Goal: Contribute content: Add original content to the website for others to see

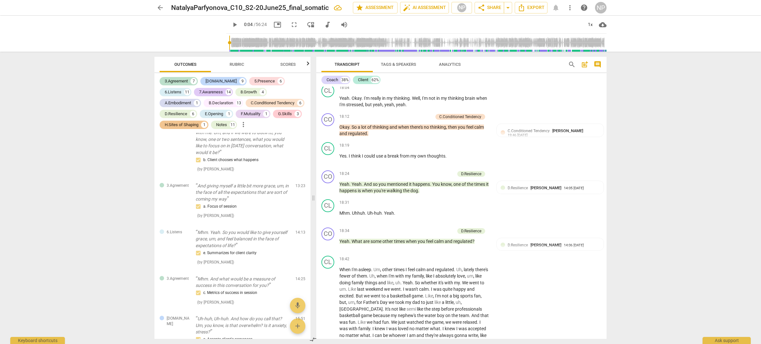
scroll to position [1929, 0]
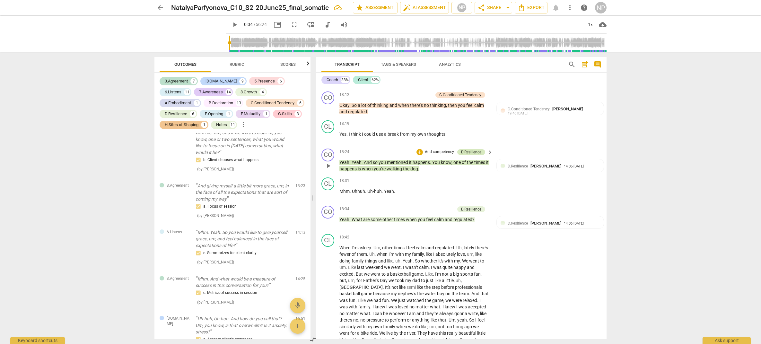
click at [469, 155] on div "D.Resilience" at bounding box center [471, 152] width 20 height 6
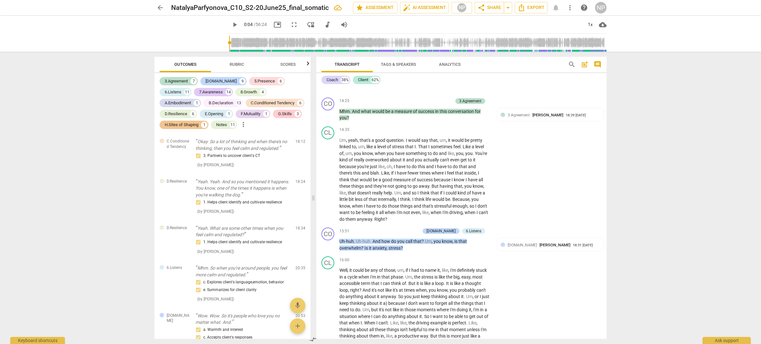
scroll to position [1517, 0]
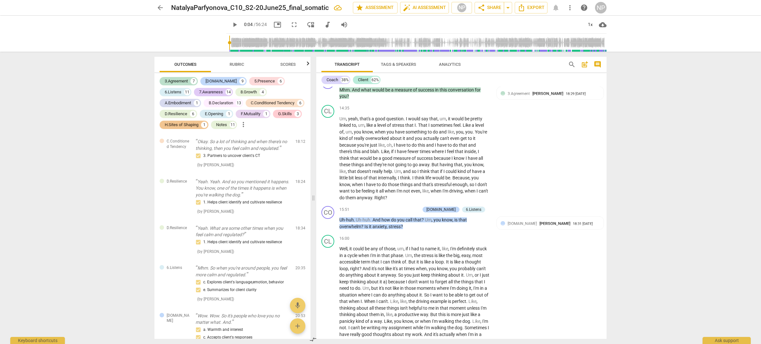
type input "4"
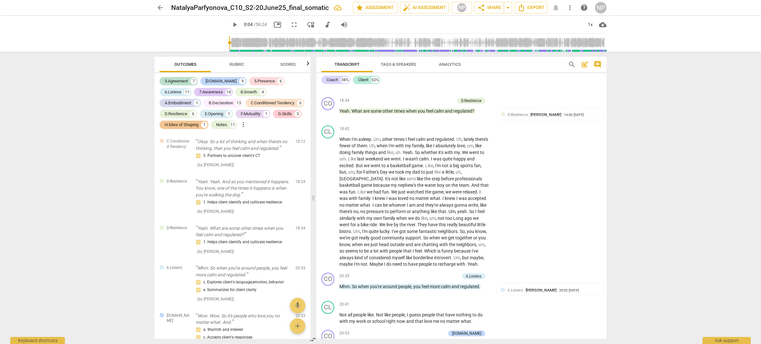
scroll to position [2070, 0]
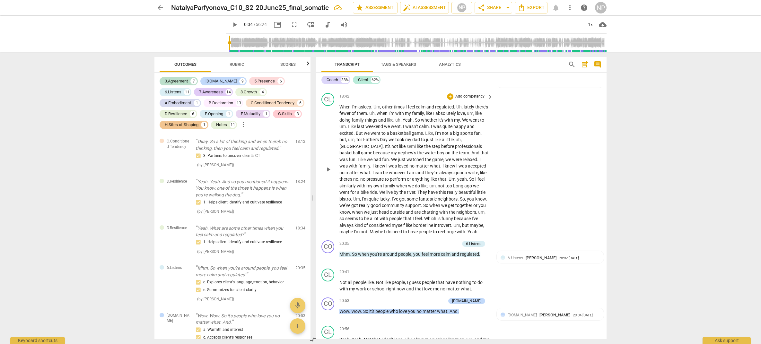
click at [424, 221] on span "Which" at bounding box center [430, 218] width 13 height 5
click at [438, 202] on span "neighbors" at bounding box center [448, 198] width 20 height 5
click at [459, 215] on span "neighbors" at bounding box center [466, 212] width 20 height 5
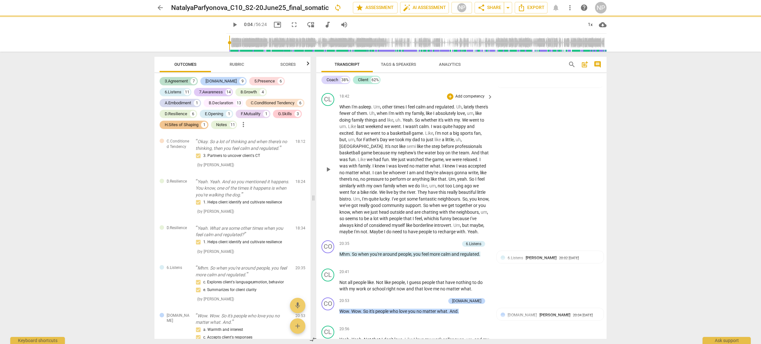
click at [461, 228] on span "," at bounding box center [461, 225] width 2 height 5
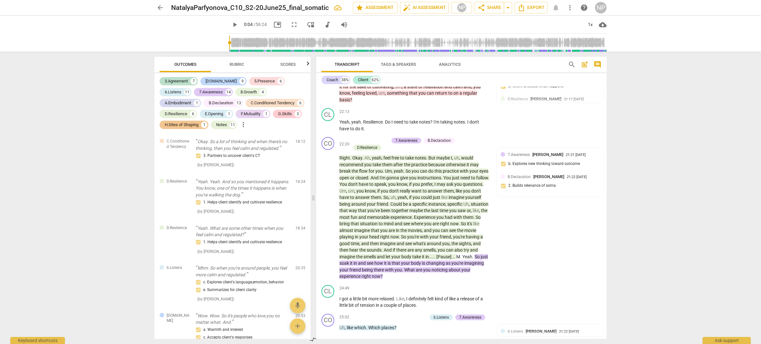
scroll to position [2482, 0]
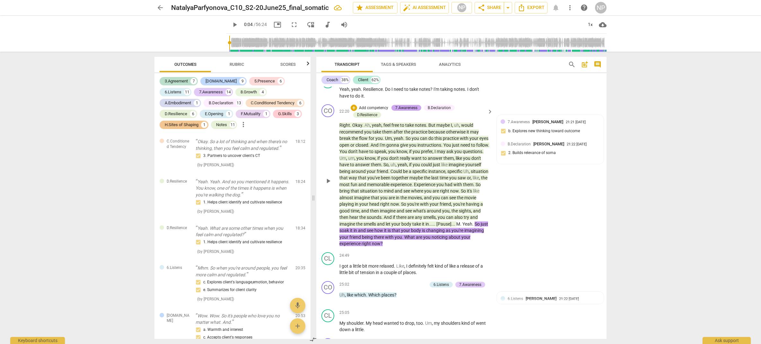
click at [410, 111] on div "7.Awareness" at bounding box center [406, 108] width 22 height 6
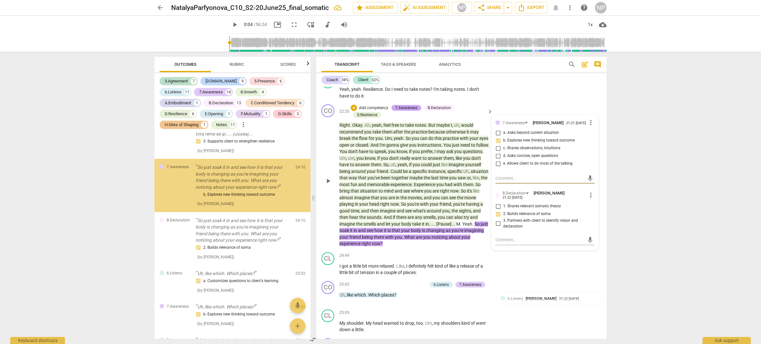
scroll to position [2317, 0]
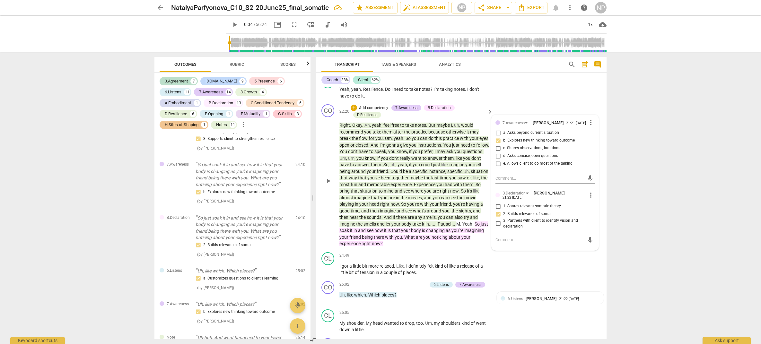
click at [441, 111] on div "B.Declaration" at bounding box center [439, 108] width 23 height 6
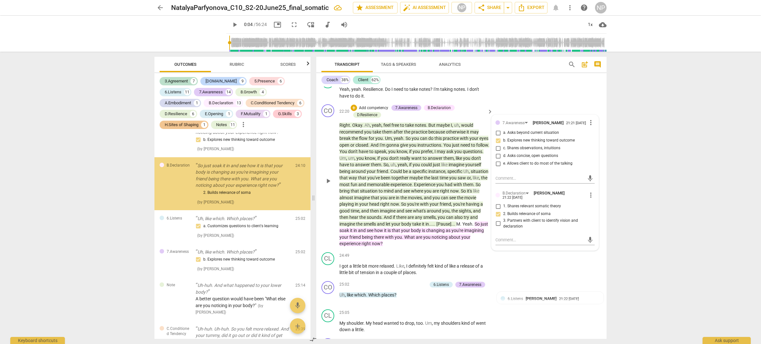
scroll to position [2369, 0]
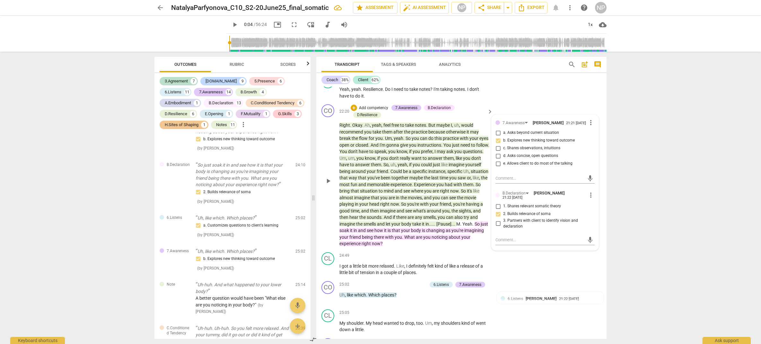
click at [437, 111] on div "B.Declaration" at bounding box center [439, 108] width 23 height 6
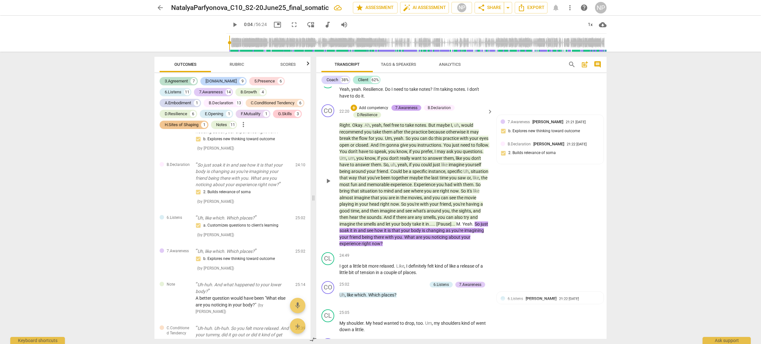
click at [406, 111] on div "7.Awareness" at bounding box center [406, 108] width 22 height 6
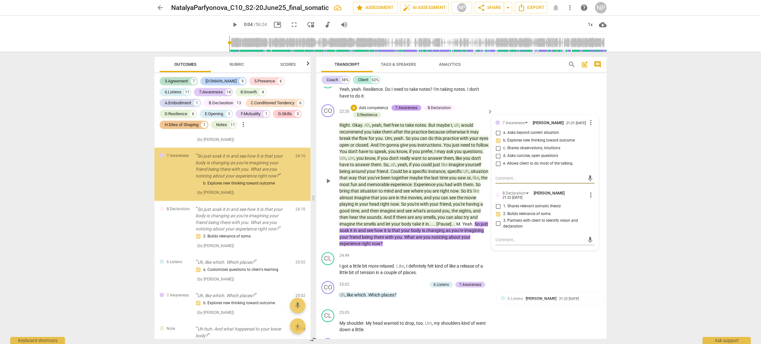
scroll to position [2317, 0]
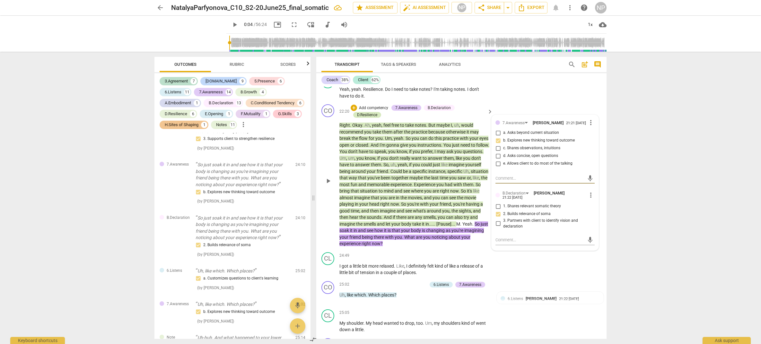
click at [364, 118] on div "D.Resilience" at bounding box center [367, 115] width 20 height 6
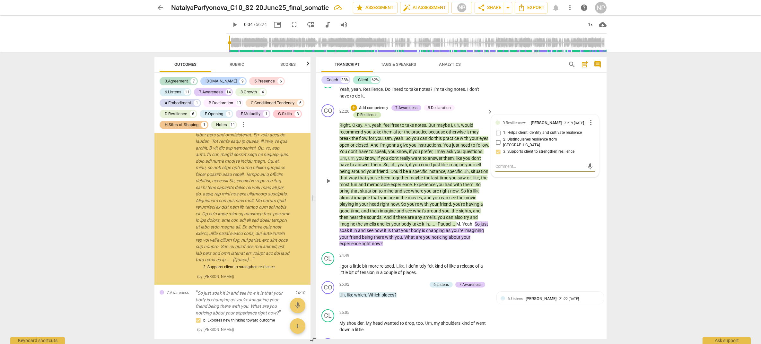
scroll to position [2187, 0]
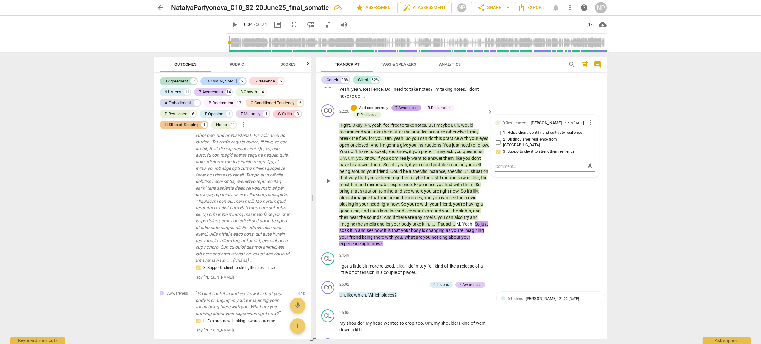
click at [401, 111] on div "7.Awareness" at bounding box center [406, 108] width 22 height 6
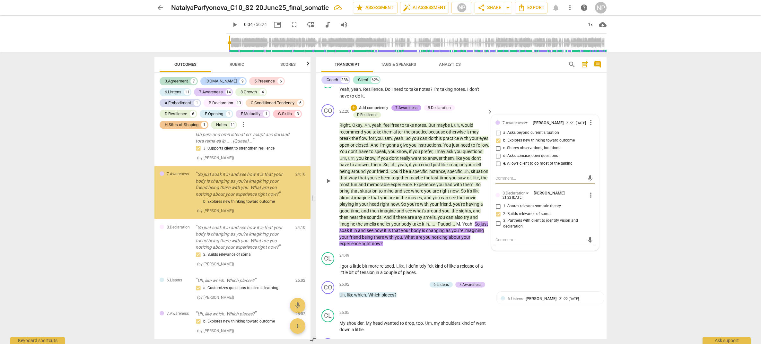
scroll to position [2317, 0]
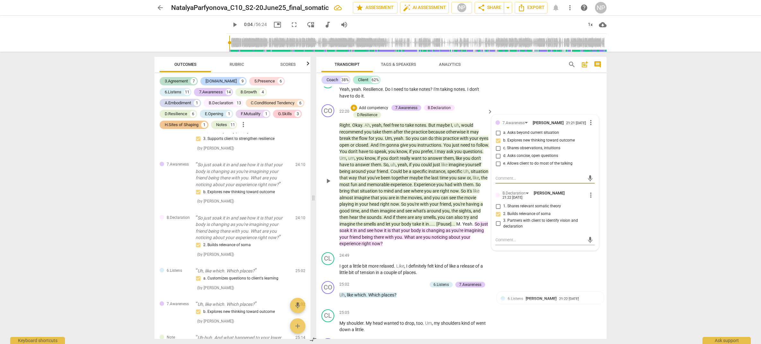
click at [436, 111] on div "B.Declaration" at bounding box center [439, 108] width 23 height 6
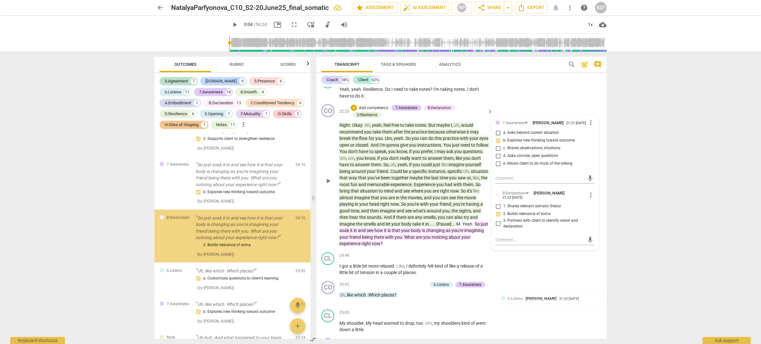
scroll to position [2369, 0]
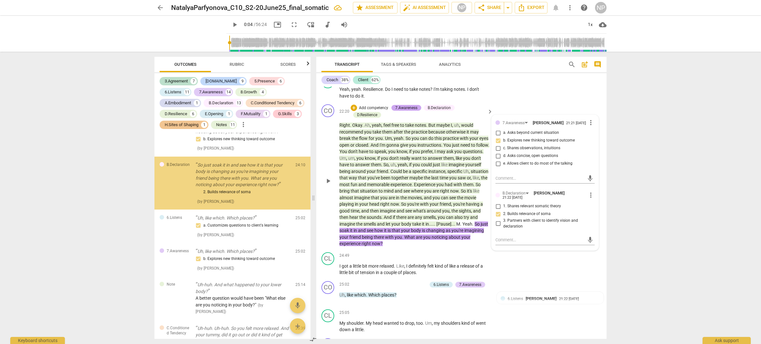
click at [397, 111] on div "7.Awareness" at bounding box center [406, 108] width 22 height 6
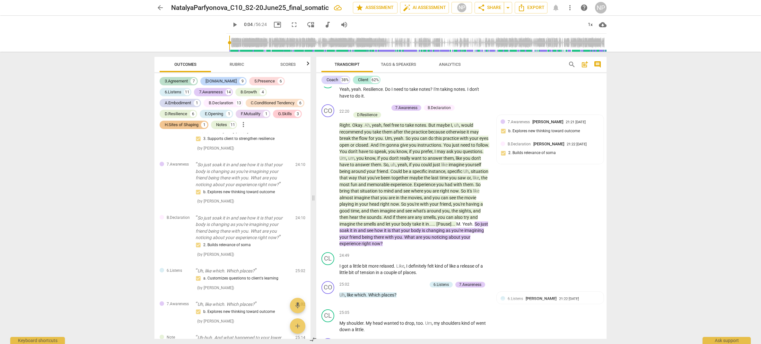
scroll to position [2492, 0]
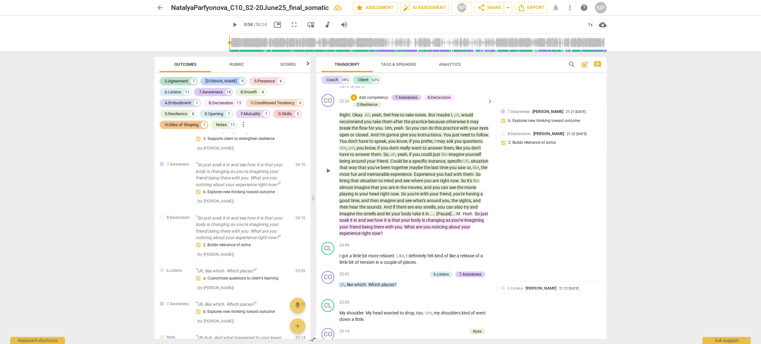
click at [441, 100] on div "B.Declaration" at bounding box center [439, 98] width 23 height 6
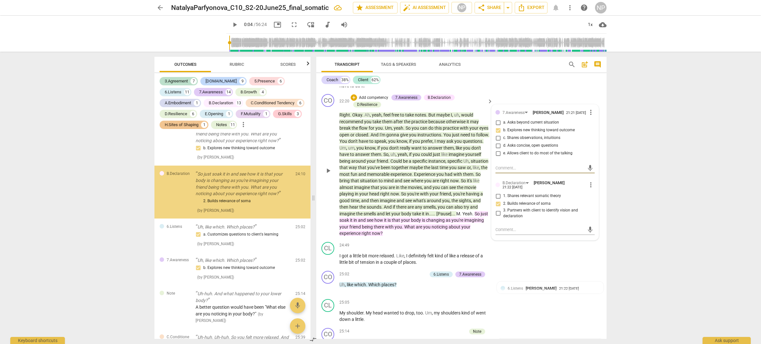
scroll to position [2369, 0]
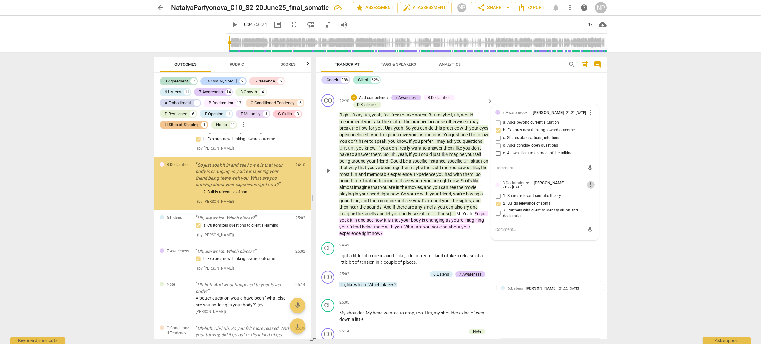
click at [592, 189] on span "more_vert" at bounding box center [591, 185] width 8 height 8
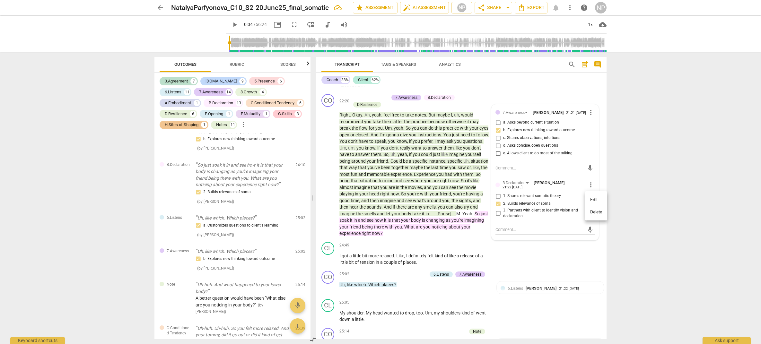
click at [596, 212] on li "Delete" at bounding box center [596, 212] width 22 height 12
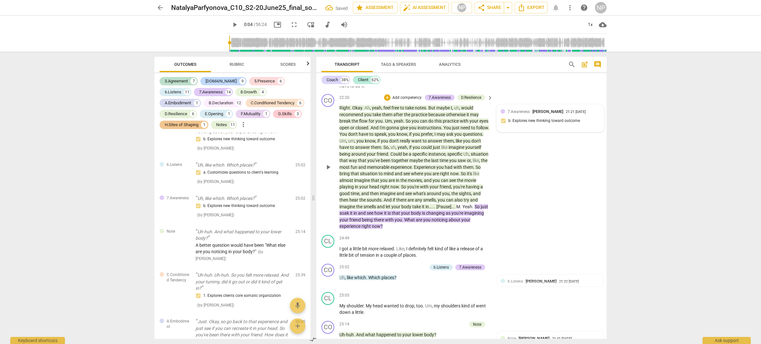
click at [561, 128] on div "7.Awareness [PERSON_NAME] 21:21 [DATE] b. Explores new thinking toward outcome" at bounding box center [550, 119] width 99 height 20
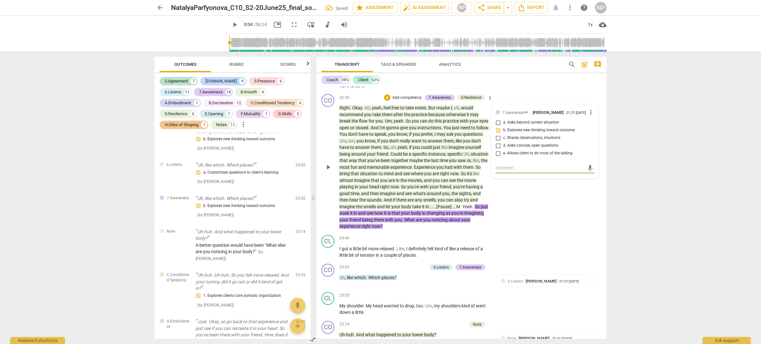
click at [587, 116] on span "more_vert" at bounding box center [591, 113] width 8 height 8
click at [595, 138] on li "Delete" at bounding box center [596, 139] width 22 height 12
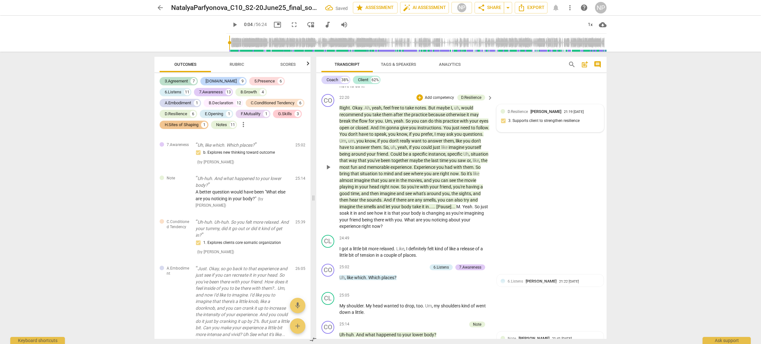
click at [518, 128] on div "D.Resilience [PERSON_NAME] 21:19 [DATE] 3. Supports client to strengthen resili…" at bounding box center [550, 119] width 99 height 20
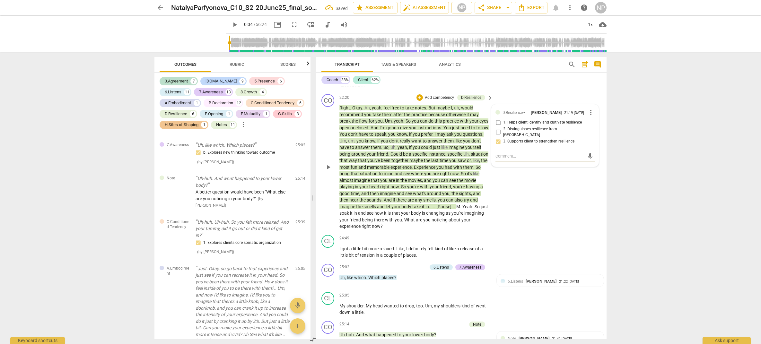
click at [588, 116] on span "more_vert" at bounding box center [591, 113] width 8 height 8
click at [593, 138] on li "Delete" at bounding box center [596, 139] width 22 height 12
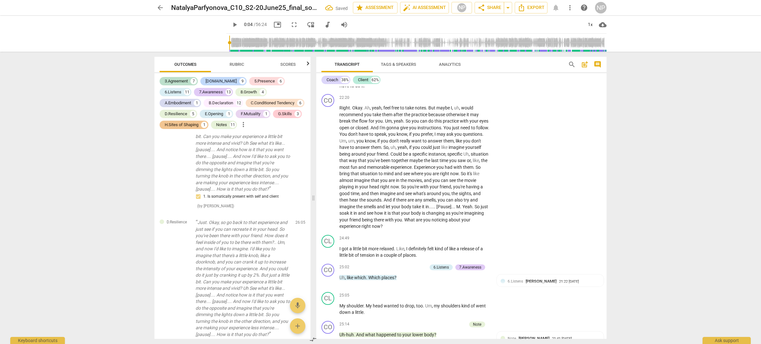
scroll to position [2165, 0]
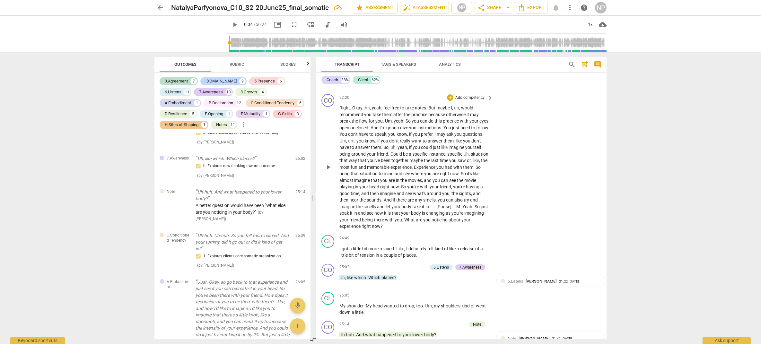
drag, startPoint x: 403, startPoint y: 160, endPoint x: 429, endPoint y: 159, distance: 26.0
click at [431, 159] on p "Right . Okay . Ah , yeah , feel free to take notes . But maybe I , uh , would r…" at bounding box center [414, 167] width 150 height 125
click at [388, 150] on span "So" at bounding box center [385, 147] width 5 height 5
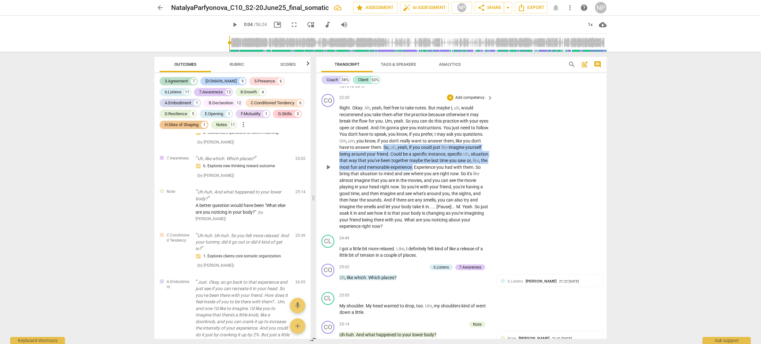
drag, startPoint x: 401, startPoint y: 161, endPoint x: 435, endPoint y: 181, distance: 39.8
click at [435, 181] on p "Right . Okay . Ah , yeah , feel free to take notes . But maybe I , uh , would r…" at bounding box center [414, 167] width 150 height 125
click at [467, 101] on p "Add competency" at bounding box center [470, 98] width 31 height 6
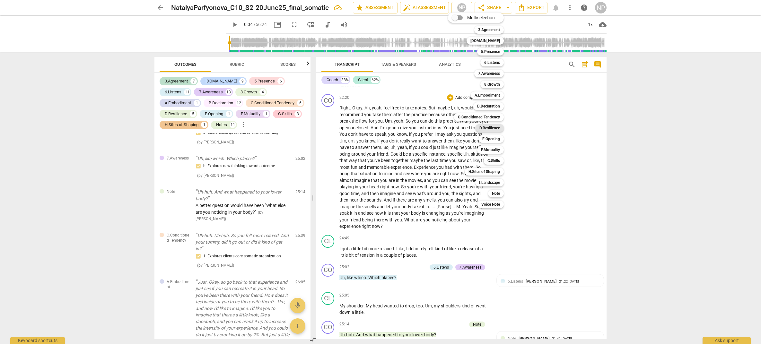
click at [484, 126] on b "D.Resilience" at bounding box center [489, 128] width 21 height 8
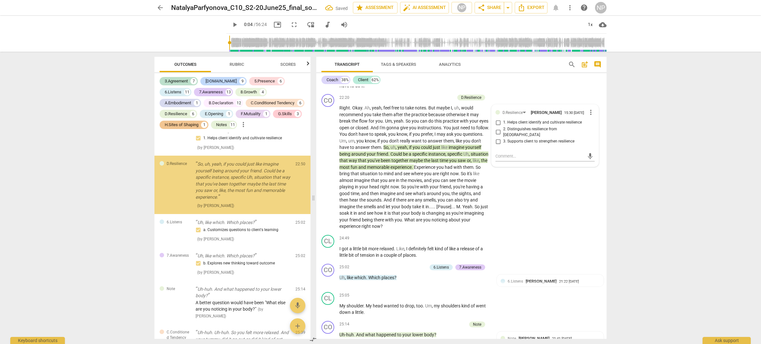
scroll to position [2114, 0]
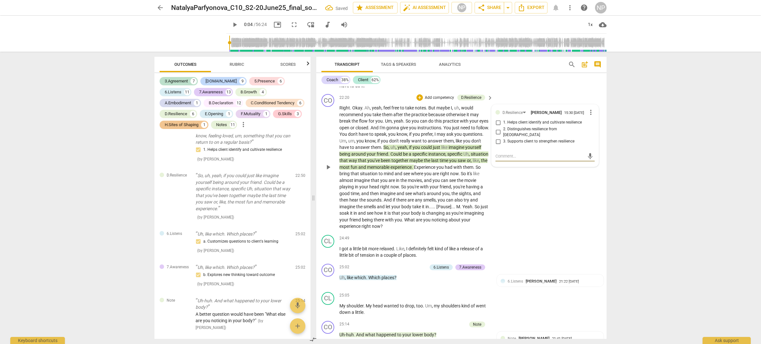
click at [497, 127] on input "1. Helps client identify and cultivate resilience" at bounding box center [498, 123] width 10 height 8
checkbox input "true"
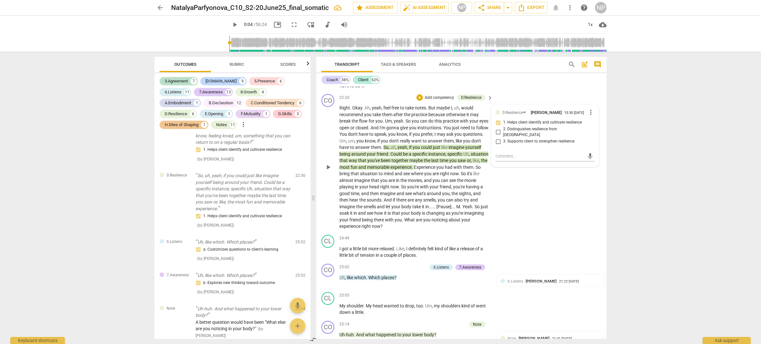
click at [460, 209] on span "M" at bounding box center [458, 206] width 4 height 5
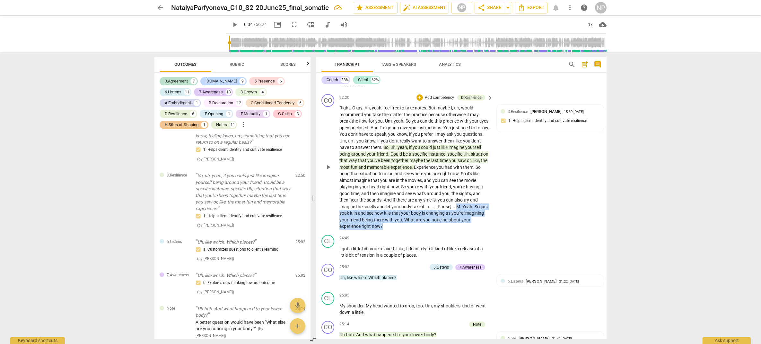
drag, startPoint x: 471, startPoint y: 220, endPoint x: 411, endPoint y: 240, distance: 63.2
click at [411, 230] on p "Right . Okay . Ah , yeah , feel free to take notes . But maybe I , uh , would r…" at bounding box center [414, 167] width 150 height 125
click at [435, 101] on p "Add competency" at bounding box center [439, 98] width 31 height 6
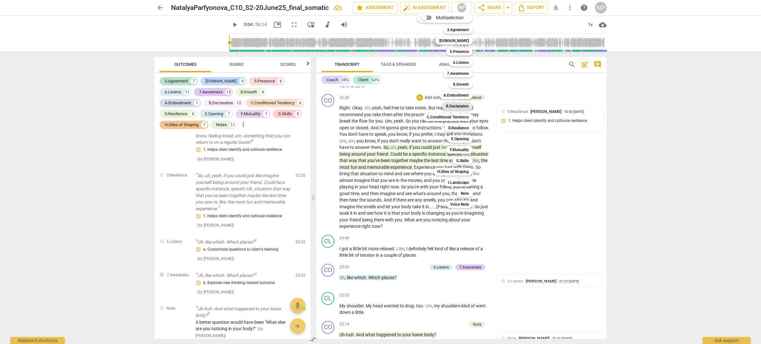
click at [461, 105] on b "B.Declaration" at bounding box center [457, 106] width 23 height 8
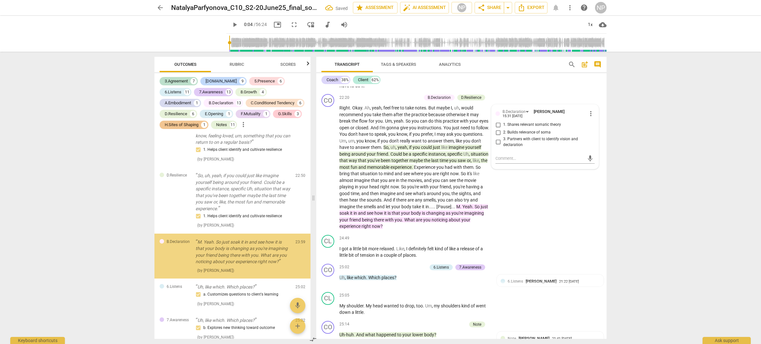
scroll to position [2174, 0]
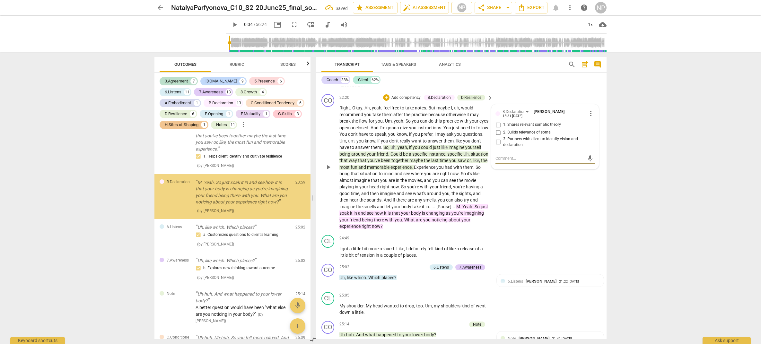
click at [495, 136] on input "2. Builds relevance of soma" at bounding box center [498, 133] width 10 height 8
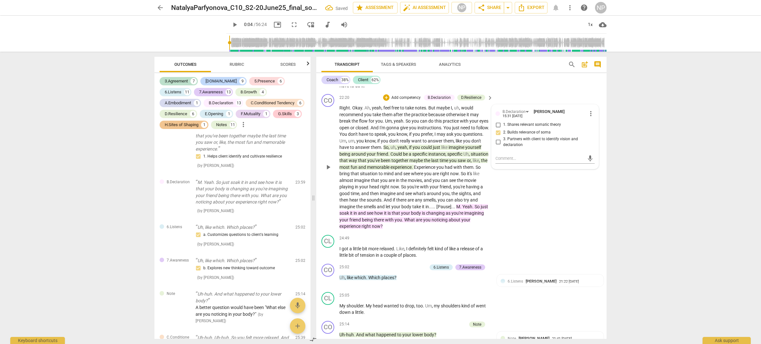
click at [496, 136] on input "2. Builds relevance of soma" at bounding box center [498, 133] width 10 height 8
checkbox input "true"
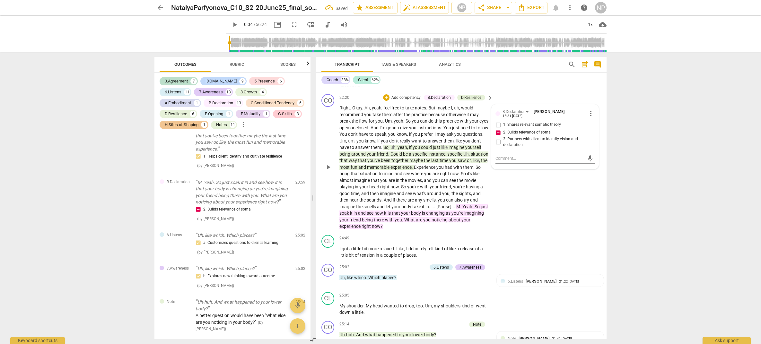
click at [523, 223] on div "CO play_arrow pause 22:20 + Add competency B.Declaration D.Resilience keyboard_…" at bounding box center [461, 162] width 290 height 141
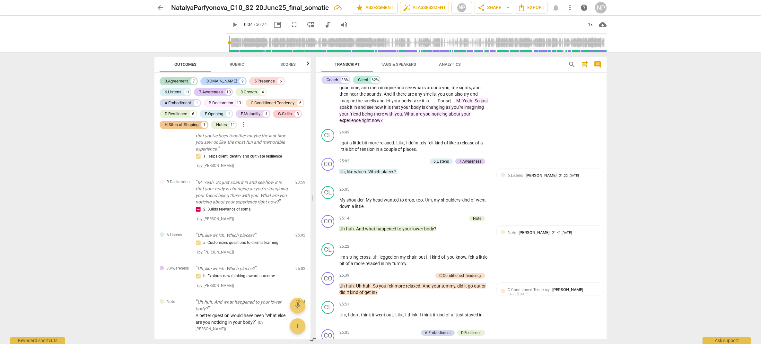
scroll to position [2609, 0]
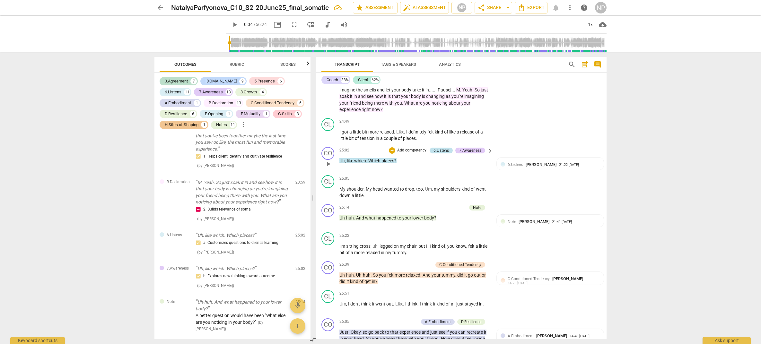
click at [441, 153] on div "6.Listens" at bounding box center [440, 151] width 15 height 6
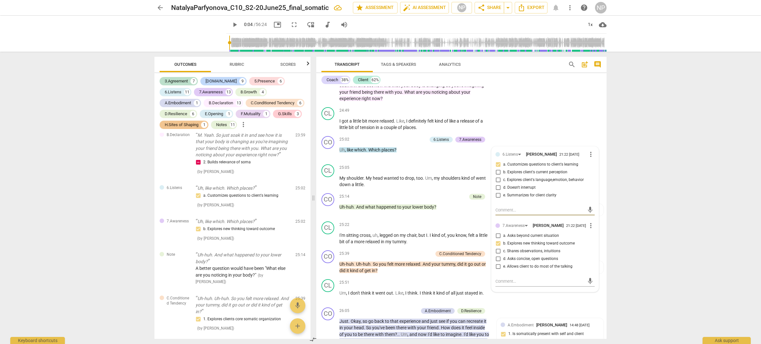
scroll to position [2641, 0]
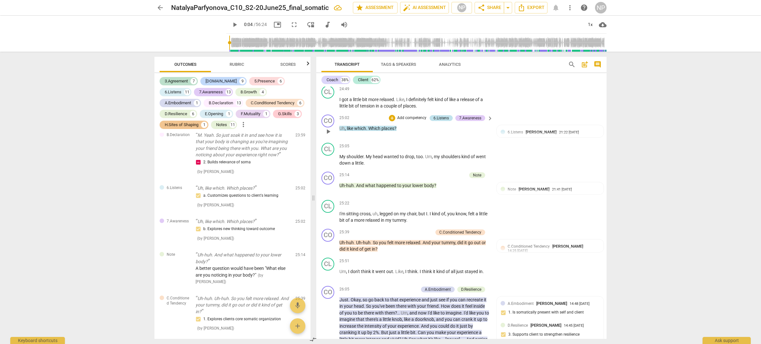
click at [440, 121] on div "6.Listens" at bounding box center [440, 118] width 15 height 6
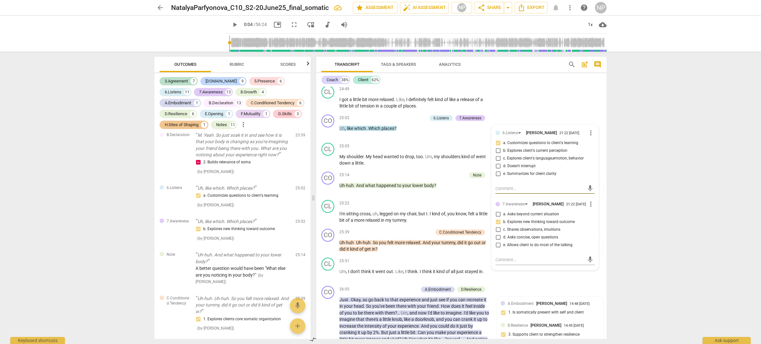
scroll to position [2696, 0]
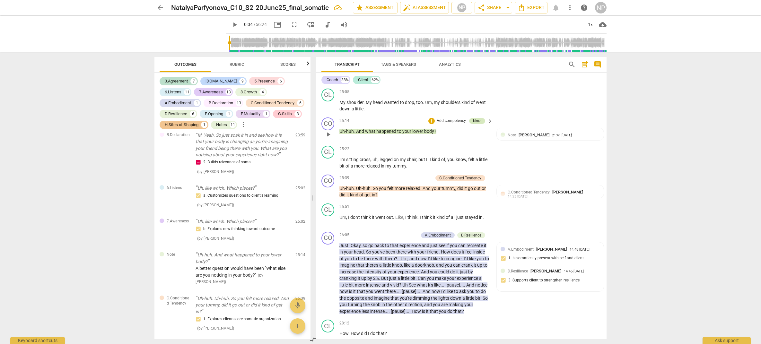
click at [476, 124] on div "Note" at bounding box center [477, 121] width 8 height 6
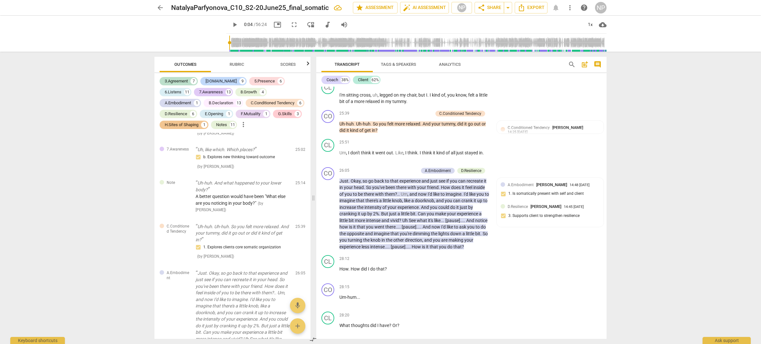
scroll to position [2782, 0]
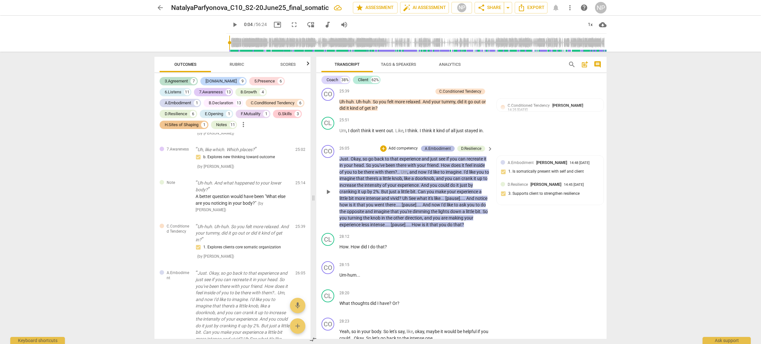
click at [442, 152] on div "A.Embodiment" at bounding box center [438, 149] width 26 height 6
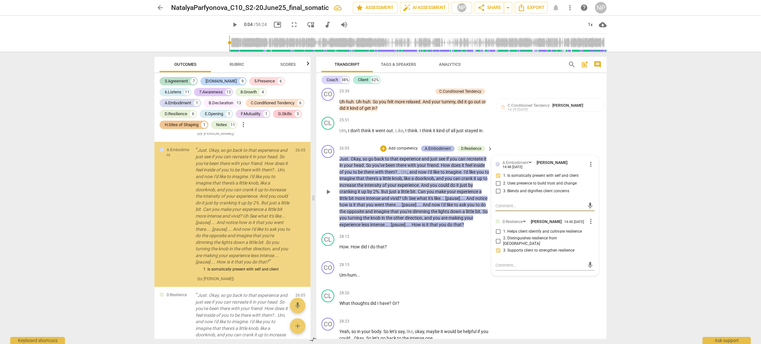
scroll to position [2434, 0]
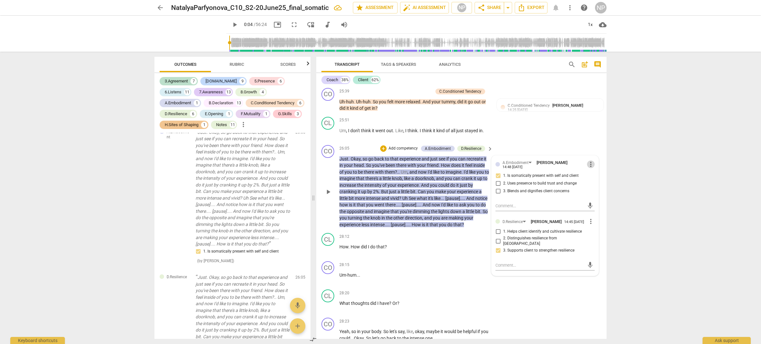
click at [590, 168] on span "more_vert" at bounding box center [591, 165] width 8 height 8
click at [598, 188] on li "Delete" at bounding box center [596, 188] width 22 height 12
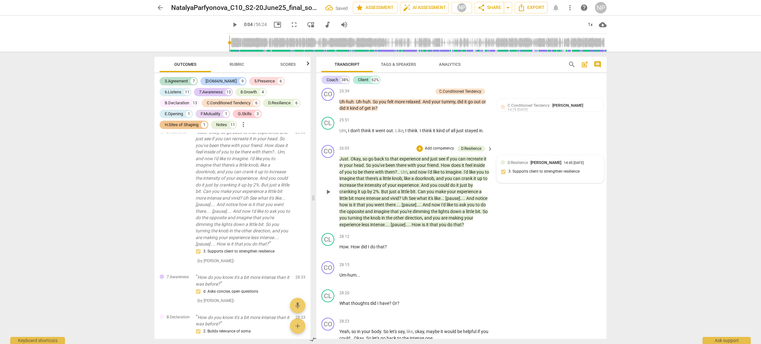
click at [533, 178] on div "D.Resilience [PERSON_NAME] 14:45 [DATE] 3. Supports client to strengthen resili…" at bounding box center [550, 170] width 99 height 20
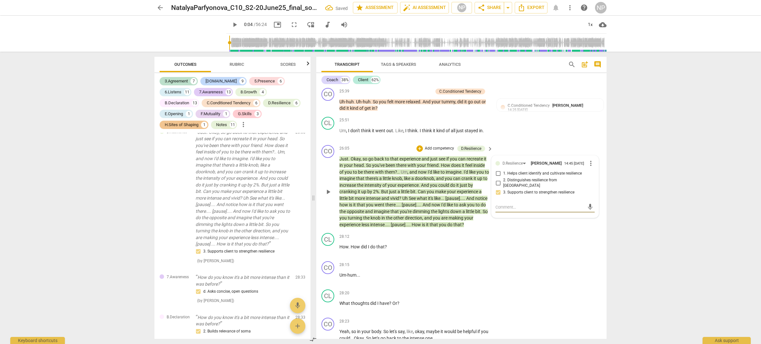
click at [590, 167] on span "more_vert" at bounding box center [591, 164] width 8 height 8
click at [598, 187] on li "Delete" at bounding box center [596, 188] width 22 height 12
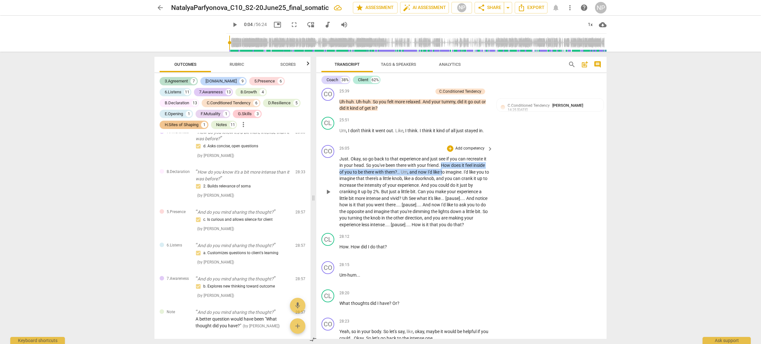
drag, startPoint x: 441, startPoint y: 178, endPoint x: 442, endPoint y: 185, distance: 7.8
click at [442, 185] on p "Just . Okay , so go back to that experience and just see if you can recreate it…" at bounding box center [414, 192] width 150 height 73
click at [404, 175] on span "Um" at bounding box center [404, 172] width 7 height 5
click at [467, 175] on span "I'd" at bounding box center [466, 172] width 5 height 5
drag, startPoint x: 441, startPoint y: 177, endPoint x: 397, endPoint y: 183, distance: 44.7
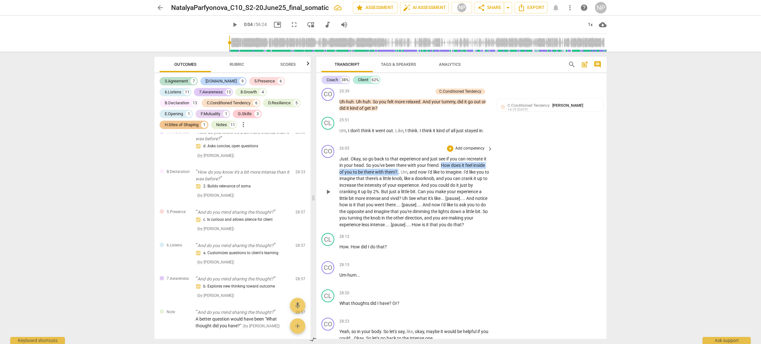
click at [397, 183] on p "Just . Okay , so go back to that experience and just see if you can recreate it…" at bounding box center [414, 192] width 150 height 73
click at [471, 152] on p "Add competency" at bounding box center [470, 149] width 31 height 6
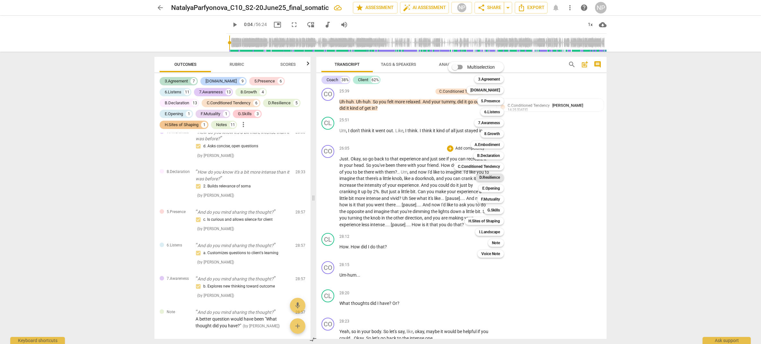
click at [492, 178] on b "D.Resilience" at bounding box center [489, 178] width 21 height 8
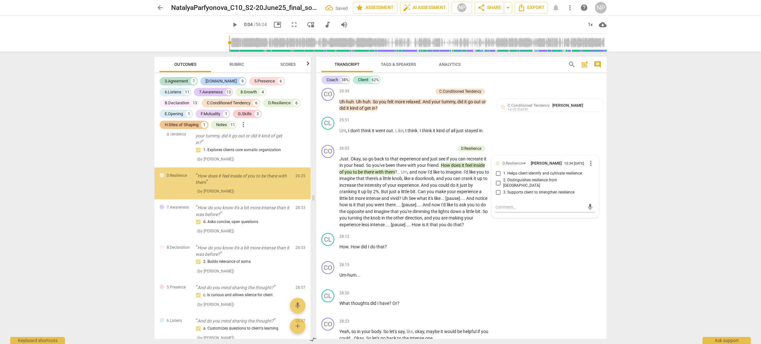
scroll to position [2377, 0]
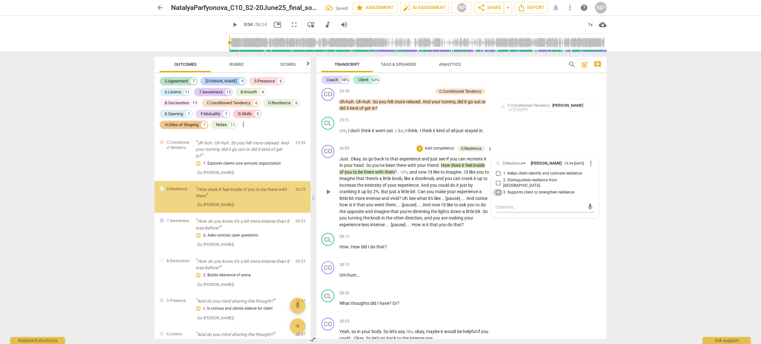
click at [498, 196] on input "3. Supports client to strengthen resilience" at bounding box center [498, 193] width 10 height 8
checkbox input "true"
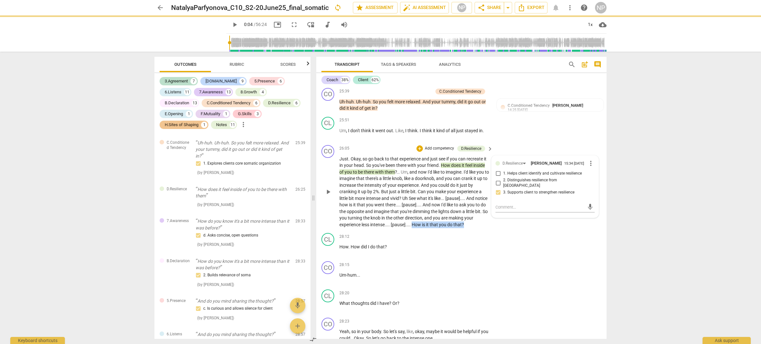
drag, startPoint x: 412, startPoint y: 236, endPoint x: 467, endPoint y: 236, distance: 54.9
click at [467, 228] on p "Just . Okay , so go back to that experience and just see if you can recreate it…" at bounding box center [414, 192] width 150 height 73
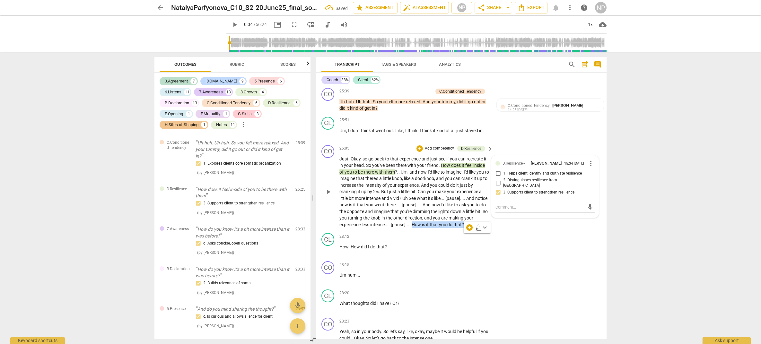
click at [440, 152] on p "Add competency" at bounding box center [439, 149] width 31 height 6
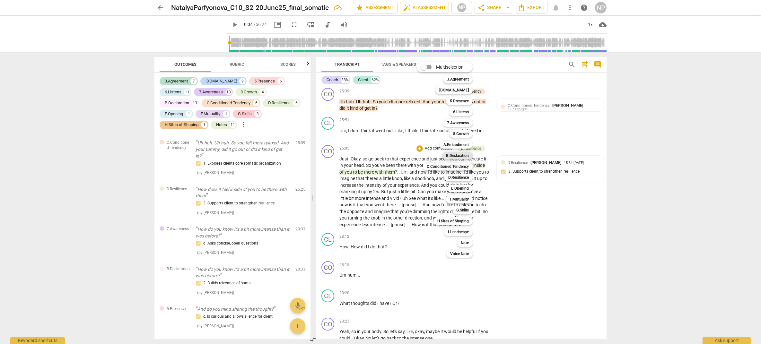
click at [452, 155] on b "B.Declaration" at bounding box center [457, 156] width 23 height 8
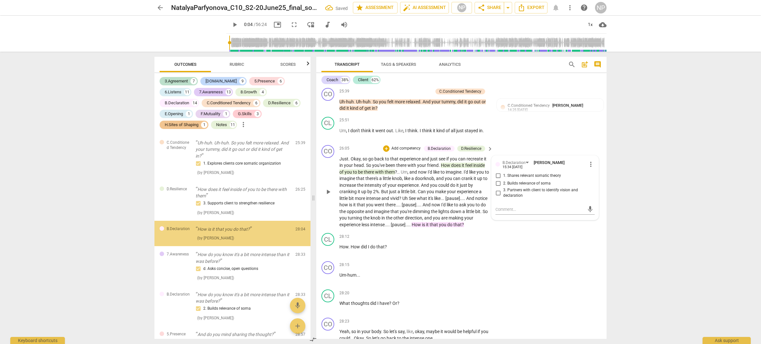
scroll to position [2414, 0]
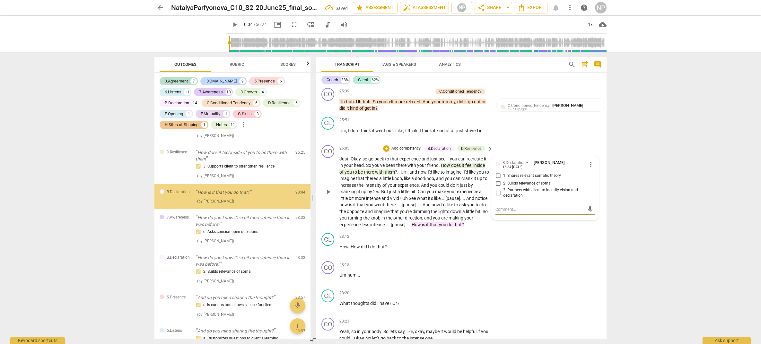
click at [497, 188] on input "2. Builds relevance of soma" at bounding box center [498, 184] width 10 height 8
checkbox input "true"
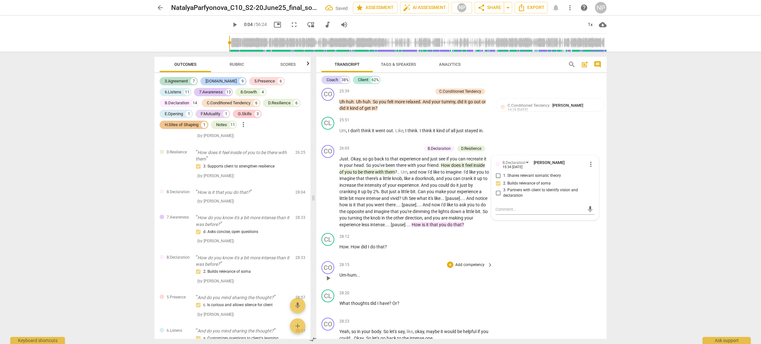
click at [584, 274] on div "CO play_arrow pause 28:15 + Add competency keyboard_arrow_right Um-hum . . ." at bounding box center [461, 273] width 290 height 28
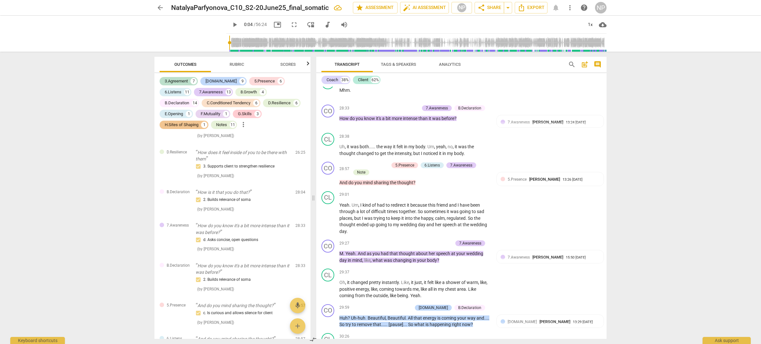
scroll to position [3064, 0]
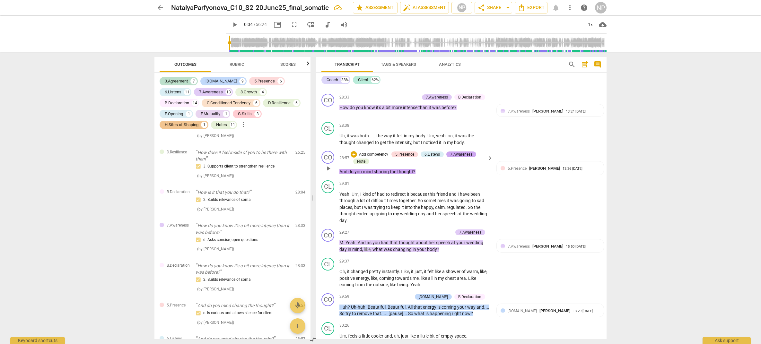
click at [464, 157] on div "7.Awareness" at bounding box center [461, 155] width 22 height 6
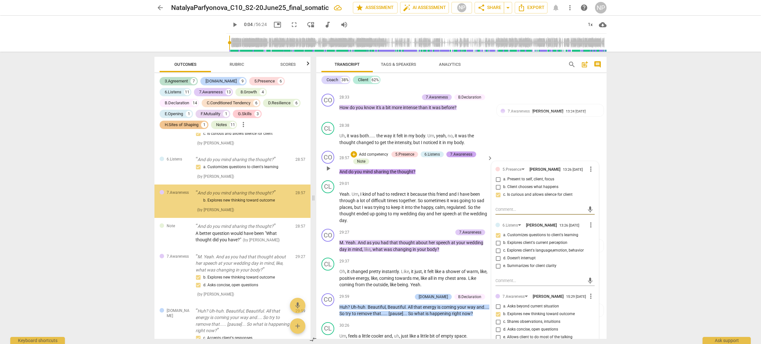
scroll to position [2598, 0]
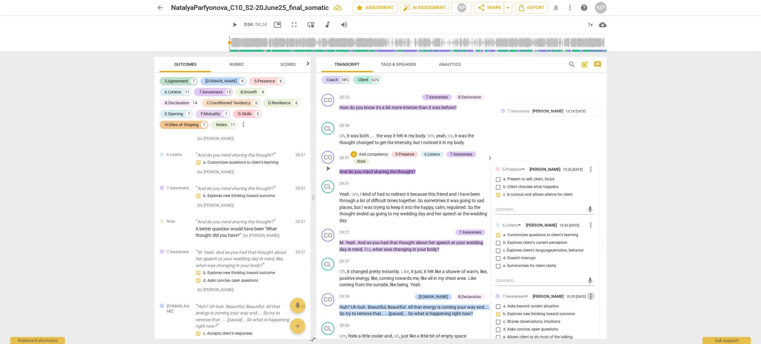
click at [588, 300] on span "more_vert" at bounding box center [591, 296] width 8 height 8
click at [596, 325] on li "Delete" at bounding box center [596, 323] width 22 height 12
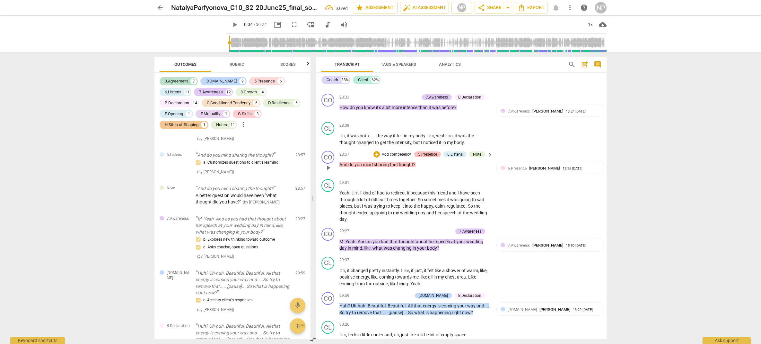
click at [428, 157] on div "5.Presence" at bounding box center [427, 155] width 19 height 6
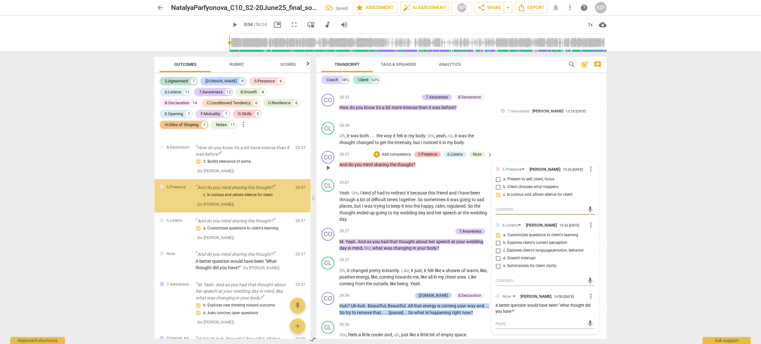
scroll to position [2531, 0]
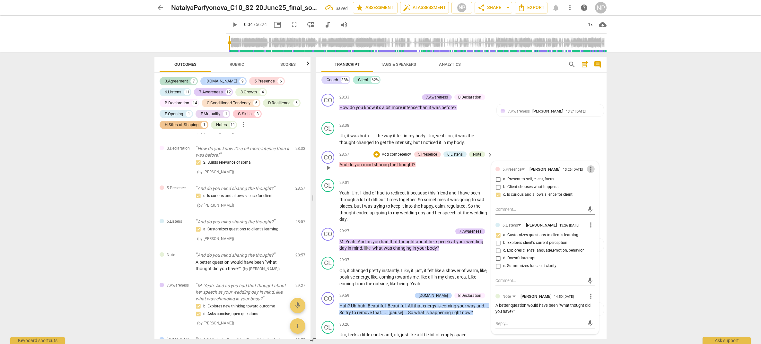
click at [588, 173] on span "more_vert" at bounding box center [591, 169] width 8 height 8
click at [597, 191] on li "Delete" at bounding box center [596, 192] width 22 height 12
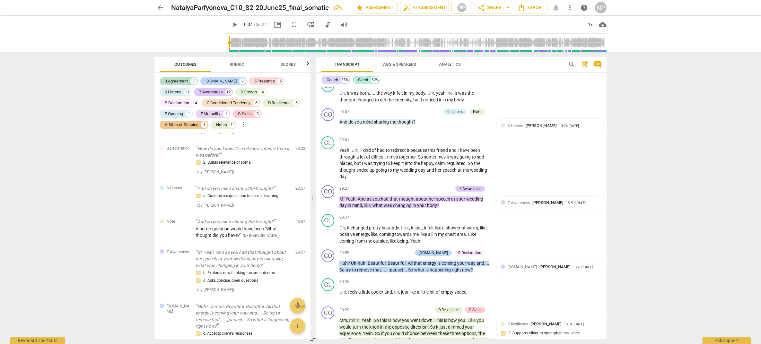
scroll to position [3106, 0]
click at [468, 192] on div "7.Awareness" at bounding box center [470, 189] width 22 height 6
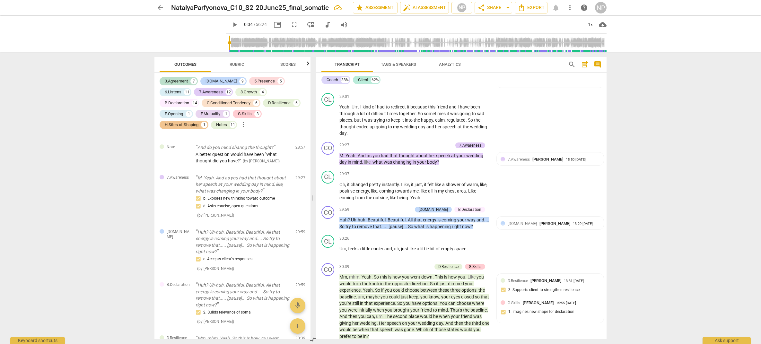
scroll to position [3182, 0]
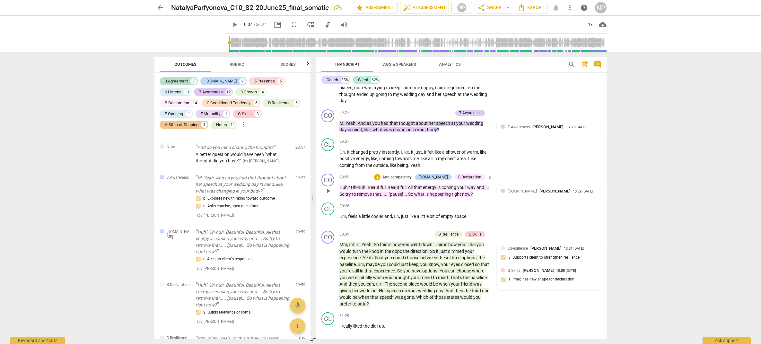
click at [474, 180] on div "B.Declaration" at bounding box center [469, 177] width 23 height 6
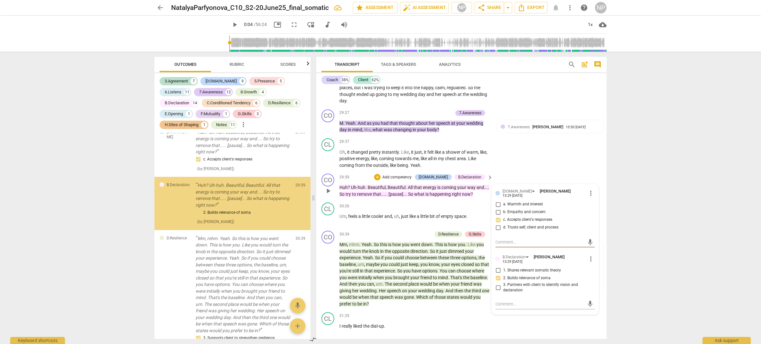
scroll to position [2712, 0]
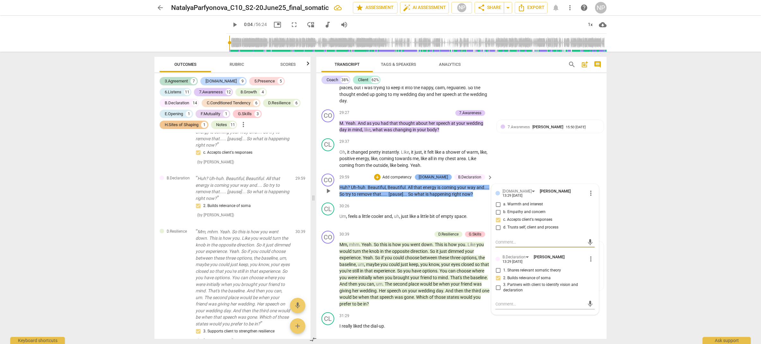
click at [440, 180] on div "[DOMAIN_NAME]" at bounding box center [433, 177] width 29 height 6
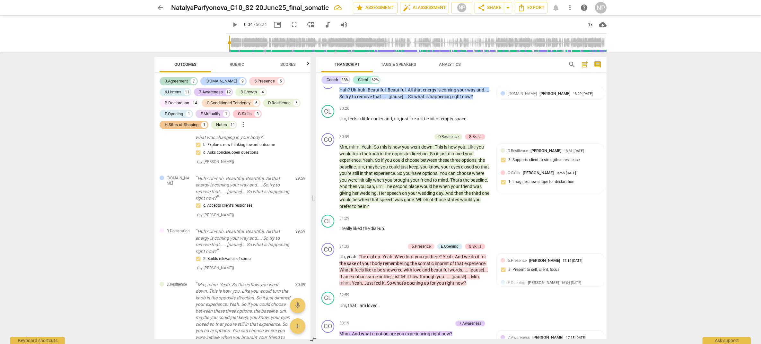
scroll to position [3290, 0]
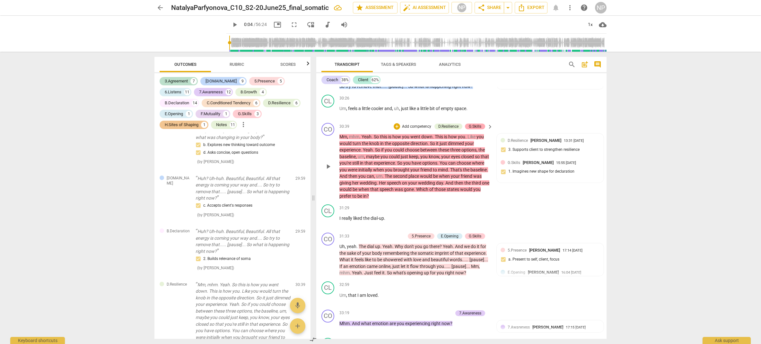
click at [476, 129] on div "G.Skills" at bounding box center [475, 127] width 13 height 6
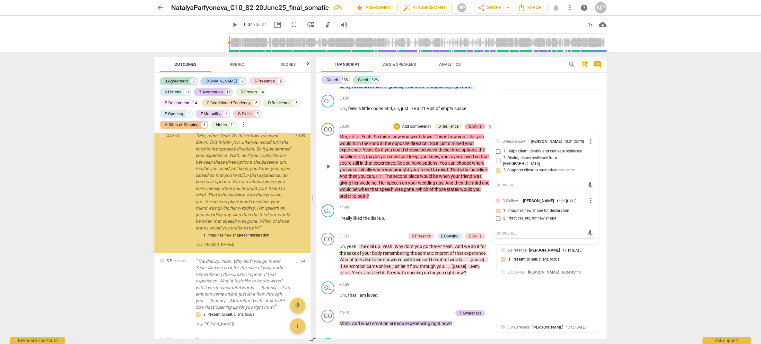
scroll to position [2937, 0]
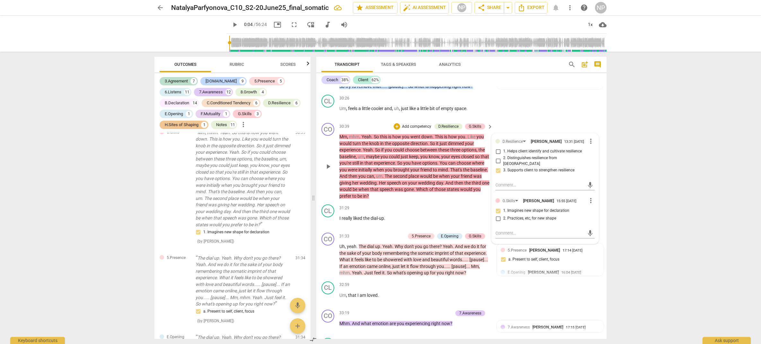
click at [361, 130] on div "CO play_arrow pause 30:39 + Add competency D.Resilience G.Skills keyboard_arrow…" at bounding box center [461, 161] width 290 height 82
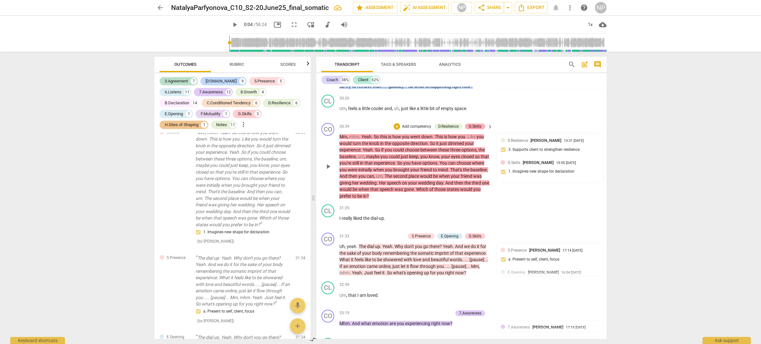
click at [481, 129] on div "G.Skills" at bounding box center [475, 127] width 20 height 6
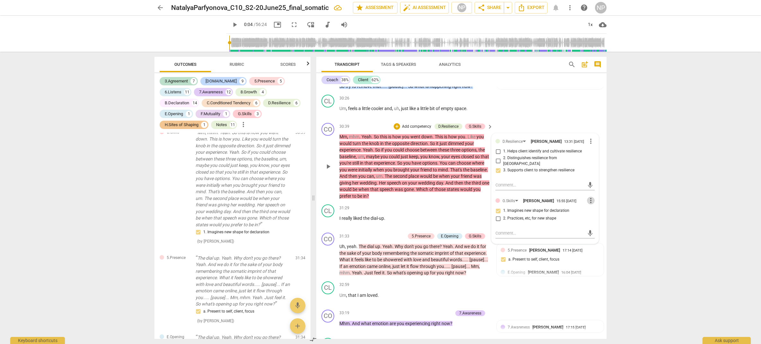
click at [587, 205] on span "more_vert" at bounding box center [591, 201] width 8 height 8
click at [592, 219] on li "Delete" at bounding box center [596, 221] width 22 height 12
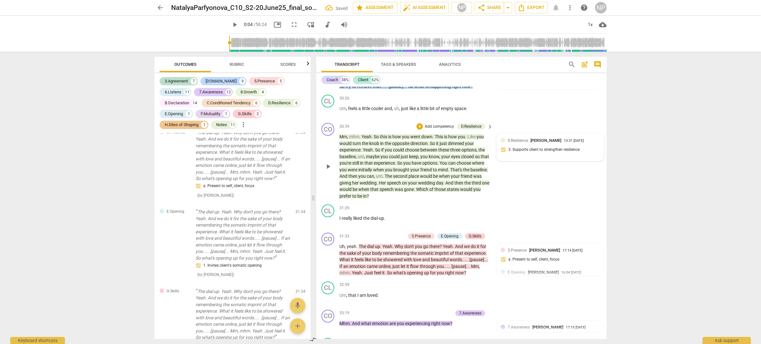
click at [569, 144] on div "D.Resilience [PERSON_NAME] 13:31 [DATE]" at bounding box center [554, 140] width 92 height 6
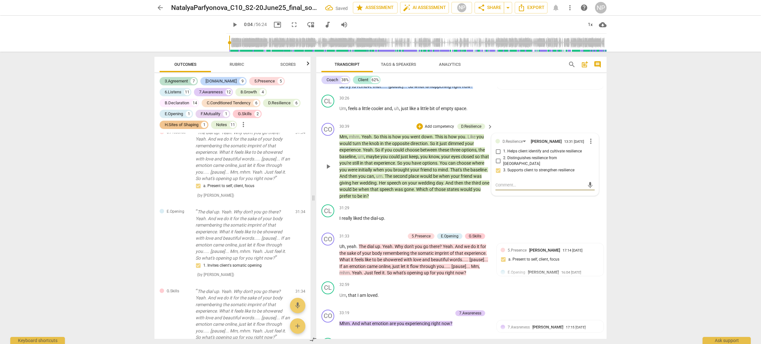
click at [589, 145] on span "more_vert" at bounding box center [591, 141] width 8 height 8
click at [596, 161] on li "Delete" at bounding box center [596, 162] width 22 height 12
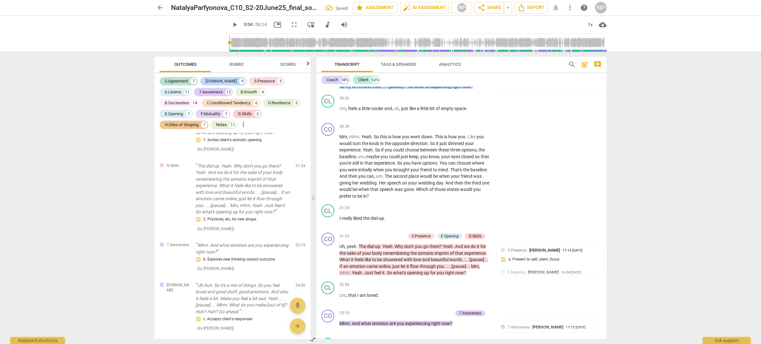
scroll to position [2805, 0]
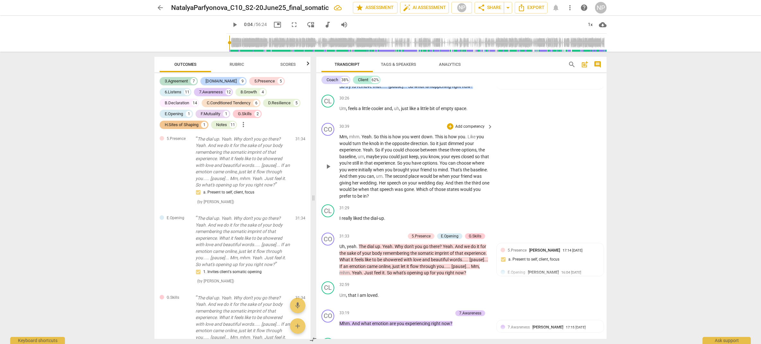
click at [403, 166] on span "So" at bounding box center [400, 163] width 6 height 5
drag, startPoint x: 442, startPoint y: 198, endPoint x: 448, endPoint y: 208, distance: 10.8
click at [448, 202] on div "CO play_arrow pause 30:39 + Add competency keyboard_arrow_right Mm , mhm . Yeah…" at bounding box center [461, 161] width 290 height 82
click at [472, 130] on p "Add competency" at bounding box center [470, 127] width 31 height 6
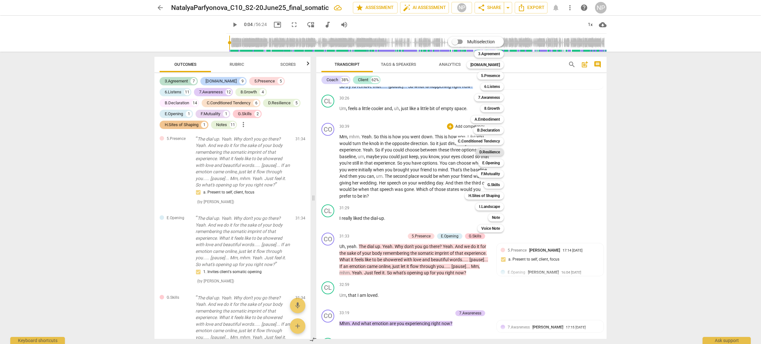
click at [494, 152] on b "D.Resilience" at bounding box center [489, 152] width 21 height 8
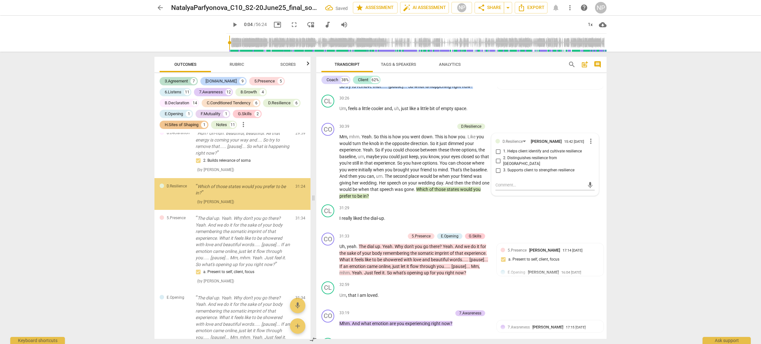
scroll to position [2755, 0]
click at [495, 174] on input "3. Supports client to strengthen resilience" at bounding box center [498, 171] width 10 height 8
checkbox input "true"
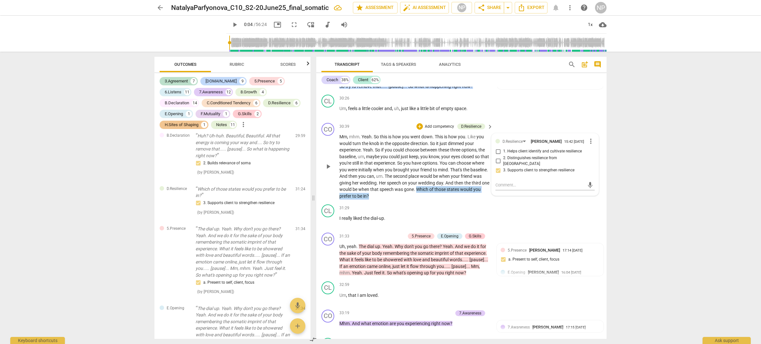
drag, startPoint x: 443, startPoint y: 196, endPoint x: 446, endPoint y: 207, distance: 10.8
click at [446, 199] on p "Mm , mhm . Yeah . So this is how you went down . This is how you . Like you wou…" at bounding box center [414, 167] width 150 height 66
click at [430, 130] on p "Add competency" at bounding box center [439, 127] width 31 height 6
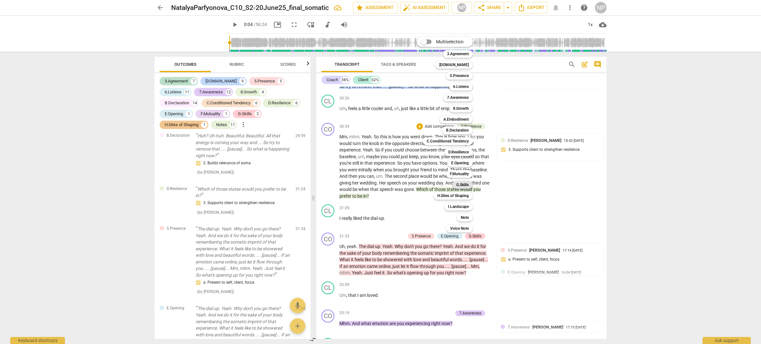
click at [462, 183] on b "G.Skills" at bounding box center [462, 185] width 13 height 8
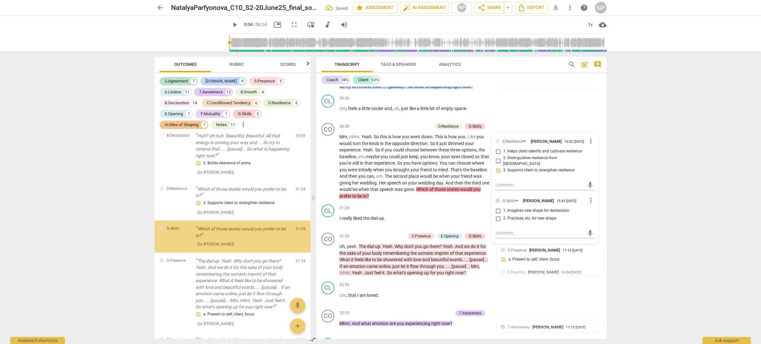
scroll to position [2795, 0]
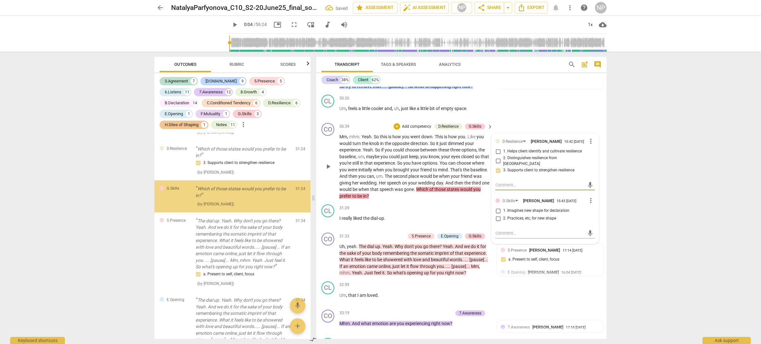
click at [496, 223] on input "2. Practices, etc, for new shape" at bounding box center [498, 219] width 10 height 8
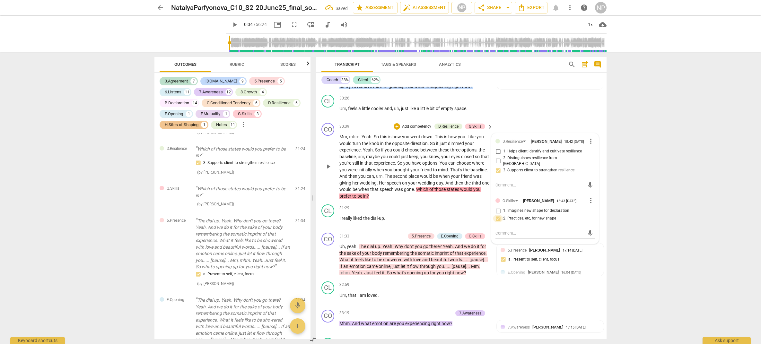
click at [499, 223] on input "2. Practices, etc, for new shape" at bounding box center [498, 219] width 10 height 8
click at [497, 223] on input "2. Practices, etc, for new shape" at bounding box center [498, 219] width 10 height 8
checkbox input "false"
click at [498, 215] on input "1. Imagines new shape for declaration" at bounding box center [498, 211] width 10 height 8
checkbox input "true"
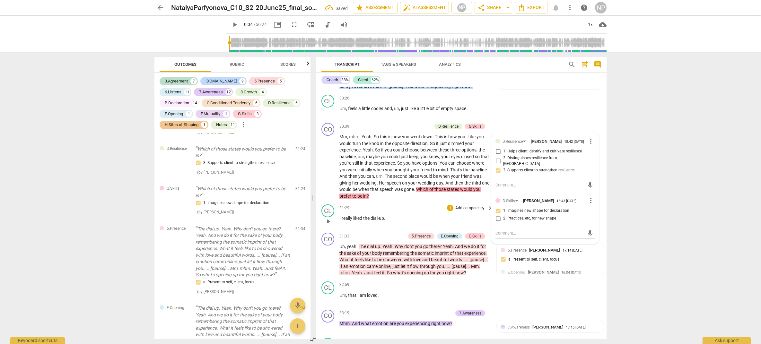
click at [369, 221] on span "the" at bounding box center [366, 218] width 7 height 5
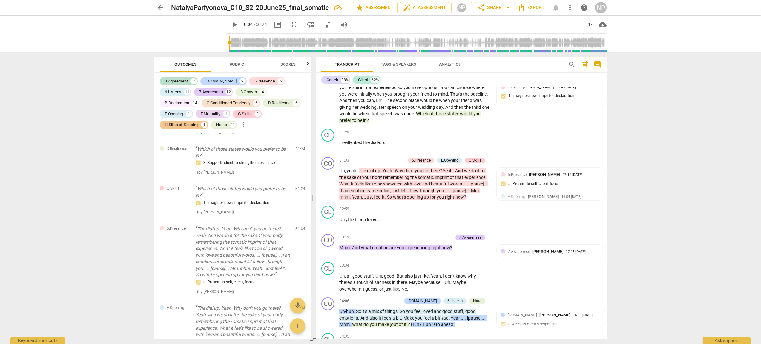
scroll to position [3377, 0]
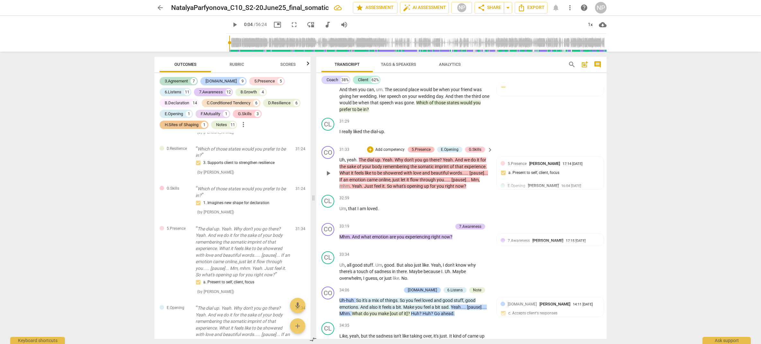
click at [424, 153] on div "5.Presence" at bounding box center [421, 150] width 19 height 6
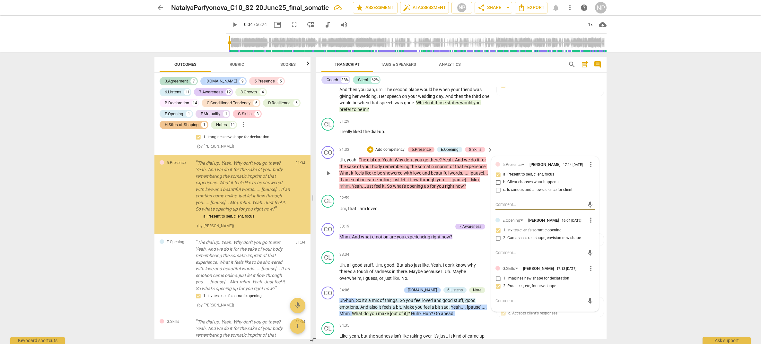
scroll to position [2862, 0]
click at [589, 168] on span "more_vert" at bounding box center [591, 165] width 8 height 8
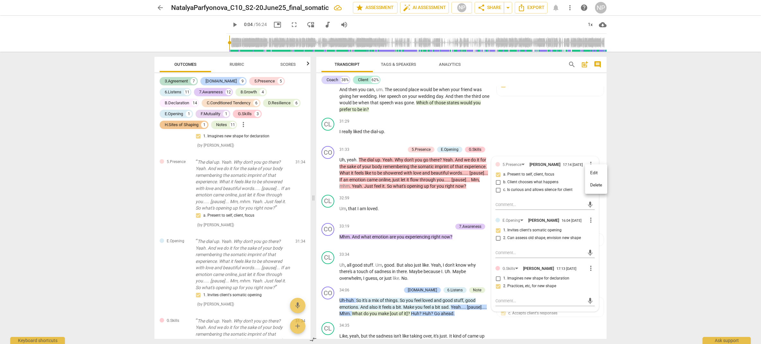
click at [595, 187] on li "Delete" at bounding box center [596, 185] width 22 height 12
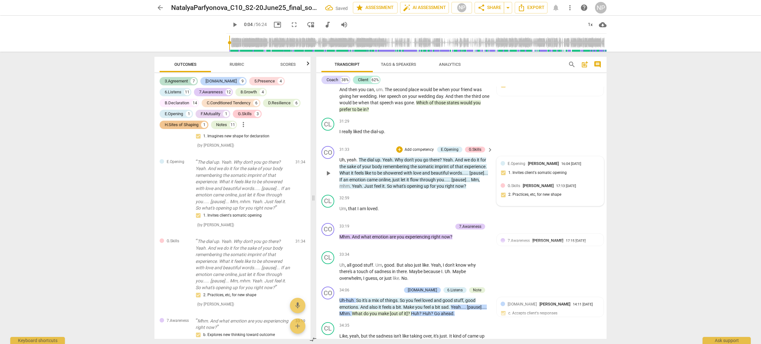
click at [565, 177] on div "E.Opening [PERSON_NAME] 16:04 [DATE] 1. Invites client's somatic opening" at bounding box center [550, 171] width 99 height 20
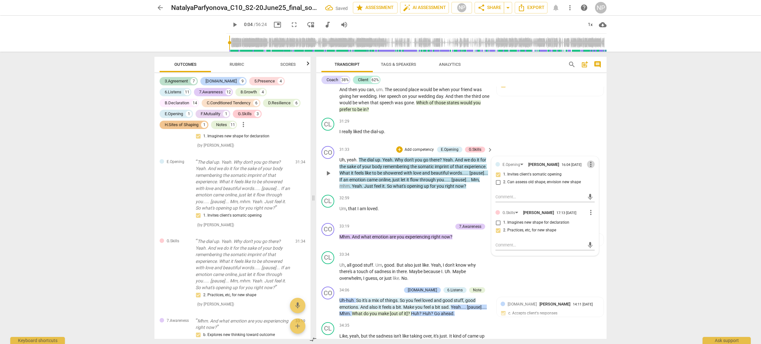
click at [589, 168] on span "more_vert" at bounding box center [591, 165] width 8 height 8
click at [595, 187] on li "Delete" at bounding box center [596, 185] width 22 height 12
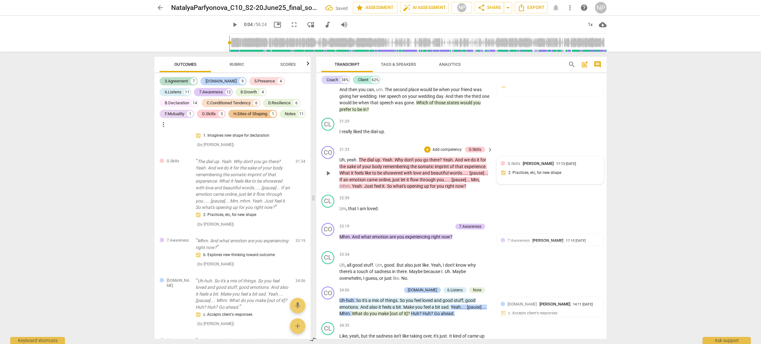
click at [587, 167] on div "G.Skills [PERSON_NAME] 17:13 [DATE]" at bounding box center [554, 164] width 92 height 6
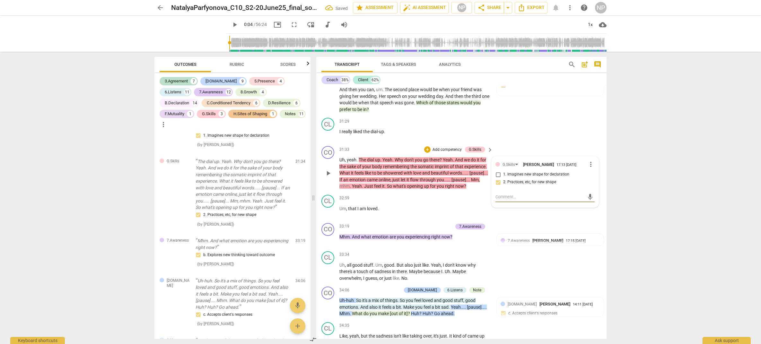
click at [589, 168] on span "more_vert" at bounding box center [591, 165] width 8 height 8
click at [596, 186] on li "Delete" at bounding box center [596, 185] width 22 height 12
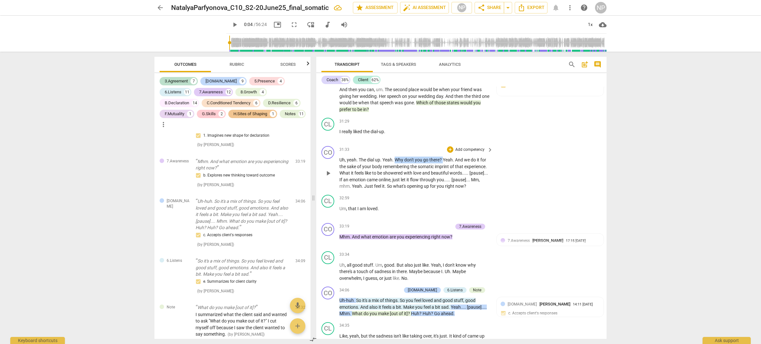
drag, startPoint x: 395, startPoint y: 167, endPoint x: 443, endPoint y: 167, distance: 48.2
click at [443, 167] on p "Uh , yeah . The dial up . Yeah . Why don't you go there ? Yeah . And we do it f…" at bounding box center [414, 173] width 150 height 33
click at [481, 153] on p "Add competency" at bounding box center [470, 150] width 31 height 6
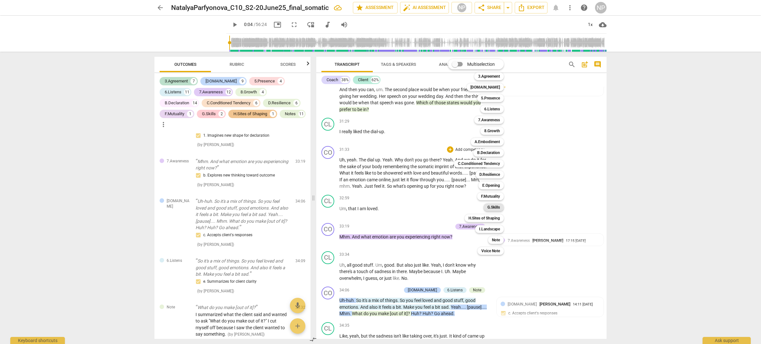
click at [493, 207] on b "G.Skills" at bounding box center [493, 208] width 13 height 8
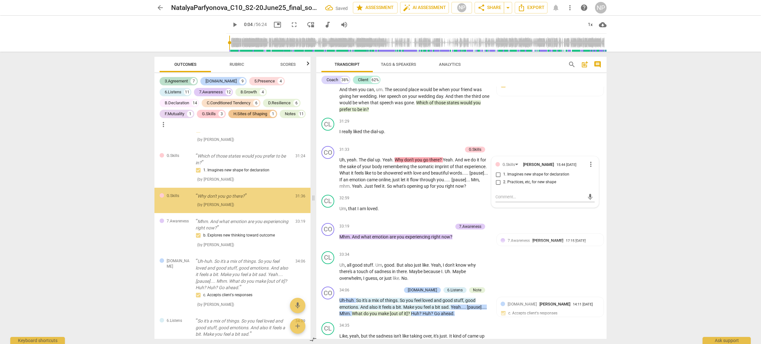
scroll to position [2826, 0]
click at [500, 186] on input "2. Practices, etc, for new shape" at bounding box center [498, 183] width 10 height 8
checkbox input "true"
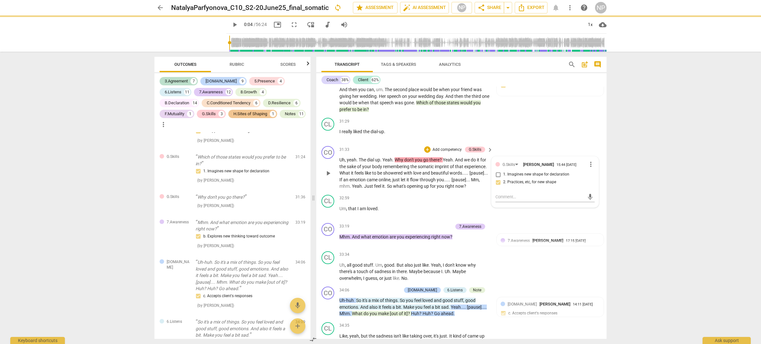
click at [429, 190] on p "Uh , yeah . The dial up . Yeah . Why don't you go there ? Yeah . And we do it f…" at bounding box center [414, 173] width 150 height 33
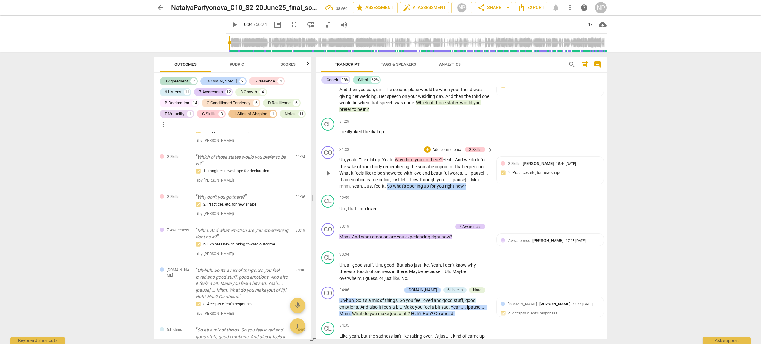
drag, startPoint x: 417, startPoint y: 194, endPoint x: 423, endPoint y: 202, distance: 10.2
click at [423, 190] on p "Uh , yeah . The dial up . Yeah . Why don't you go there ? Yeah . And we do it f…" at bounding box center [414, 173] width 150 height 33
click at [441, 153] on p "Add competency" at bounding box center [447, 150] width 31 height 6
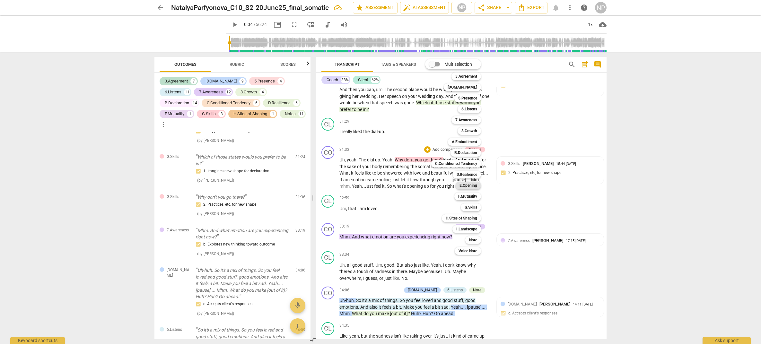
click at [470, 184] on b "E.Opening" at bounding box center [468, 186] width 18 height 8
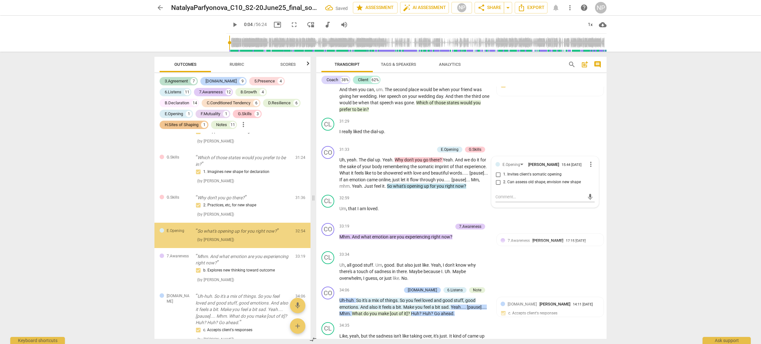
scroll to position [2865, 0]
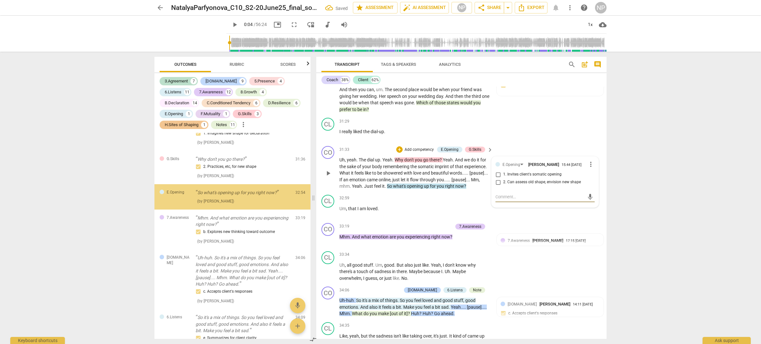
click at [496, 179] on input "1. Invites client's somatic opening" at bounding box center [498, 175] width 10 height 8
checkbox input "true"
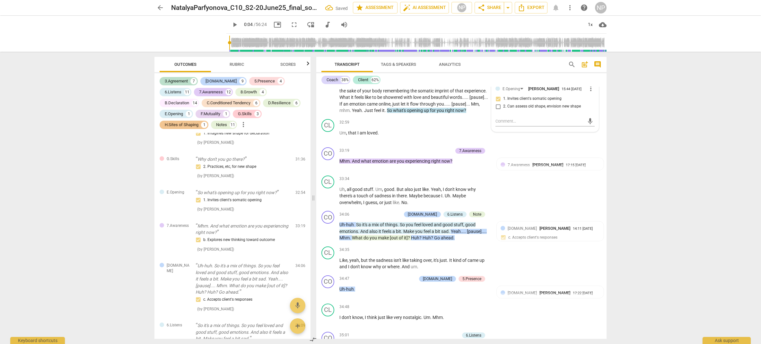
scroll to position [3463, 0]
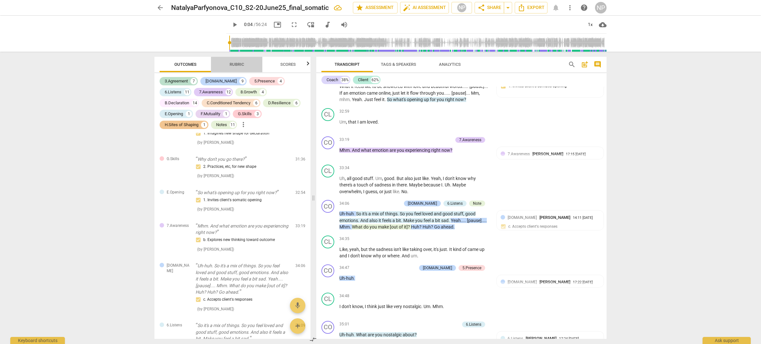
click at [234, 62] on span "Rubric" at bounding box center [237, 64] width 14 height 5
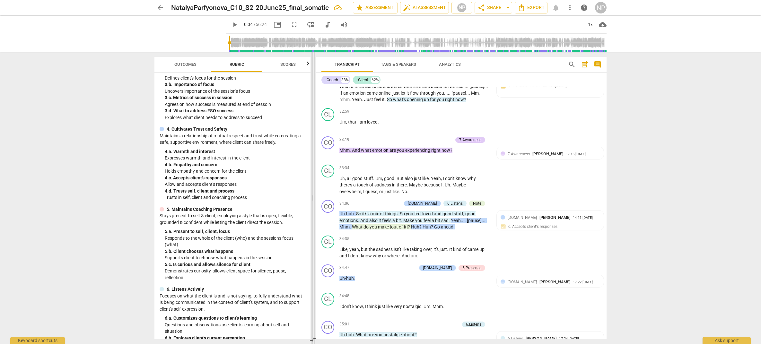
scroll to position [36, 0]
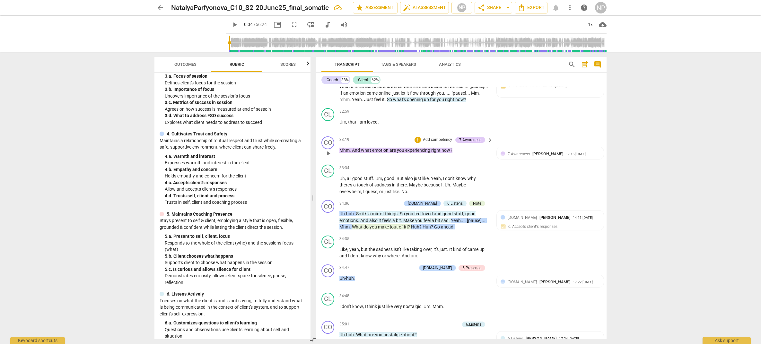
click at [441, 143] on p "Add competency" at bounding box center [437, 140] width 31 height 6
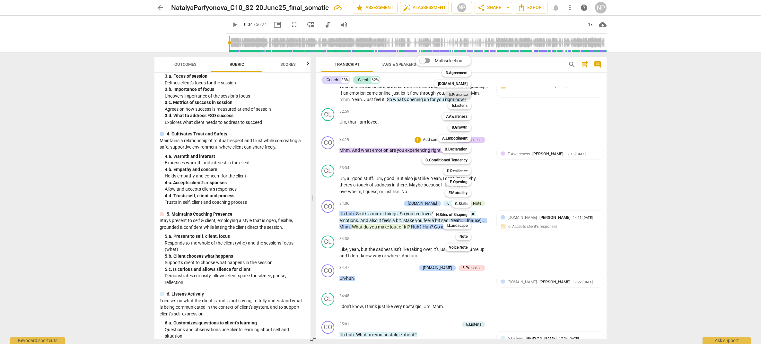
click at [461, 94] on b "5.Presence" at bounding box center [458, 95] width 19 height 8
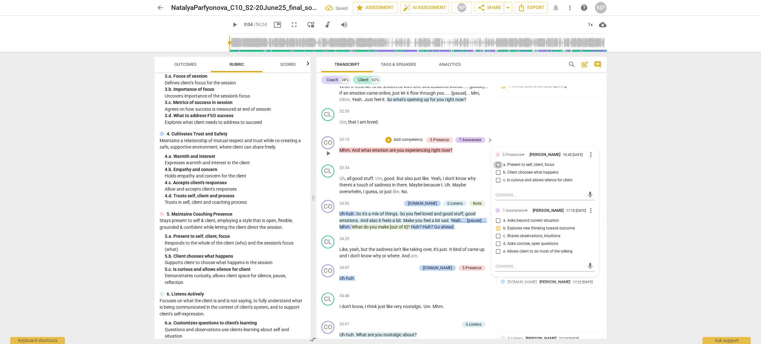
click at [496, 169] on input "a. Present to self, client, focus" at bounding box center [498, 165] width 10 height 8
checkbox input "true"
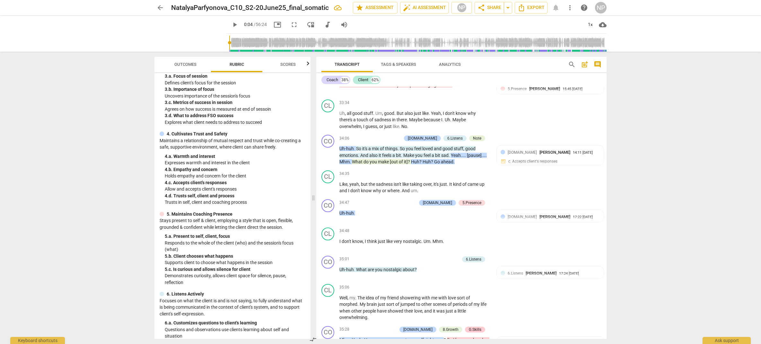
scroll to position [3539, 0]
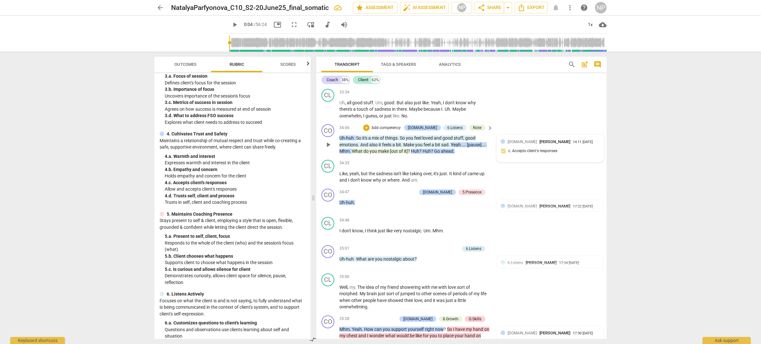
click at [539, 144] on span "[PERSON_NAME]" at bounding box center [554, 141] width 31 height 5
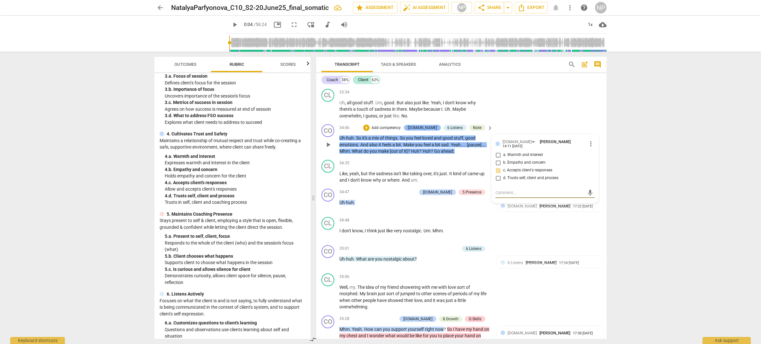
click at [430, 131] on div "[DOMAIN_NAME]" at bounding box center [422, 128] width 29 height 6
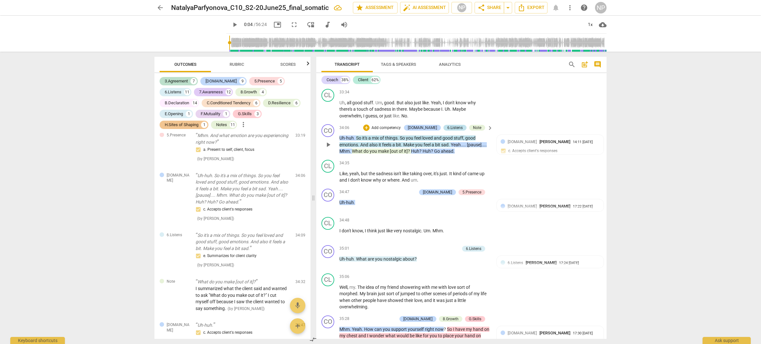
click at [448, 131] on div "6.Listens" at bounding box center [454, 128] width 15 height 6
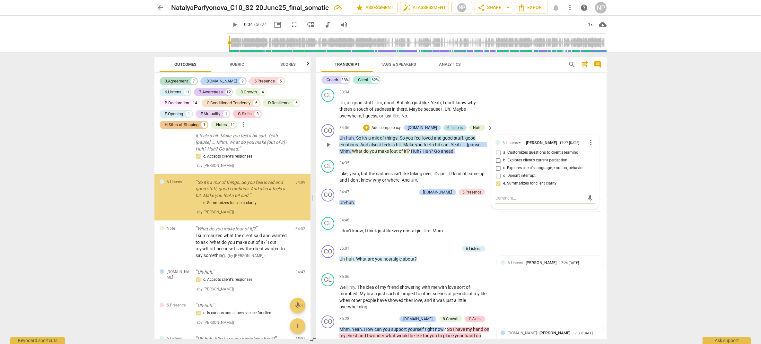
scroll to position [3049, 0]
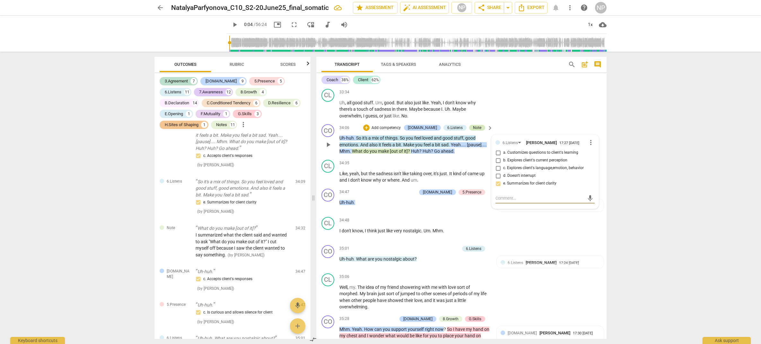
click at [474, 131] on div "Note" at bounding box center [477, 128] width 8 height 6
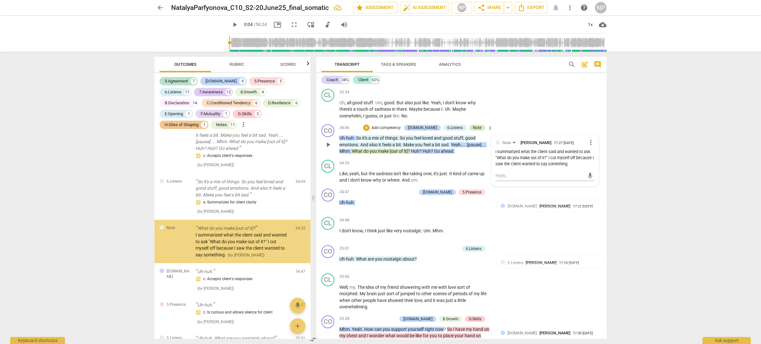
scroll to position [3093, 0]
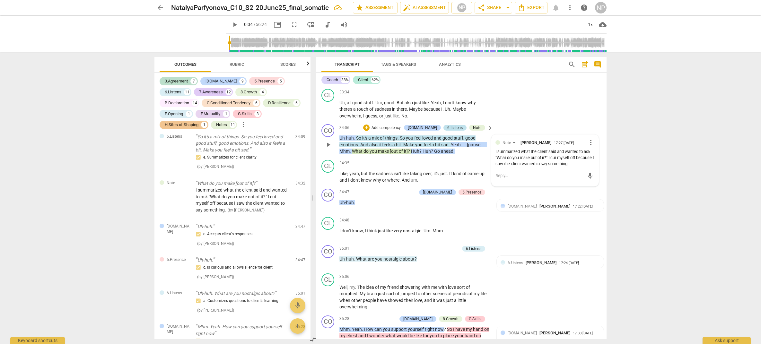
click at [456, 131] on div "6.Listens" at bounding box center [454, 128] width 15 height 6
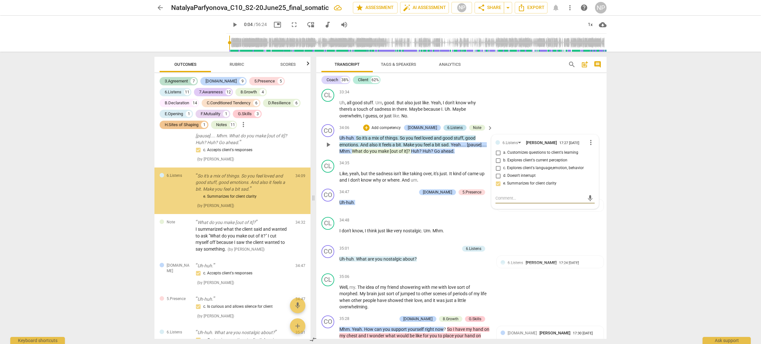
scroll to position [3049, 0]
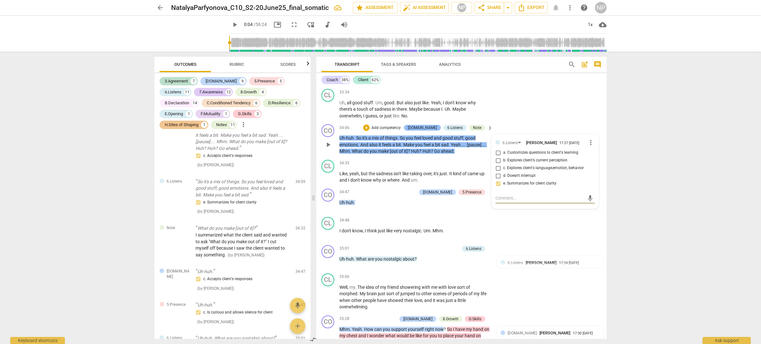
click at [430, 131] on div "[DOMAIN_NAME]" at bounding box center [422, 128] width 29 height 6
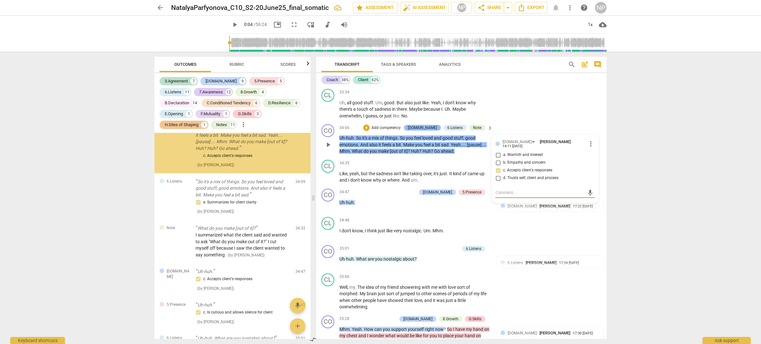
scroll to position [2995, 0]
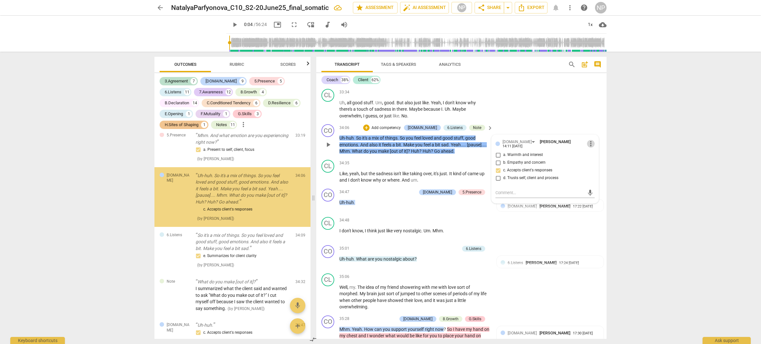
click at [588, 148] on span "more_vert" at bounding box center [591, 144] width 8 height 8
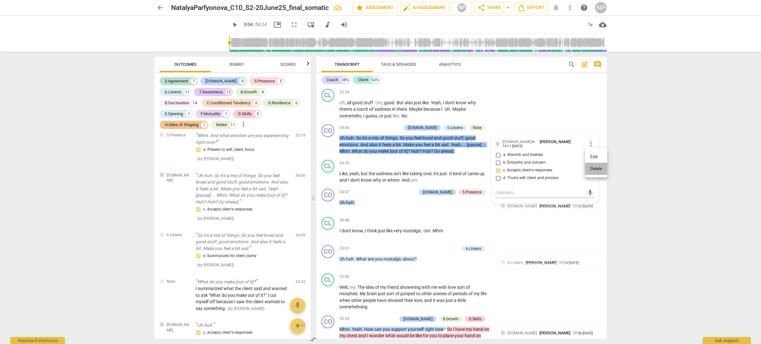
click at [596, 168] on li "Delete" at bounding box center [596, 169] width 22 height 12
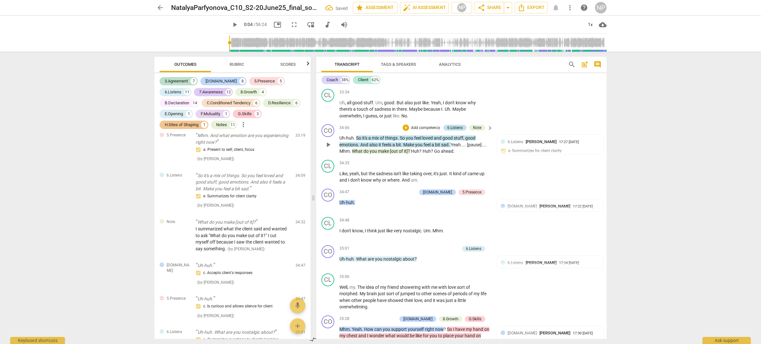
click at [456, 131] on div "6.Listens" at bounding box center [454, 128] width 15 height 6
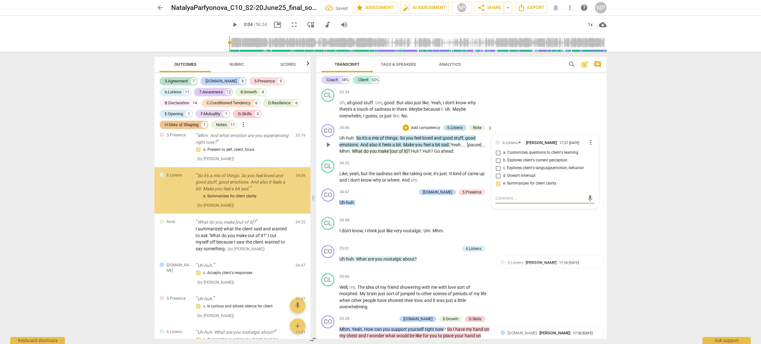
scroll to position [2989, 0]
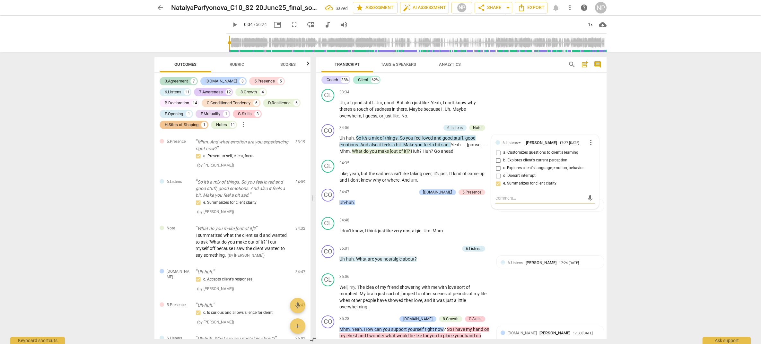
click at [606, 203] on div "CO play_arrow pause 00:02 + Add competency 3.Agreement keyboard_arrow_right Oka…" at bounding box center [461, 213] width 290 height 252
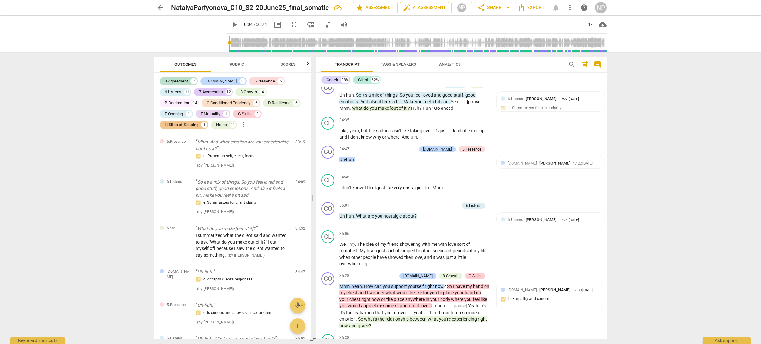
scroll to position [3604, 0]
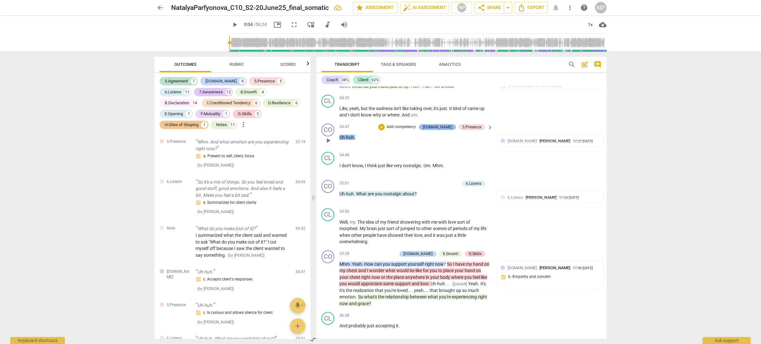
click at [446, 130] on div "[DOMAIN_NAME]" at bounding box center [437, 127] width 29 height 6
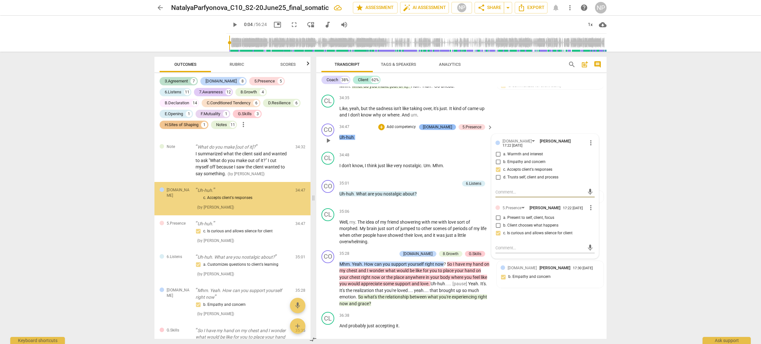
scroll to position [3072, 0]
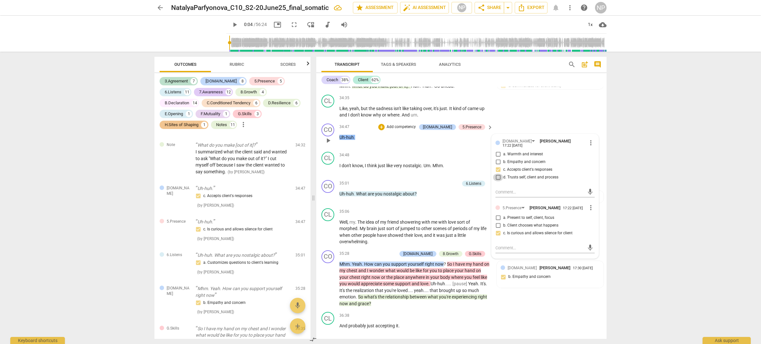
click at [498, 181] on input "d. Trusts self, client and process" at bounding box center [498, 178] width 10 height 8
checkbox input "true"
click at [499, 174] on input "c. Accepts client's responses" at bounding box center [498, 170] width 10 height 8
checkbox input "false"
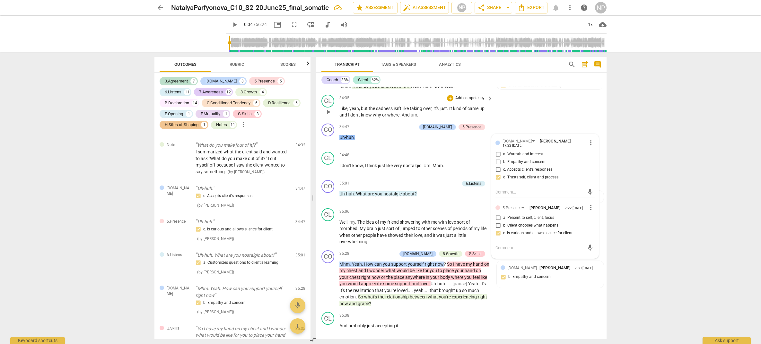
click at [599, 121] on div "CL play_arrow pause 34:35 + Add competency keyboard_arrow_right Like , yeah , b…" at bounding box center [461, 106] width 290 height 29
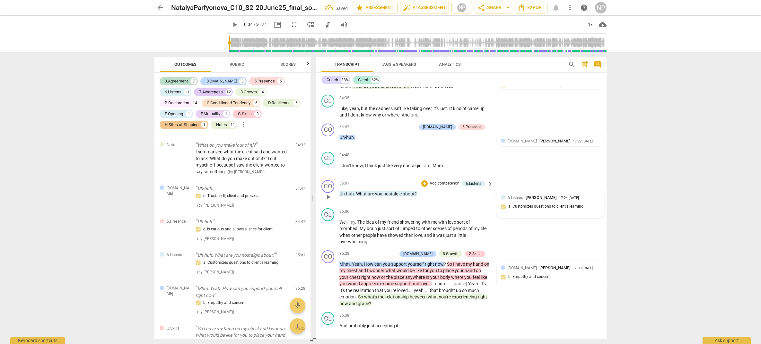
click at [559, 201] on div "6.Listens [PERSON_NAME]" at bounding box center [533, 198] width 51 height 6
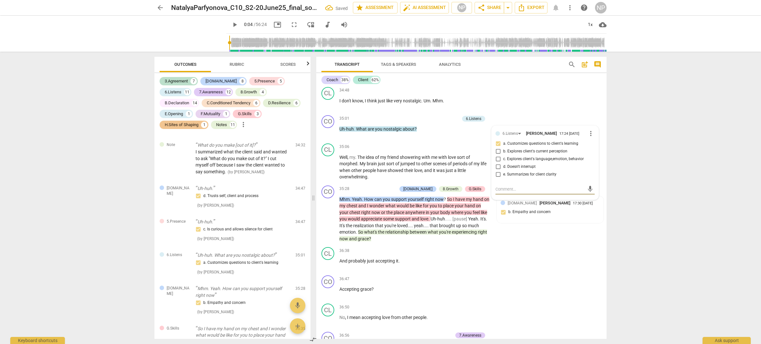
scroll to position [3691, 0]
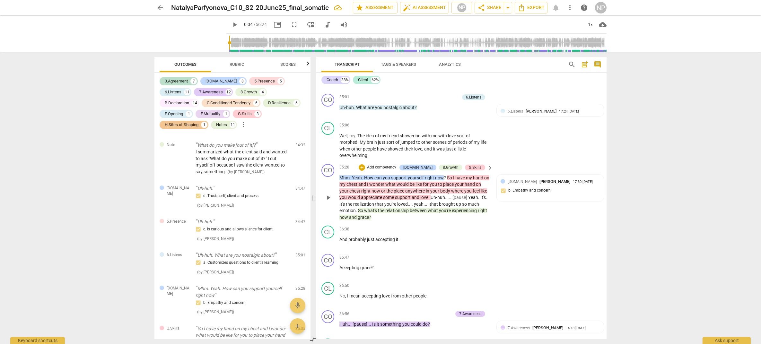
click at [434, 213] on span "what" at bounding box center [433, 210] width 11 height 5
click at [570, 271] on div "CO play_arrow pause 36:47 + Add competency keyboard_arrow_right Accepting grace…" at bounding box center [461, 265] width 290 height 28
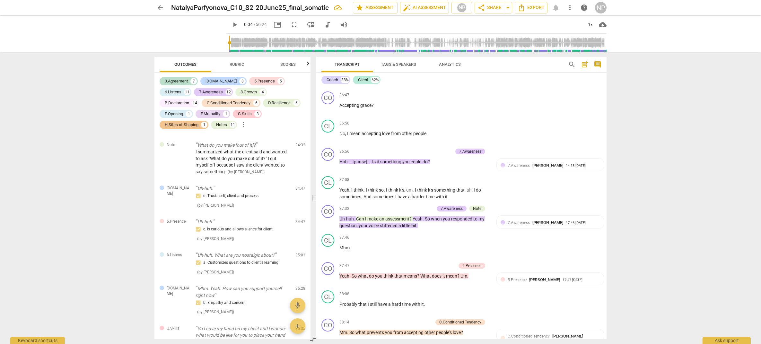
scroll to position [3864, 0]
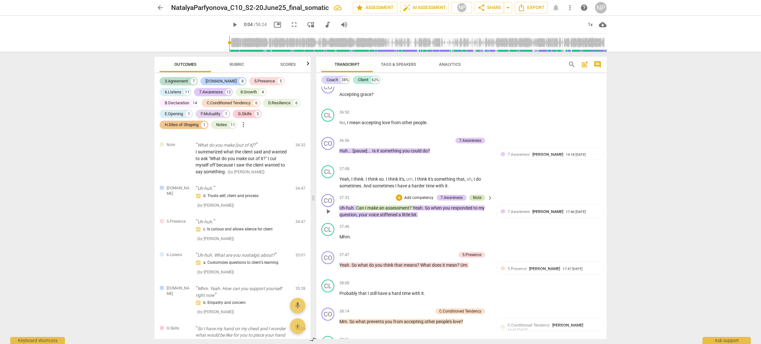
click at [479, 201] on div "Note" at bounding box center [477, 198] width 8 height 6
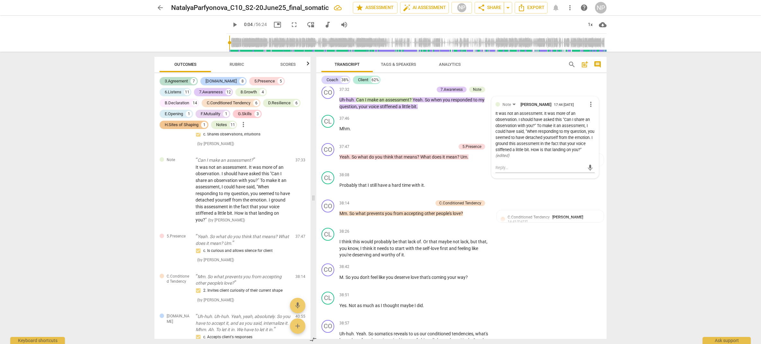
scroll to position [3983, 0]
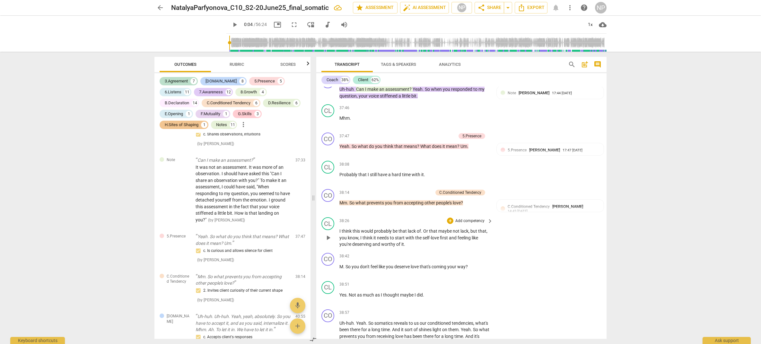
click at [604, 241] on div "CL play_arrow pause 38:26 + Add competency keyboard_arrow_right I think this wo…" at bounding box center [461, 233] width 290 height 36
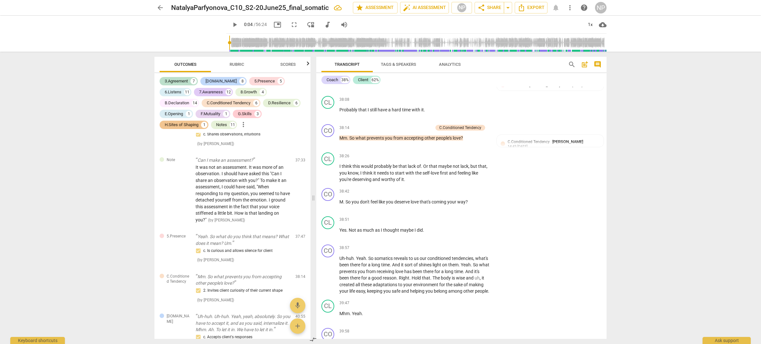
scroll to position [4037, 0]
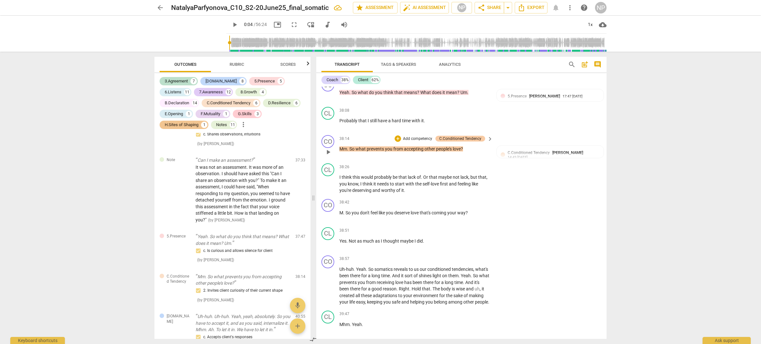
click at [450, 142] on div "C.Conditioned Tendency" at bounding box center [460, 139] width 42 height 6
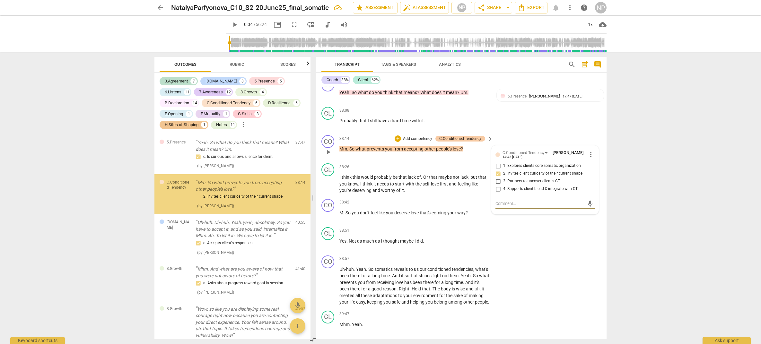
scroll to position [3518, 0]
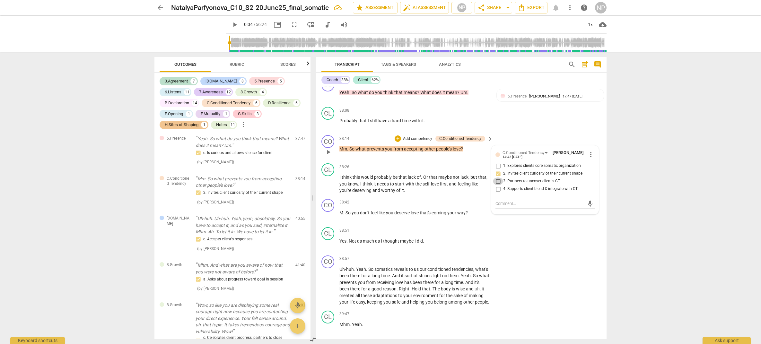
click at [499, 185] on input "3. Partners to uncover client's CT" at bounding box center [498, 182] width 10 height 8
checkbox input "true"
click at [498, 178] on input "2. Invites client curiosity of their current shape" at bounding box center [498, 174] width 10 height 8
checkbox input "false"
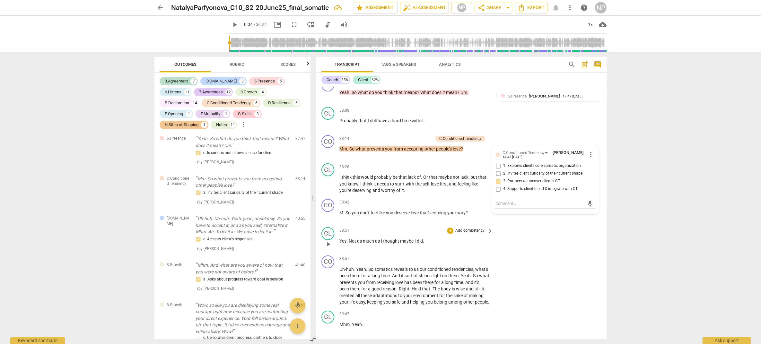
click at [587, 253] on div "CL play_arrow pause 38:51 + Add competency keyboard_arrow_right Yes . Not as mu…" at bounding box center [461, 239] width 290 height 28
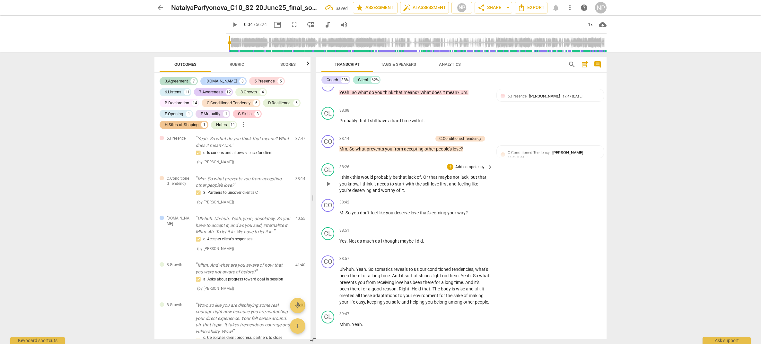
click at [386, 180] on span "probably" at bounding box center [383, 177] width 19 height 5
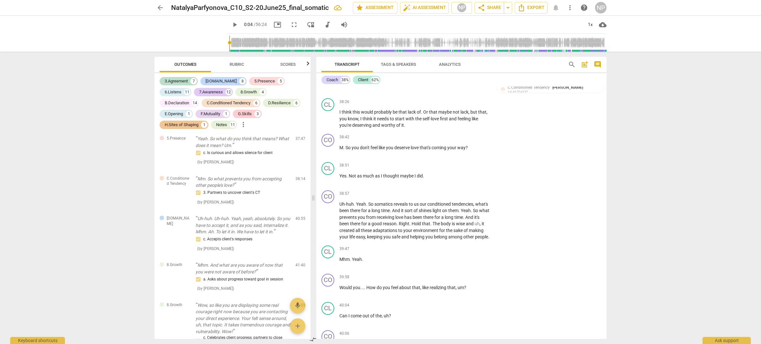
scroll to position [4113, 0]
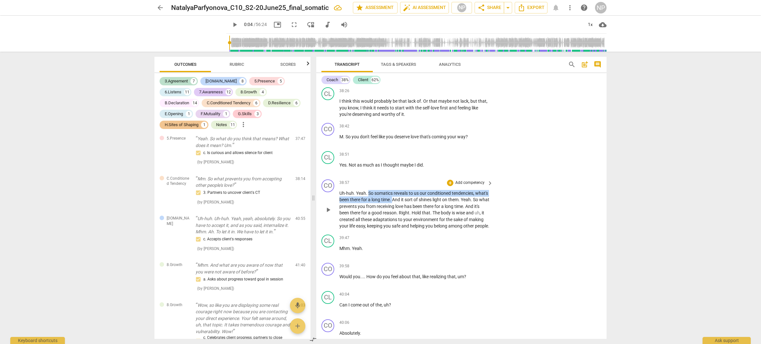
drag, startPoint x: 368, startPoint y: 201, endPoint x: 406, endPoint y: 205, distance: 39.1
click at [406, 205] on p "Uh-huh . Yeah . So somatics reveals to us our conditioned tendencies , what's b…" at bounding box center [414, 209] width 150 height 39
click at [464, 186] on p "Add competency" at bounding box center [470, 183] width 31 height 6
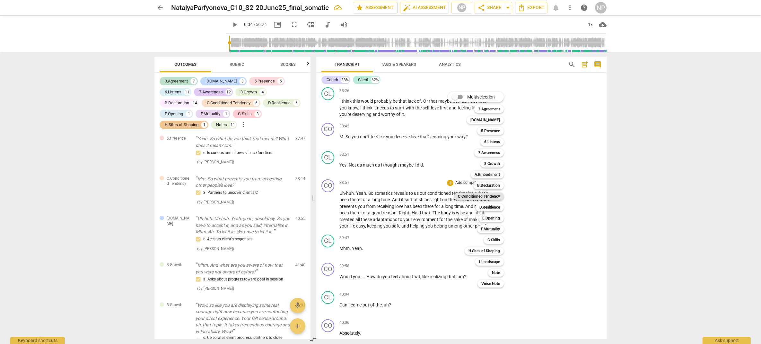
click at [490, 197] on b "C.Conditioned Tendency" at bounding box center [479, 197] width 42 height 8
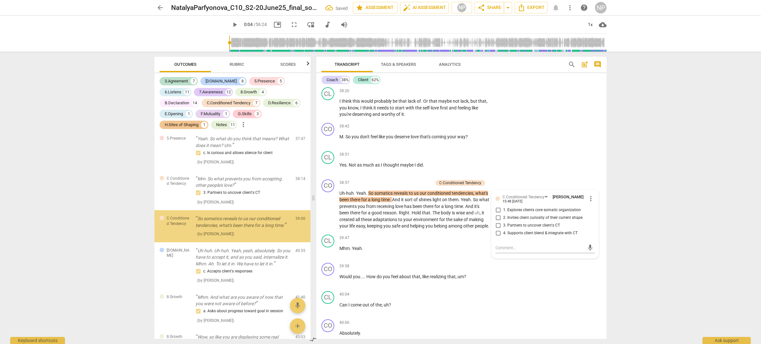
scroll to position [3554, 0]
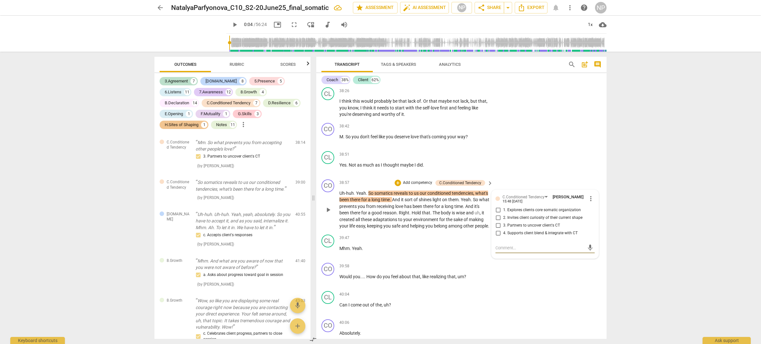
click at [588, 203] on span "more_vert" at bounding box center [591, 199] width 8 height 8
click at [593, 218] on li "Delete" at bounding box center [596, 218] width 22 height 12
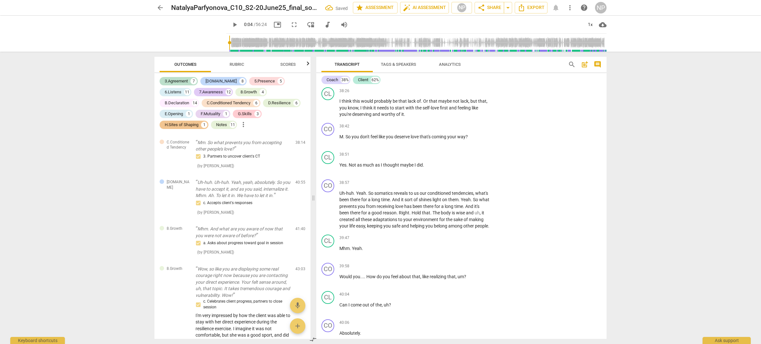
click at [238, 64] on span "Rubric" at bounding box center [237, 64] width 14 height 5
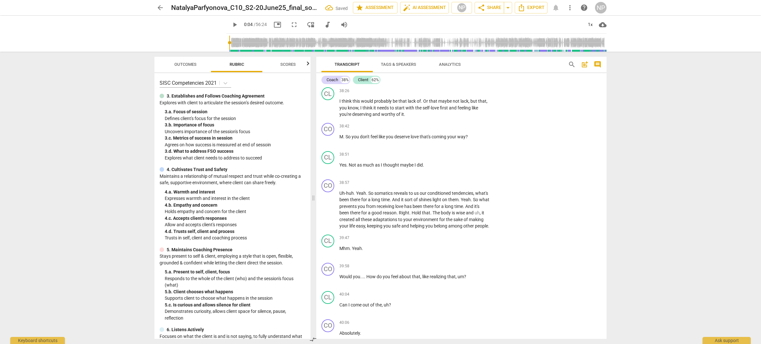
drag, startPoint x: 310, startPoint y: 133, endPoint x: 311, endPoint y: 139, distance: 6.1
click at [311, 139] on div "Outcomes Rubric Scores SISC Competencies 2021 3. Establishes and Follows Coachi…" at bounding box center [231, 198] width 164 height 292
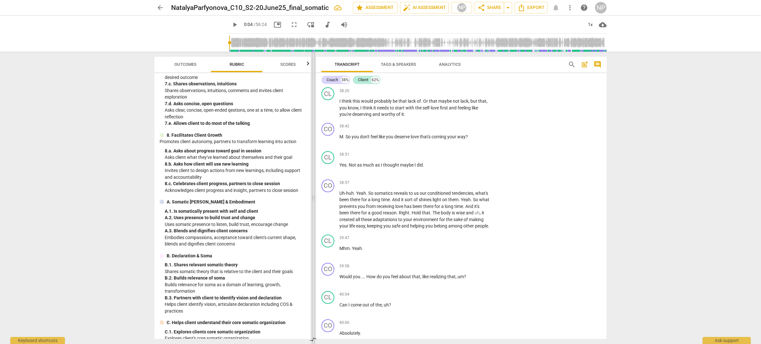
scroll to position [412, 0]
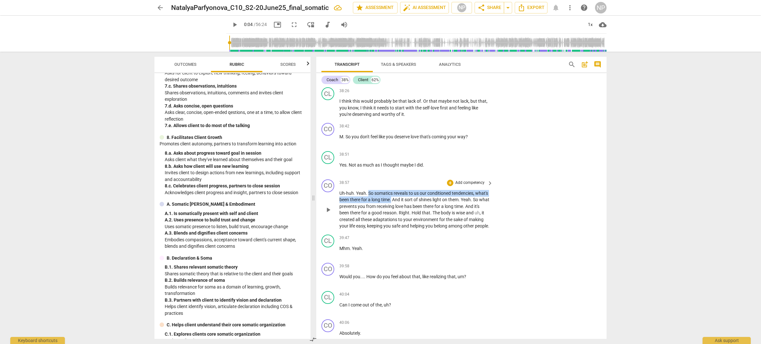
drag, startPoint x: 367, startPoint y: 200, endPoint x: 405, endPoint y: 206, distance: 37.8
click at [405, 206] on p "Uh-huh . Yeah . So somatics reveals to us our conditioned tendencies , what's b…" at bounding box center [414, 209] width 150 height 39
click at [460, 186] on p "Add competency" at bounding box center [470, 183] width 31 height 6
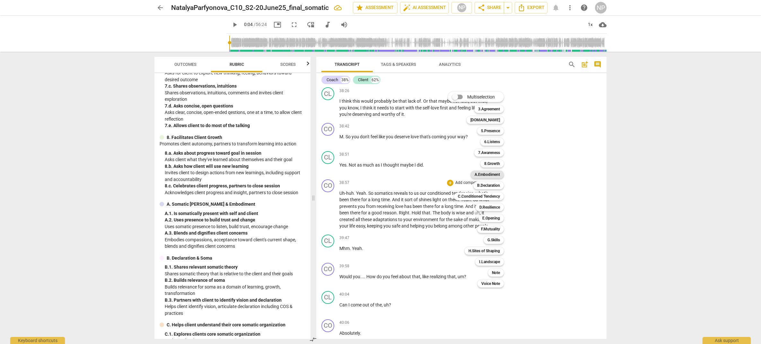
click at [485, 176] on b "A.Embodiment" at bounding box center [487, 175] width 25 height 8
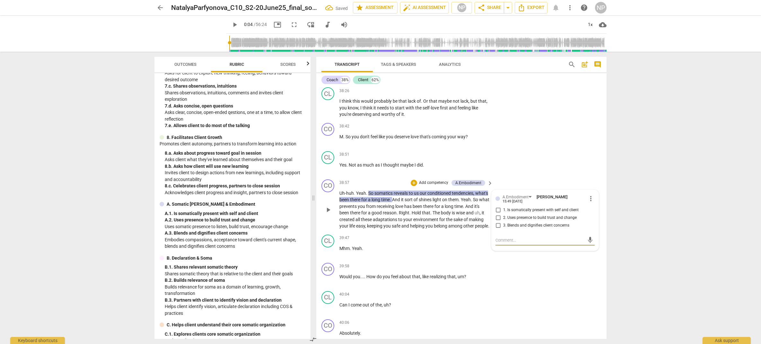
click at [496, 230] on input "3. Blends and dignifies client concerns" at bounding box center [498, 226] width 10 height 8
checkbox input "true"
click at [444, 222] on p "Uh-huh . Yeah . So somatics reveals to us our conditioned tendencies , what's b…" at bounding box center [414, 209] width 150 height 39
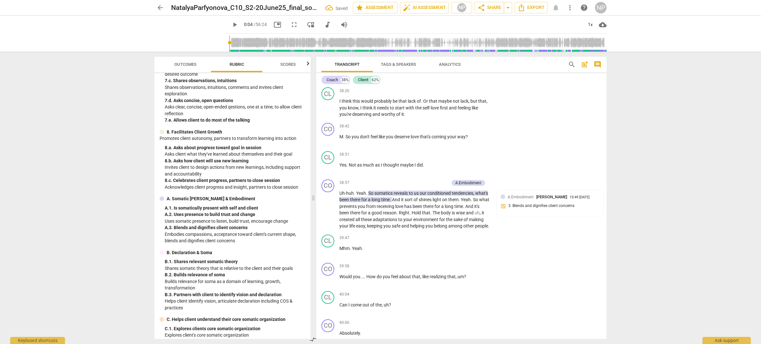
scroll to position [419, 0]
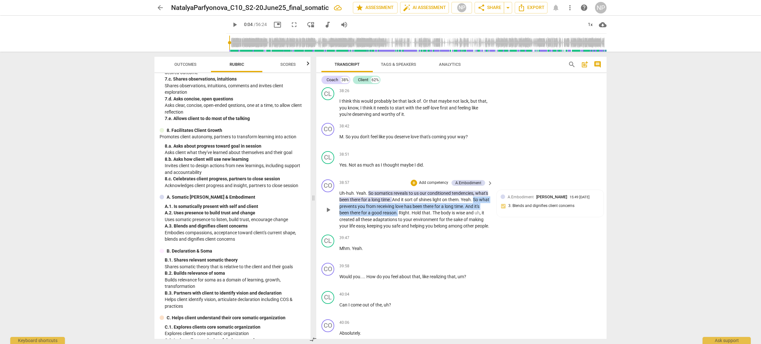
drag, startPoint x: 339, startPoint y: 212, endPoint x: 413, endPoint y: 219, distance: 74.1
click at [413, 219] on p "Uh-huh . Yeah . So somatics reveals to us our conditioned tendencies , what's b…" at bounding box center [414, 209] width 150 height 39
click at [436, 186] on p "Add competency" at bounding box center [433, 183] width 31 height 6
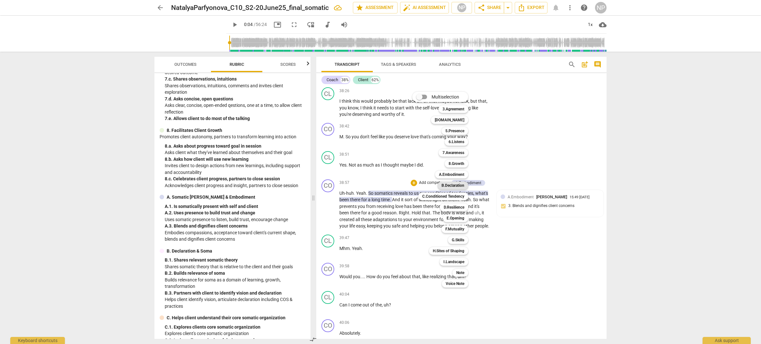
click at [451, 185] on b "B.Declaration" at bounding box center [452, 186] width 23 height 8
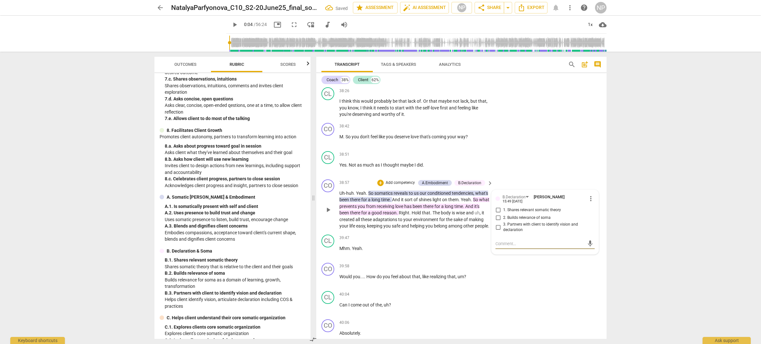
click at [497, 222] on input "2. Builds relevance of soma" at bounding box center [498, 218] width 10 height 8
click at [499, 222] on input "2. Builds relevance of soma" at bounding box center [498, 218] width 10 height 8
checkbox input "true"
click at [498, 214] on input "1. Shares relevant somatic theory" at bounding box center [498, 210] width 10 height 8
checkbox input "true"
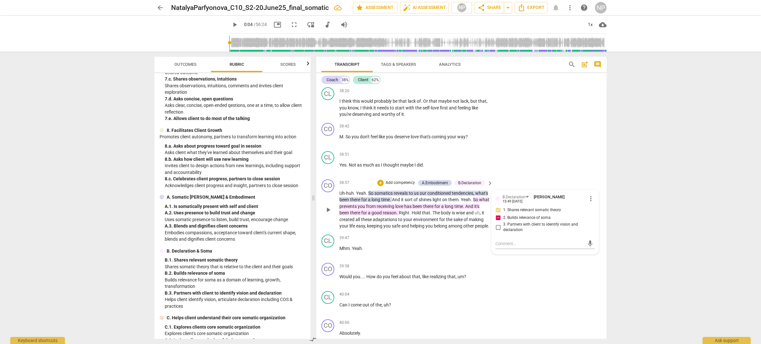
click at [497, 222] on input "2. Builds relevance of soma" at bounding box center [498, 218] width 10 height 8
checkbox input "false"
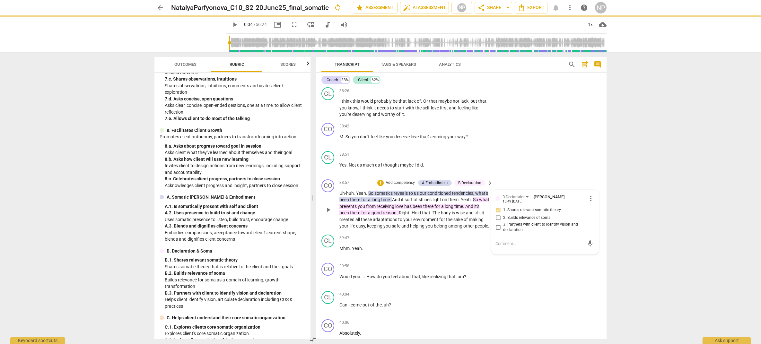
click at [435, 222] on span "environment" at bounding box center [426, 219] width 26 height 5
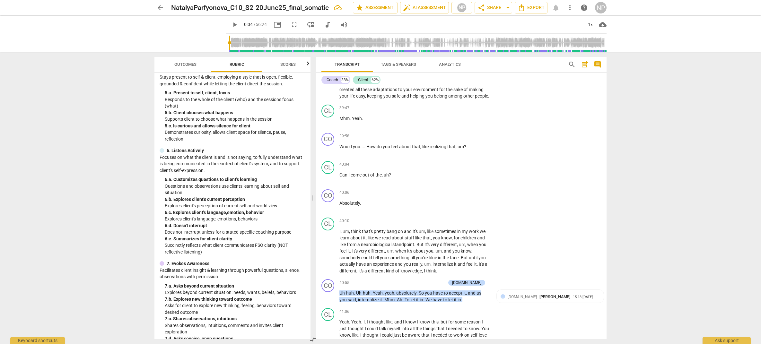
scroll to position [188, 0]
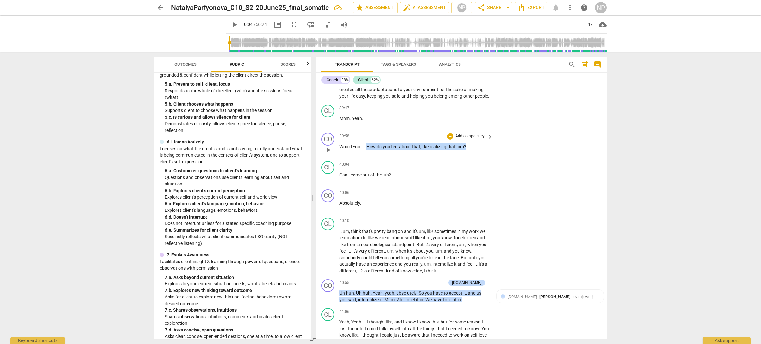
drag, startPoint x: 366, startPoint y: 158, endPoint x: 474, endPoint y: 157, distance: 107.9
click at [474, 150] on p "Would you . . . . How do you feel about that , like realizing that , um ?" at bounding box center [414, 147] width 150 height 7
click at [458, 139] on p "Add competency" at bounding box center [470, 137] width 31 height 6
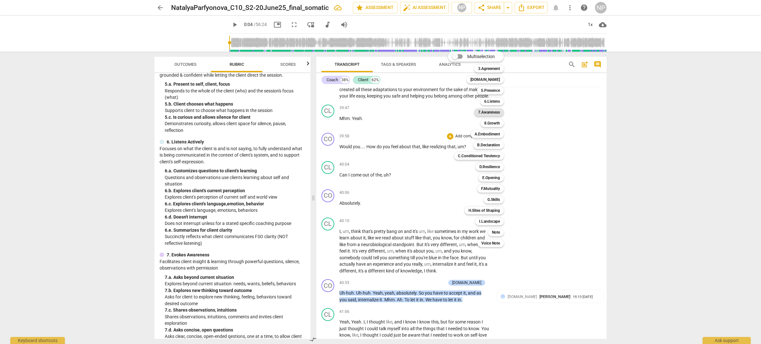
click at [491, 112] on b "7.Awareness" at bounding box center [489, 113] width 22 height 8
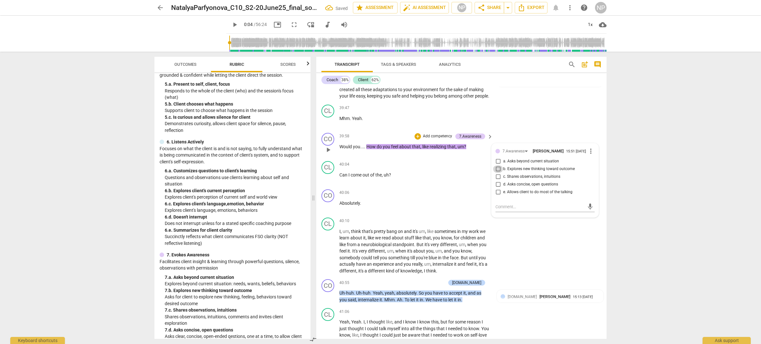
click at [495, 173] on input "b. Explores new thinking toward outcome" at bounding box center [498, 169] width 10 height 8
checkbox input "true"
click at [410, 234] on span "and" at bounding box center [408, 231] width 9 height 5
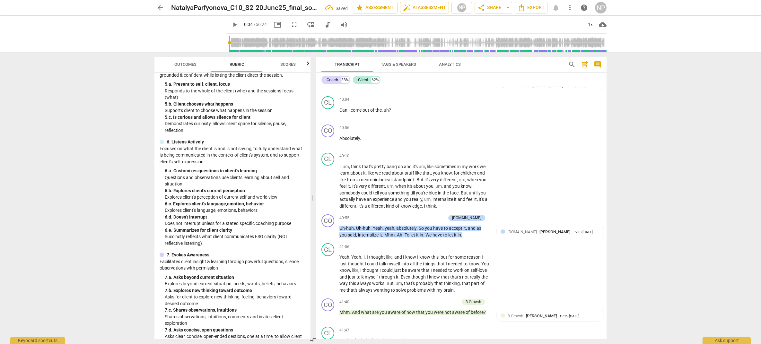
scroll to position [4319, 0]
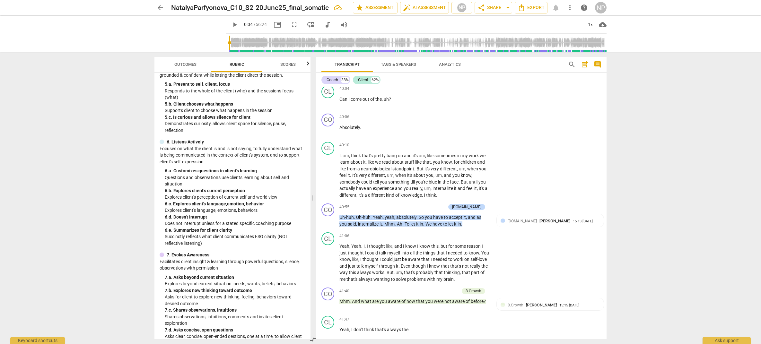
click at [605, 246] on div "CO play_arrow pause 00:02 + Add competency 3.Agreement keyboard_arrow_right Oka…" at bounding box center [461, 213] width 290 height 252
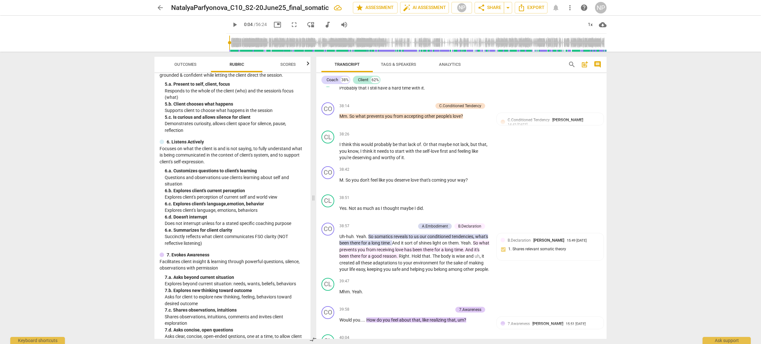
scroll to position [4037, 0]
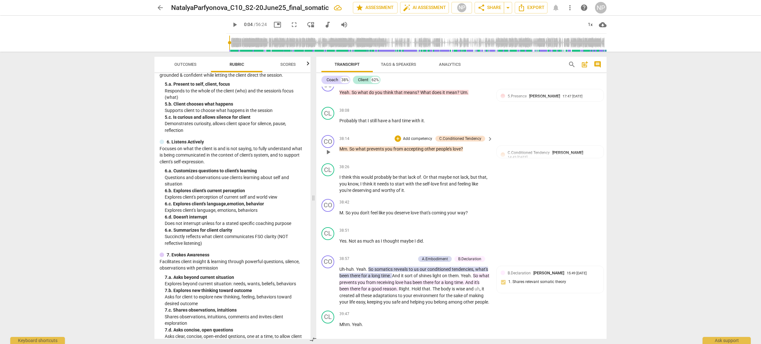
click at [450, 152] on span "people's" at bounding box center [444, 148] width 17 height 5
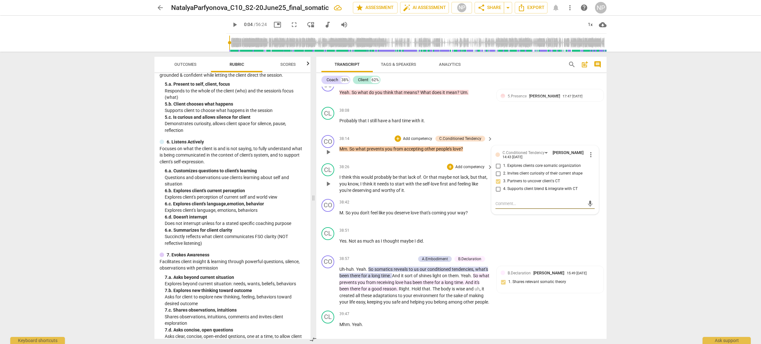
click at [357, 180] on span "this" at bounding box center [357, 177] width 8 height 5
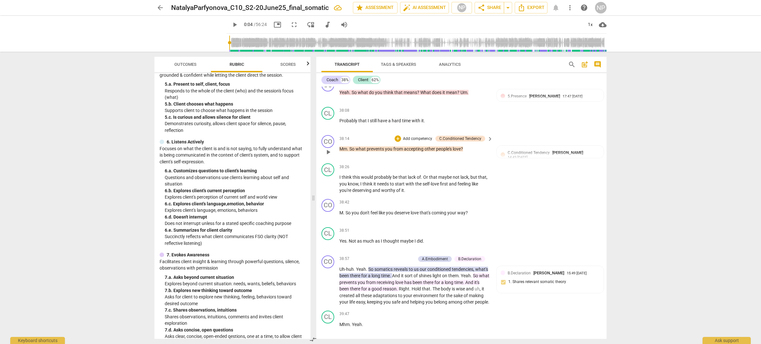
scroll to position [4080, 0]
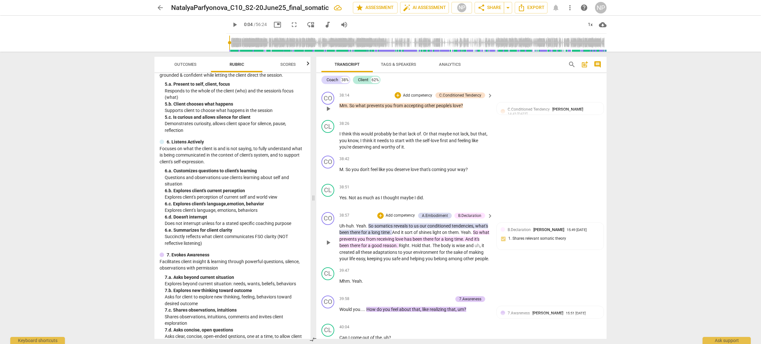
click at [472, 219] on div "B.Declaration" at bounding box center [469, 216] width 23 height 6
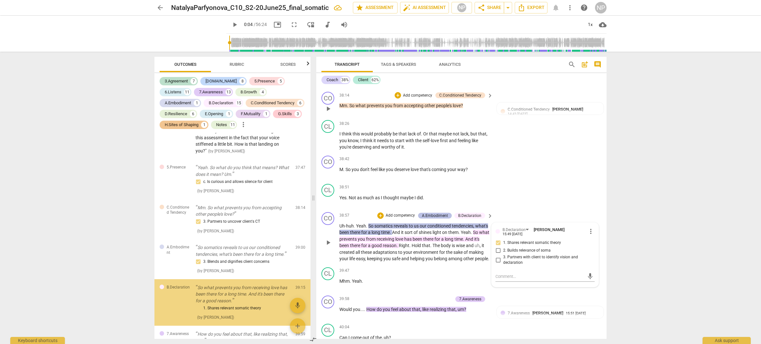
click at [432, 219] on div "A.Embodiment" at bounding box center [435, 216] width 26 height 6
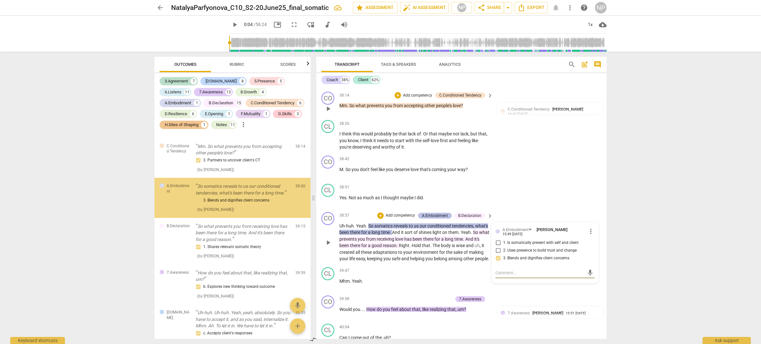
scroll to position [3558, 0]
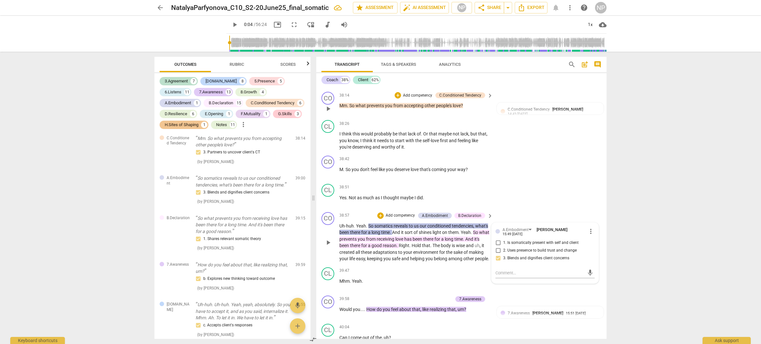
click at [468, 219] on div "B.Declaration" at bounding box center [469, 216] width 23 height 6
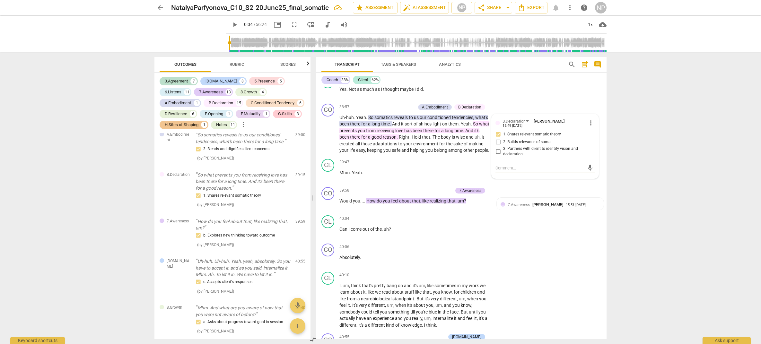
scroll to position [4210, 0]
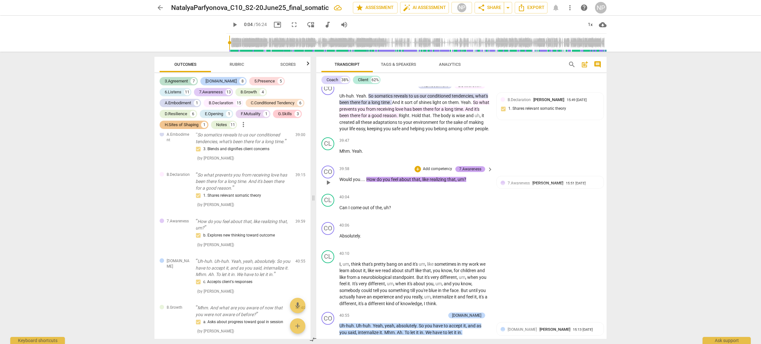
click at [460, 172] on div "7.Awareness" at bounding box center [470, 169] width 22 height 6
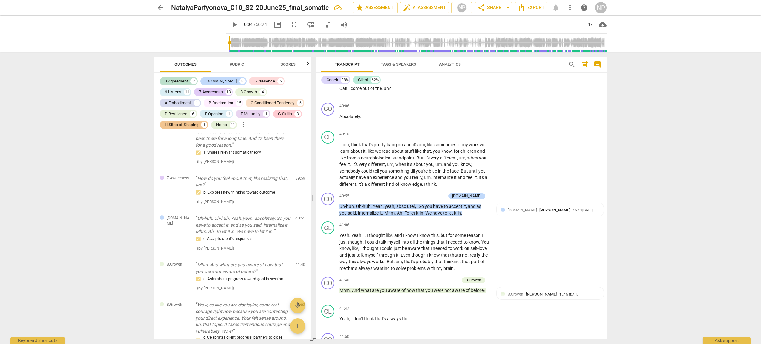
scroll to position [4340, 0]
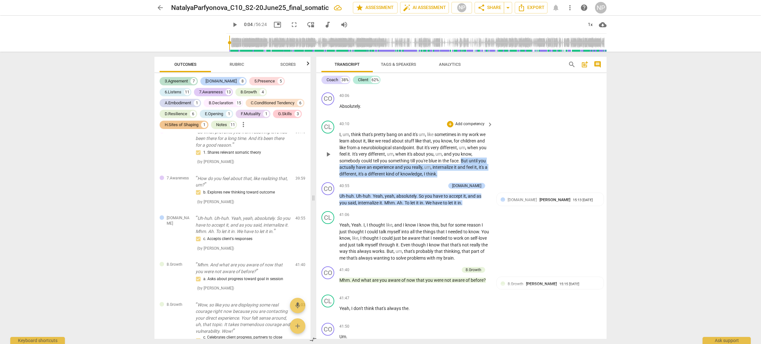
drag, startPoint x: 463, startPoint y: 173, endPoint x: 468, endPoint y: 185, distance: 12.5
click at [468, 178] on p "I , um , think that's pretty bang on and it's um , like sometimes in my work we…" at bounding box center [414, 154] width 150 height 46
click at [488, 128] on span "keyboard_arrow_right" at bounding box center [490, 125] width 8 height 8
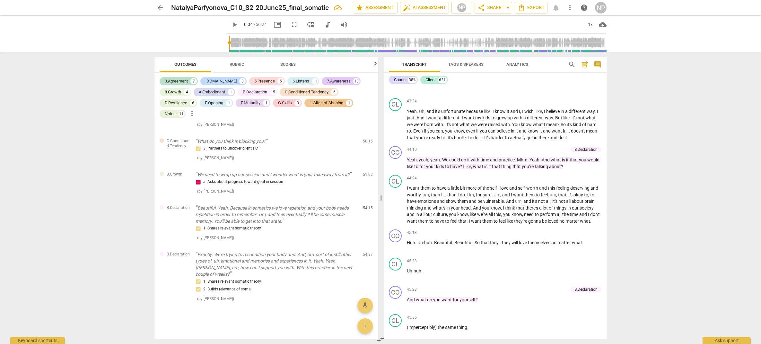
scroll to position [2956, 0]
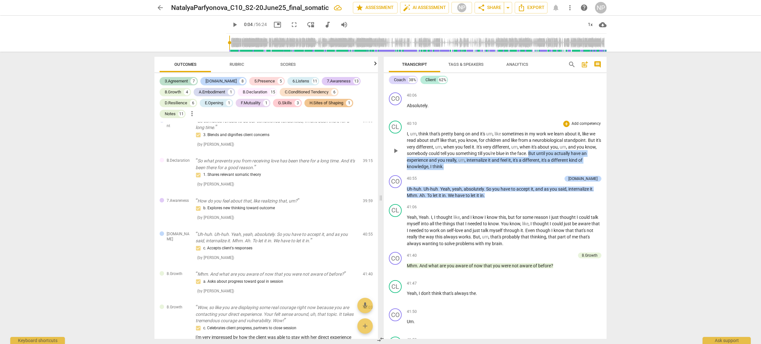
click at [578, 127] on p "Add competency" at bounding box center [586, 124] width 31 height 6
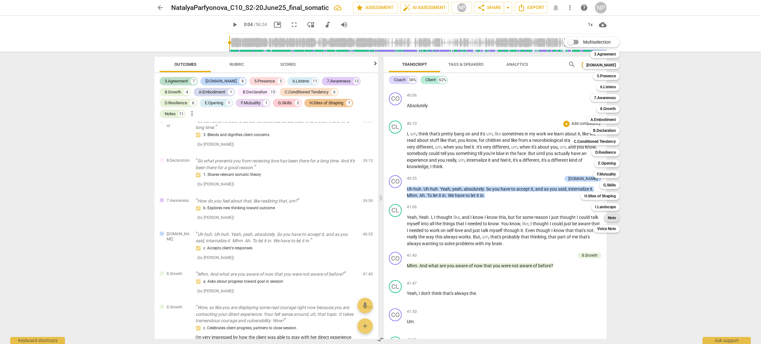
click at [612, 219] on b "Note" at bounding box center [612, 218] width 8 height 8
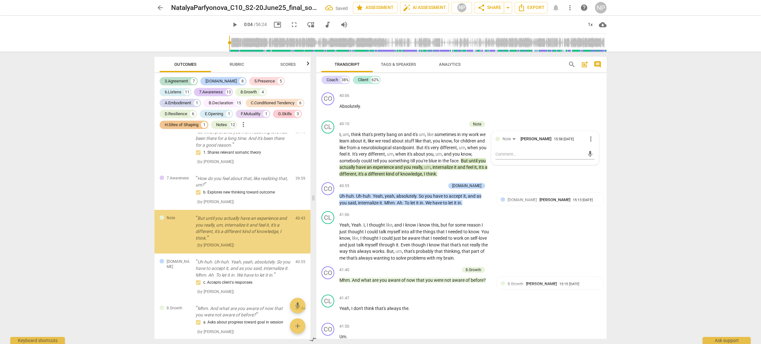
scroll to position [3687, 0]
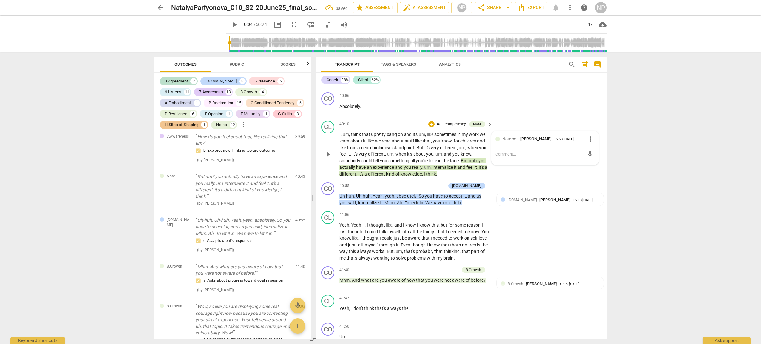
type textarea "I"
type textarea "I a"
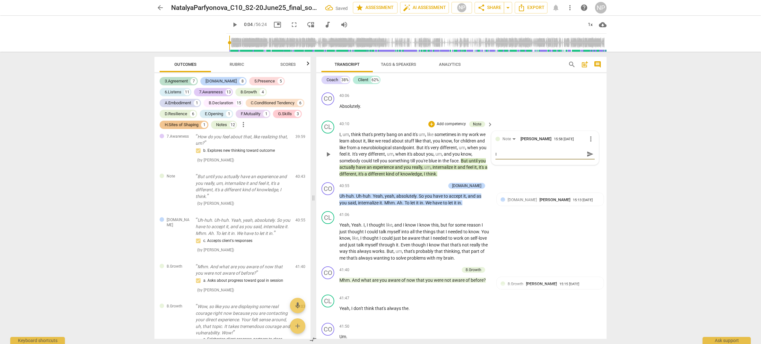
type textarea "I a"
type textarea "I am"
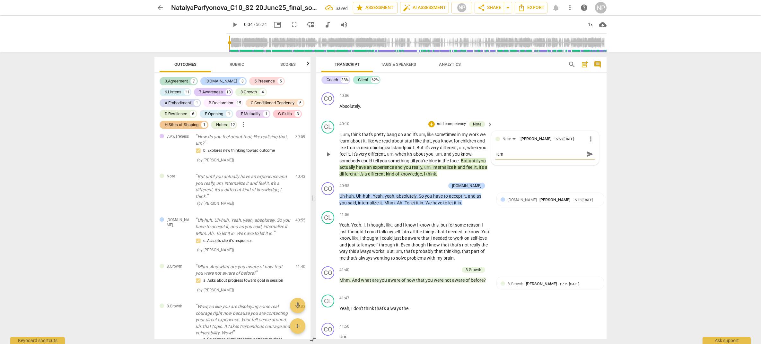
type textarea "I am r"
type textarea "I am re"
type textarea "I am rea"
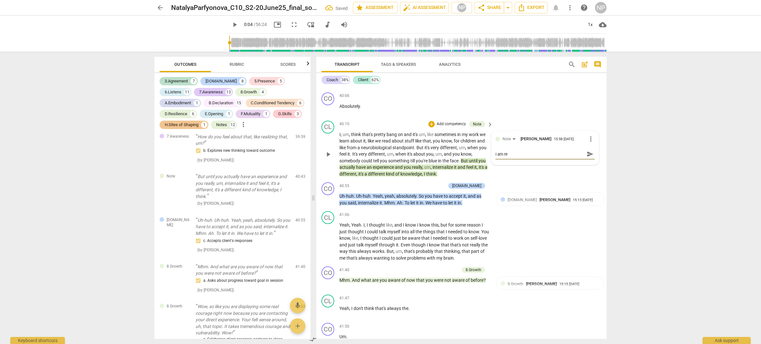
type textarea "I am rea"
type textarea "I am real"
type textarea "I am realy"
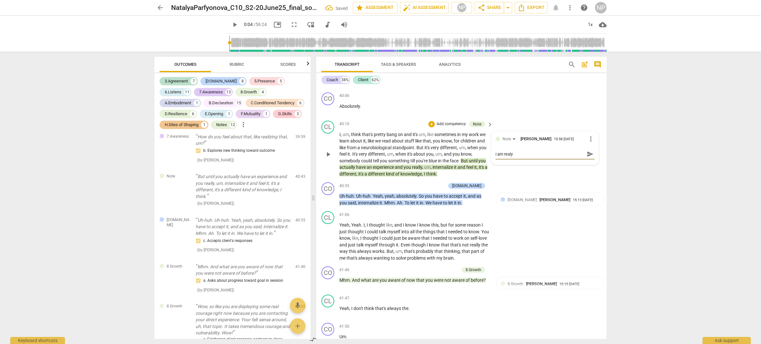
type textarea "I am realy"
type textarea "I am realy e"
type textarea "I am realy er"
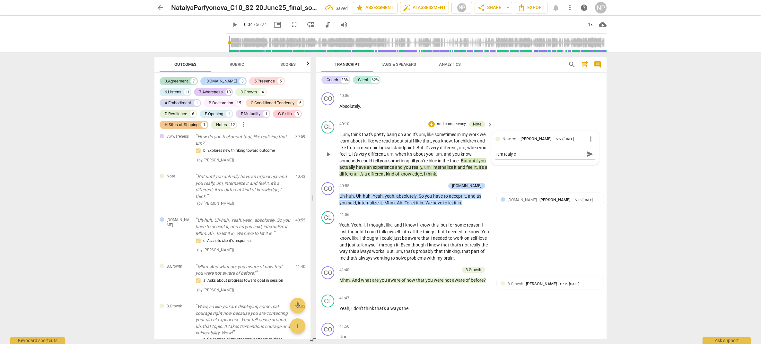
type textarea "I am realy er"
type textarea "I am realy e"
type textarea "I am realy"
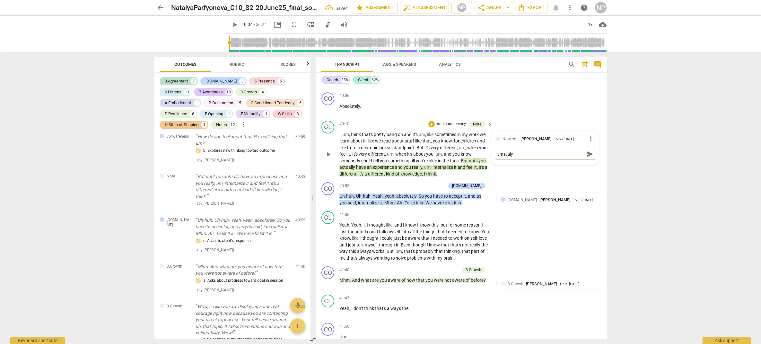
type textarea "I am realy"
type textarea "I am real"
type textarea "I am reall"
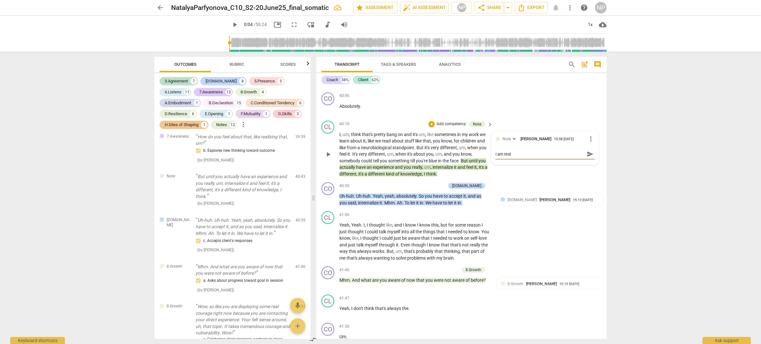
type textarea "I am reall"
type textarea "I am really"
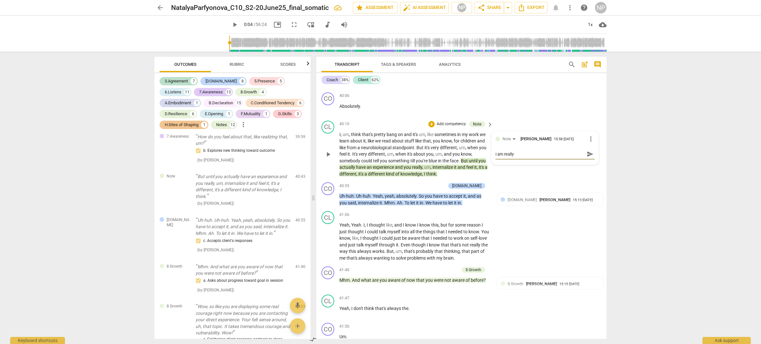
type textarea "I am really h"
type textarea "I am really ha"
type textarea "I am really hap"
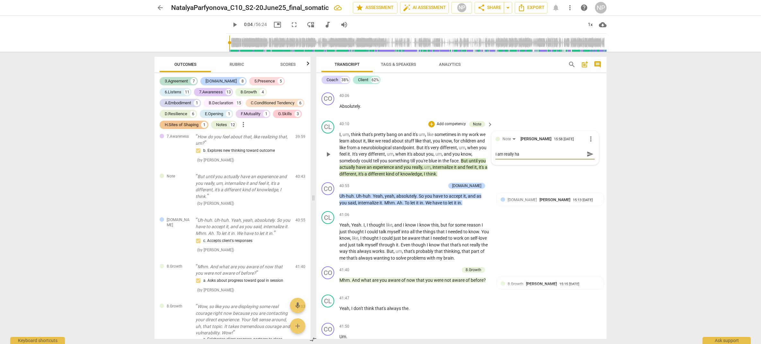
type textarea "I am really hap"
type textarea "I am really happ"
type textarea "I am really happy"
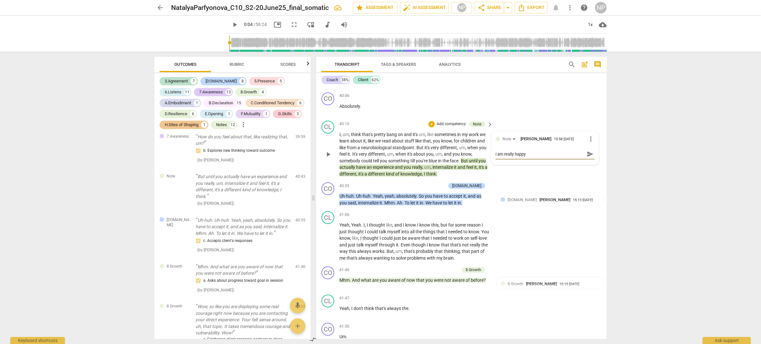
type textarea "I am really happy"
type textarea "I am really happy t"
type textarea "I am really happy th"
type textarea "I am really happy thh"
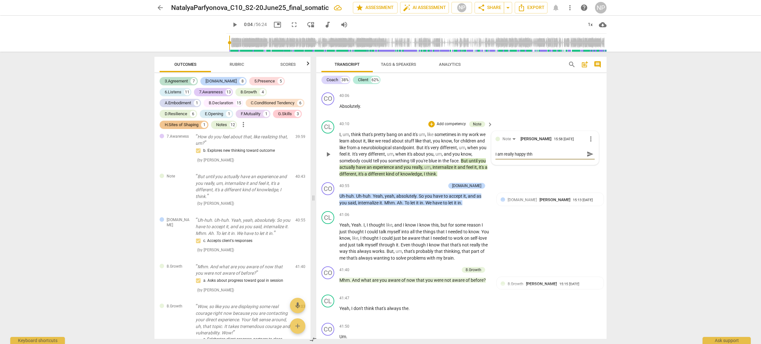
type textarea "I am really happy thha"
type textarea "I am really happy thhat"
type textarea "I am really happy thhat e"
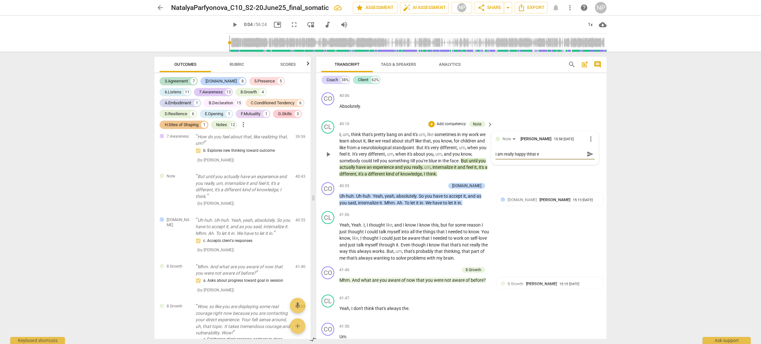
type textarea "I am really happy thhat et"
type textarea "I am really happy thhat e"
type textarea "I am really happy thhat"
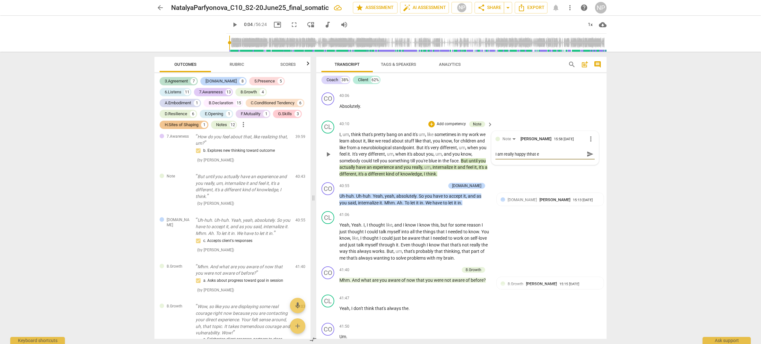
type textarea "I am really happy thhat"
type textarea "I am really happy thha"
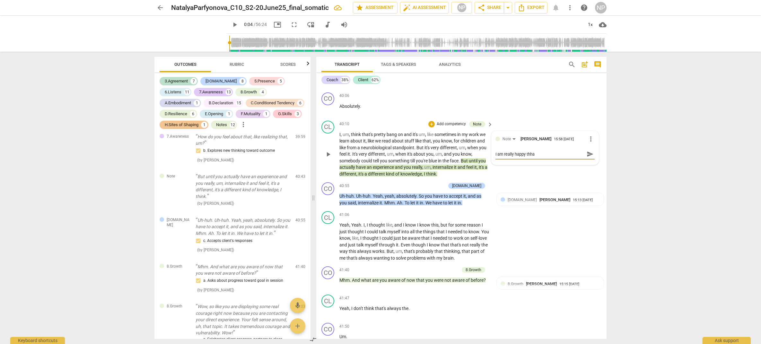
type textarea "I am really happy thh"
type textarea "I am really happy th"
type textarea "I am really happy tha"
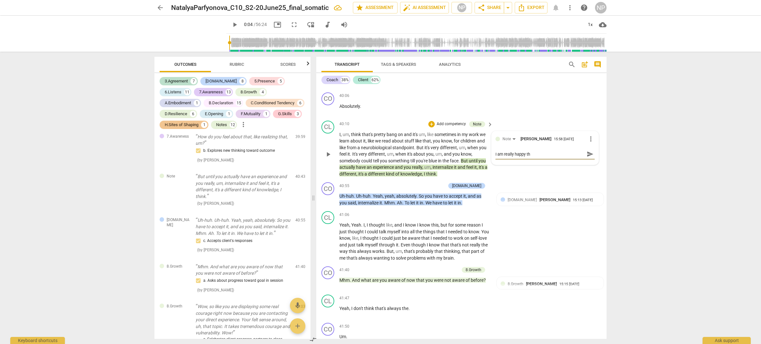
type textarea "I am really happy tha"
type textarea "I am really happy that"
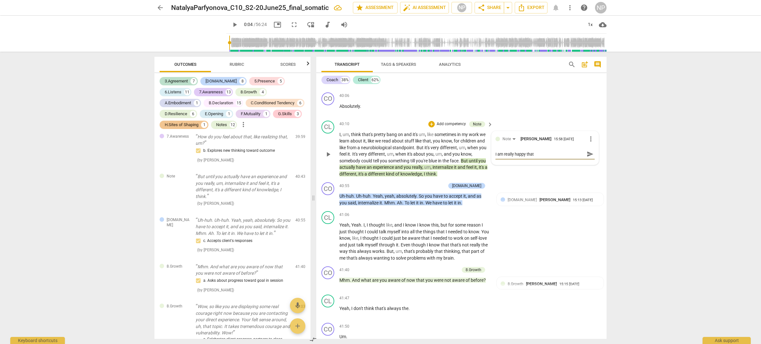
type textarea "I am really happy that t"
type textarea "I am really happy that th"
type textarea "I am really happy that the"
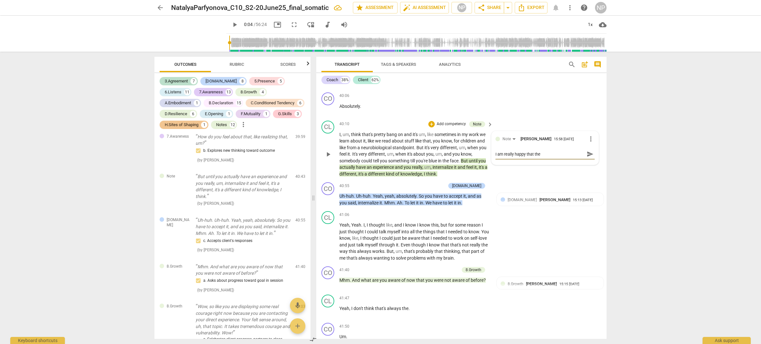
type textarea "I am really happy that the c"
type textarea "I am really happy that the cl"
type textarea "I am really happy that the cle"
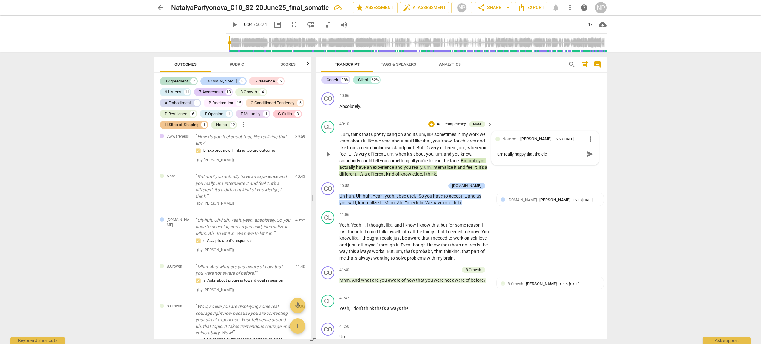
type textarea "I am really happy that the clet"
type textarea "I am really happy that the cle"
type textarea "I am really happy that the cl"
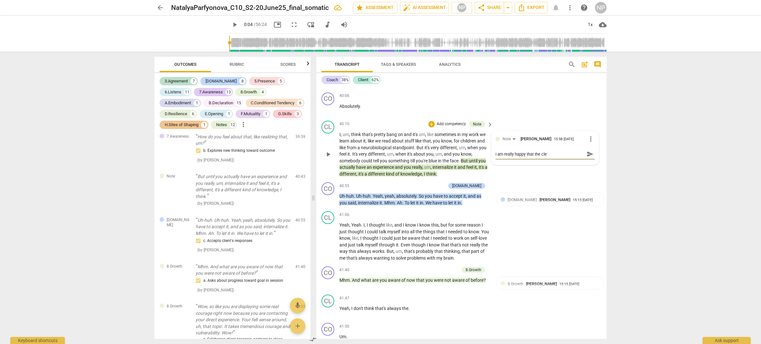
type textarea "I am really happy that the cl"
type textarea "I am really happy that the cli"
type textarea "I am really happy that the clie"
type textarea "I am really happy that the cliej"
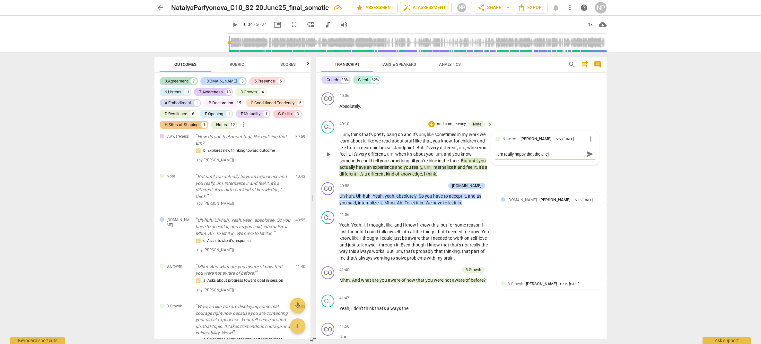
type textarea "I am really happy that the cliejt"
type textarea "I am really happy that the cliejt e"
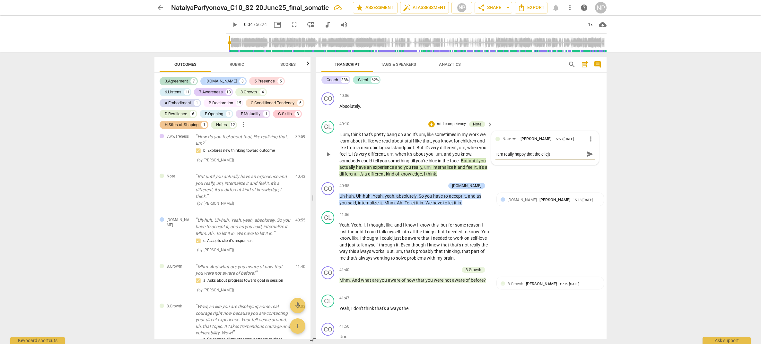
type textarea "I am really happy that the cliejt e"
type textarea "I am really happy that the cliejt et"
type textarea "I am really happy that the cliejt e"
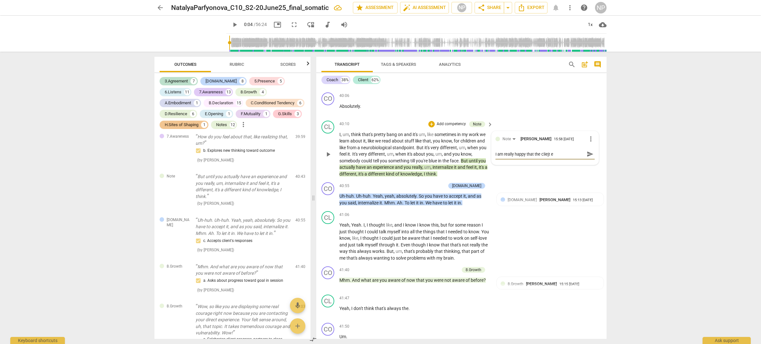
type textarea "I am really happy that the cliejt"
type textarea "I am really happy that the cliej"
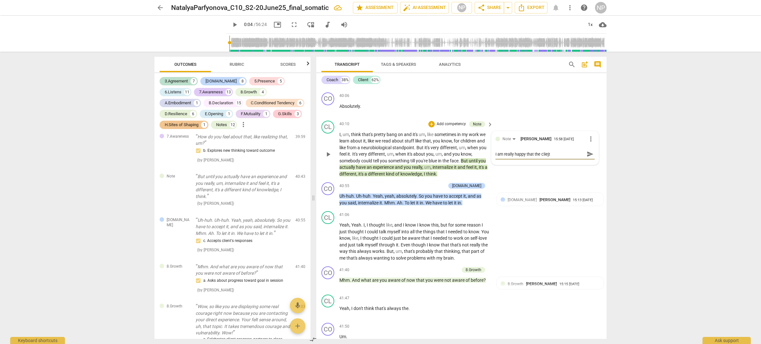
type textarea "I am really happy that the cliej"
type textarea "I am really happy that the clie"
type textarea "I am really happy that the clien"
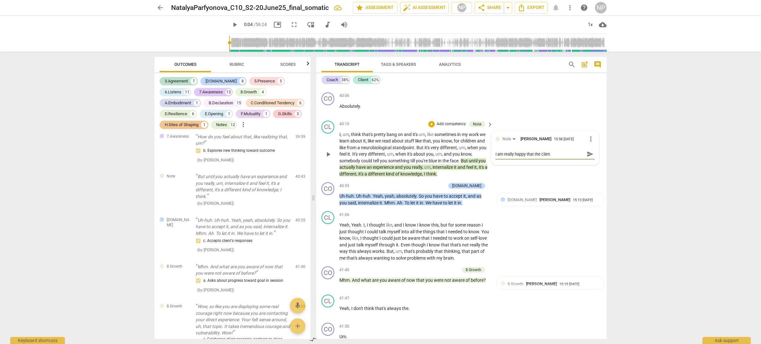
type textarea "I am really happy that the client"
type textarea "I am really happy that the client s"
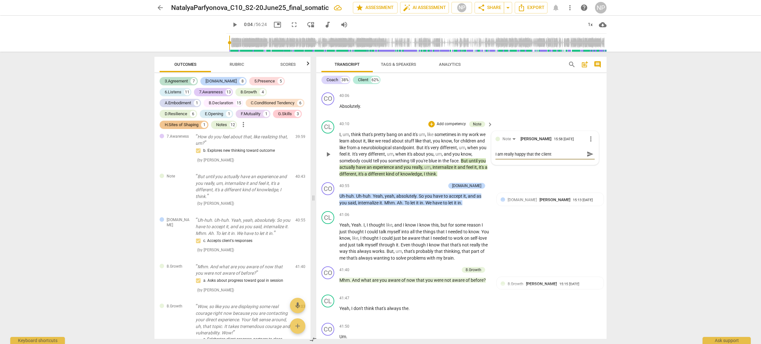
type textarea "I am really happy that the client s"
type textarea "I am really happy that the client"
type textarea "I am really happy that the client h"
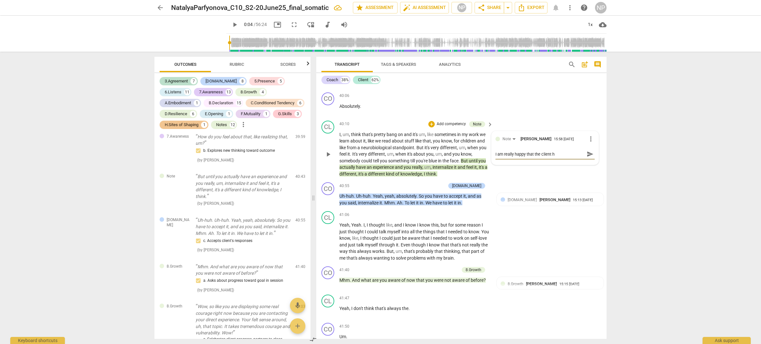
type textarea "I am really happy that the client ha"
type textarea "I am really happy that the client has"
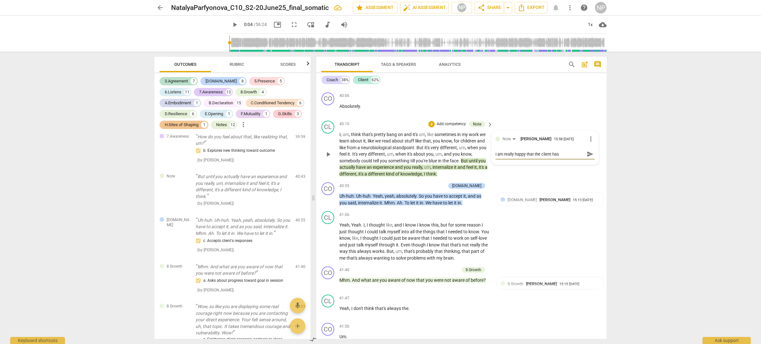
type textarea "I am really happy that the client has"
type textarea "I am really happy that the client has b"
type textarea "I am really happy that the client has be"
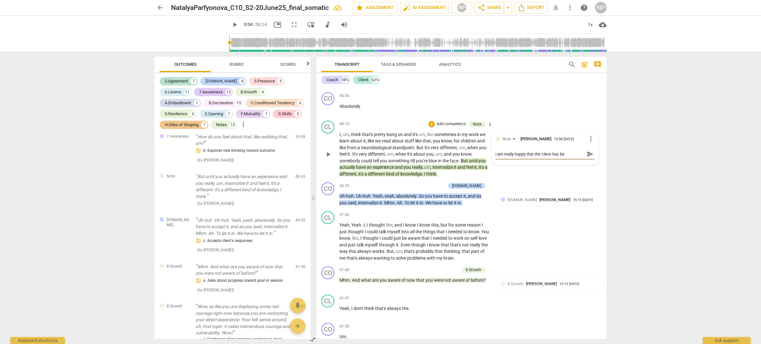
type textarea "I am really happy that the client has bec"
type textarea "I am really happy that the client has beco"
type textarea "I am really happy that the client has becom"
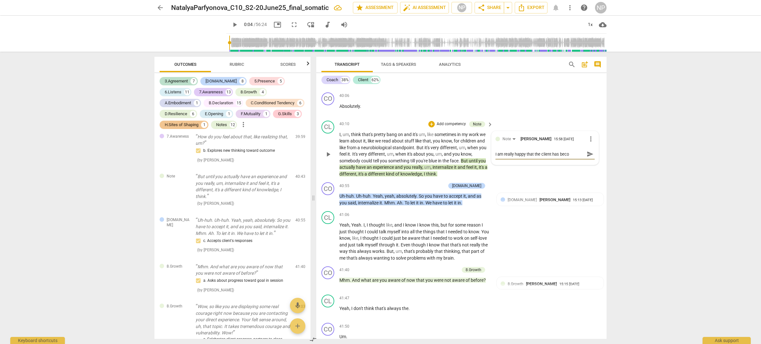
type textarea "I am really happy that the client has becom"
type textarea "I am really happy that the client has become"
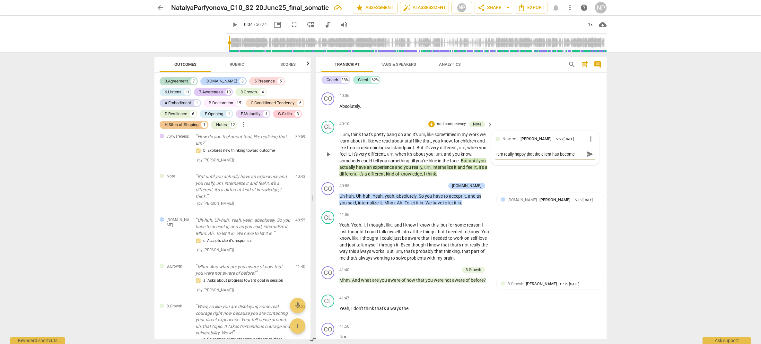
type textarea "I am really happy that the client has become a"
type textarea "I am really happy that the client has become aw"
type textarea "I am really happy that the client has become awa"
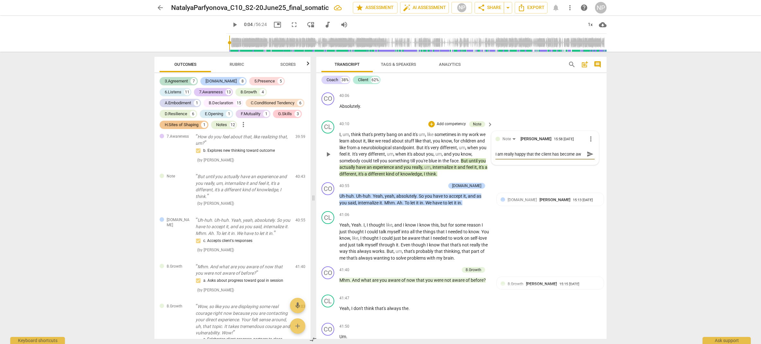
type textarea "I am really happy that the client has become awa"
type textarea "I am really happy that the client has become awar"
type textarea "I am really happy that the client has become aware"
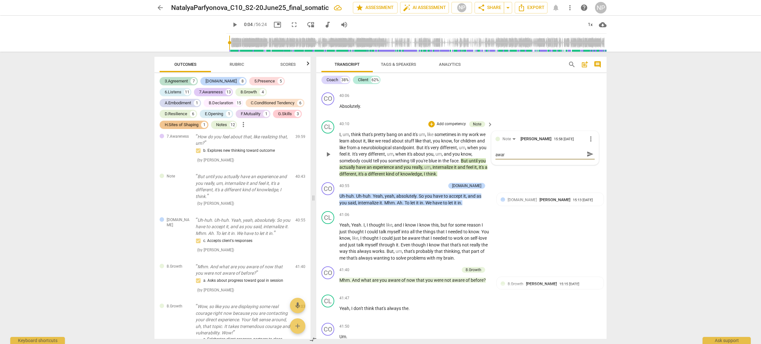
type textarea "I am really happy that the client has become aware"
type textarea "I am really happy that the client has become aware o"
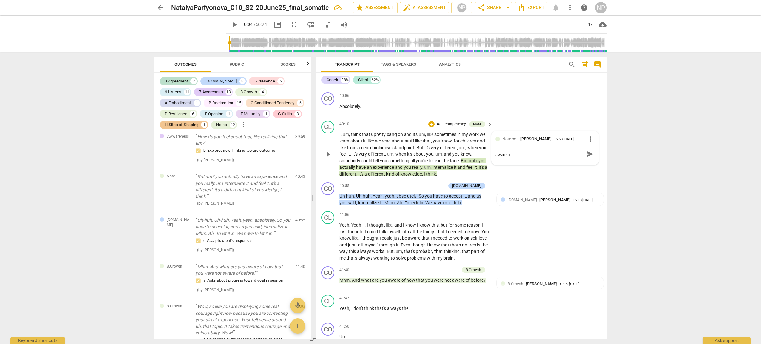
type textarea "I am really happy that the client has become aware of"
type textarea "I am really happy that the client has become aware of t"
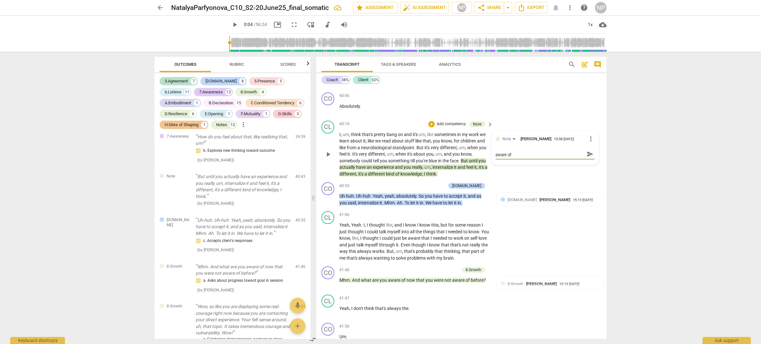
type textarea "I am really happy that the client has become aware of t"
type textarea "I am really happy that the client has become aware of th"
type textarea "I am really happy that the client has become aware of the"
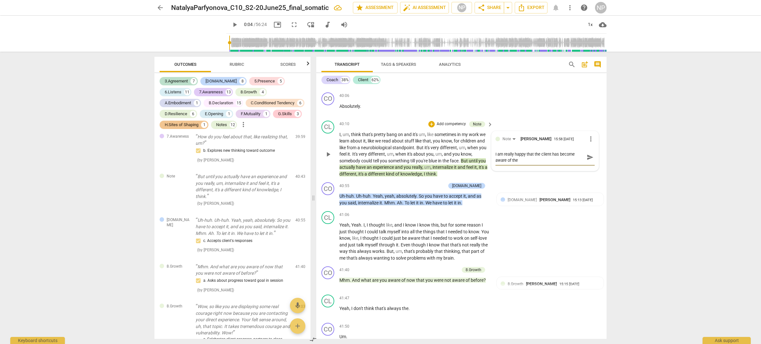
type textarea "I am really happy that the client has become aware of the"
type textarea "I am really happy that the client has become aware of the e"
type textarea "I am really happy that the client has become aware of the er"
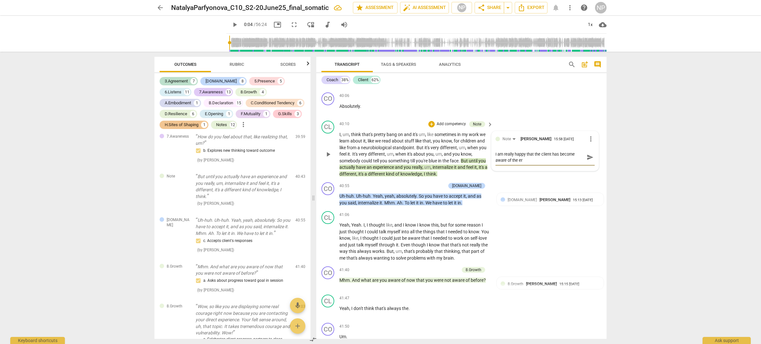
type textarea "I am really happy that the client has become aware of the e"
click at [556, 163] on textarea "I am really happy that the client has become aware of the importance of embodie…" at bounding box center [539, 157] width 89 height 12
click at [538, 163] on textarea "I am really happy that the client has become aware of the importance of embodie…" at bounding box center [539, 157] width 89 height 12
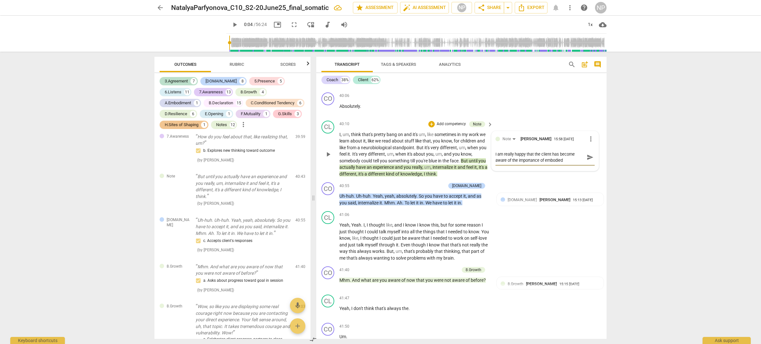
click at [562, 163] on textarea "I am really happy that the client has become aware of the importance of embodie…" at bounding box center [539, 157] width 89 height 12
click at [589, 161] on span "send" at bounding box center [590, 157] width 7 height 7
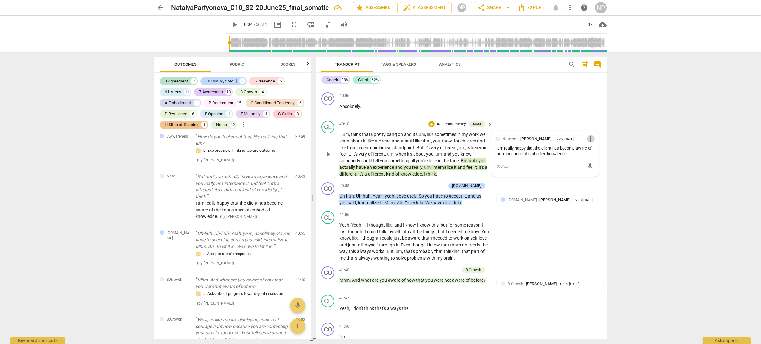
click at [589, 143] on span "more_vert" at bounding box center [591, 139] width 8 height 8
click at [593, 153] on li "Edit" at bounding box center [596, 151] width 22 height 12
click at [496, 178] on span "check_circle" at bounding box center [500, 174] width 8 height 8
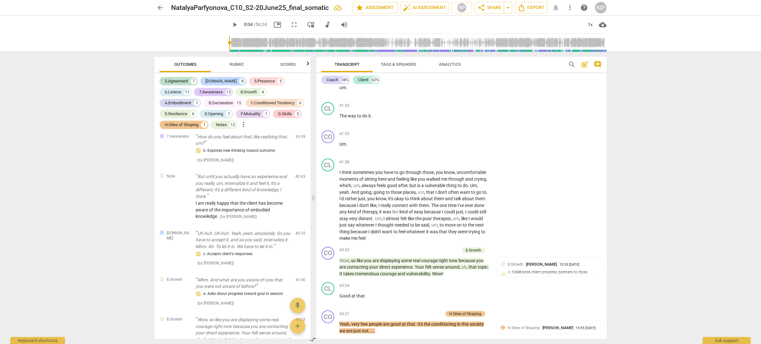
scroll to position [4622, 0]
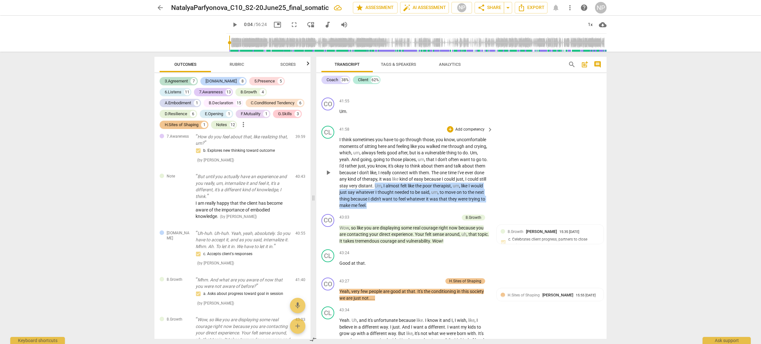
drag, startPoint x: 394, startPoint y: 196, endPoint x: 399, endPoint y: 214, distance: 18.8
click at [399, 209] on p "I think sometimes you have to go through those , you know , uncomfortable momen…" at bounding box center [414, 172] width 150 height 73
click at [457, 133] on p "Add competency" at bounding box center [470, 130] width 31 height 6
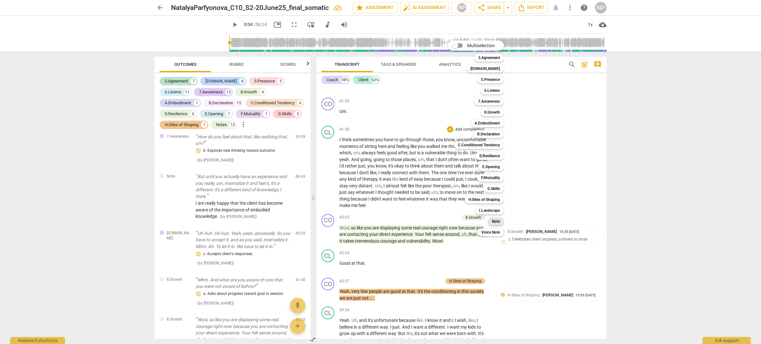
click at [496, 220] on b "Note" at bounding box center [496, 222] width 8 height 8
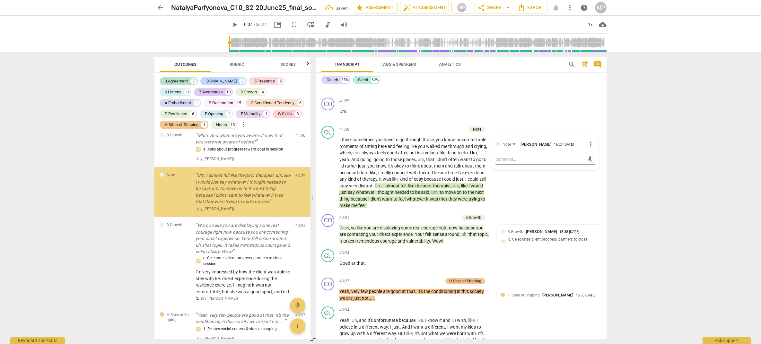
scroll to position [3840, 0]
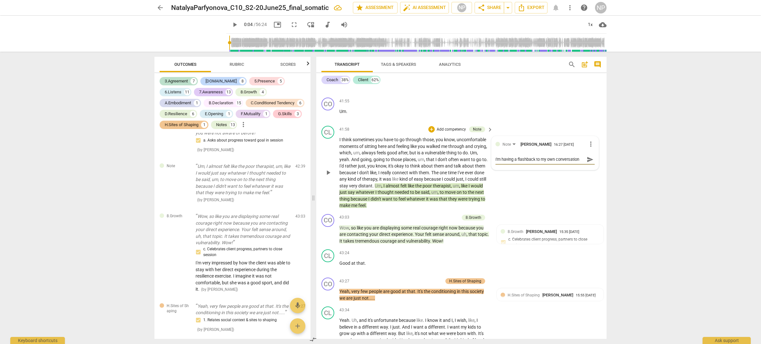
click at [555, 162] on textarea "I'm having a flashback to my own conversation" at bounding box center [539, 159] width 89 height 6
drag, startPoint x: 555, startPoint y: 172, endPoint x: 541, endPoint y: 172, distance: 14.5
click at [541, 162] on textarea "I'm having a flashback to my own conversation" at bounding box center [539, 159] width 89 height 6
click at [551, 162] on textarea "I'm having a flashback to my own conversation" at bounding box center [539, 159] width 89 height 6
drag, startPoint x: 554, startPoint y: 172, endPoint x: 547, endPoint y: 172, distance: 7.7
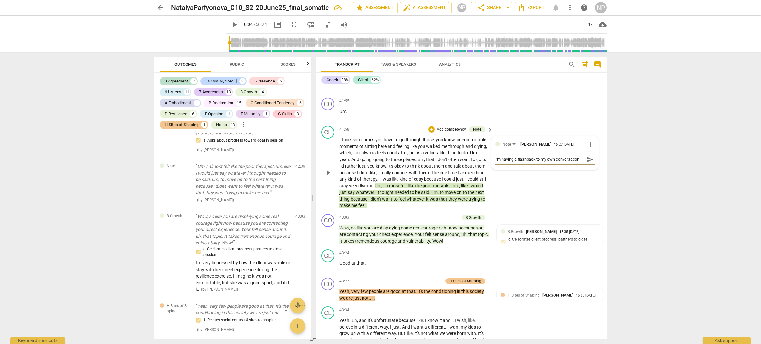
click at [546, 162] on textarea "I'm having a flashback to my own conversation" at bounding box center [539, 159] width 89 height 6
click at [577, 162] on textarea "I'm having a flashback to my conversation" at bounding box center [539, 159] width 89 height 6
drag, startPoint x: 559, startPoint y: 191, endPoint x: 491, endPoint y: 165, distance: 73.0
click at [492, 165] on div "Note [PERSON_NAME] 16:27 [DATE] more_vert I'm having a flashback to my conversa…" at bounding box center [545, 162] width 107 height 52
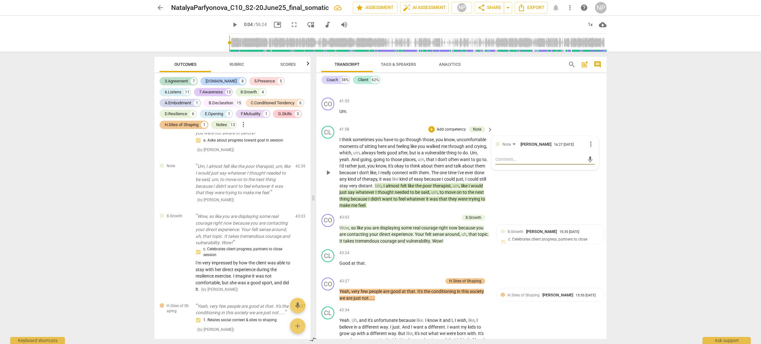
click at [587, 148] on span "more_vert" at bounding box center [591, 144] width 8 height 8
click at [597, 167] on li "Delete" at bounding box center [596, 167] width 22 height 12
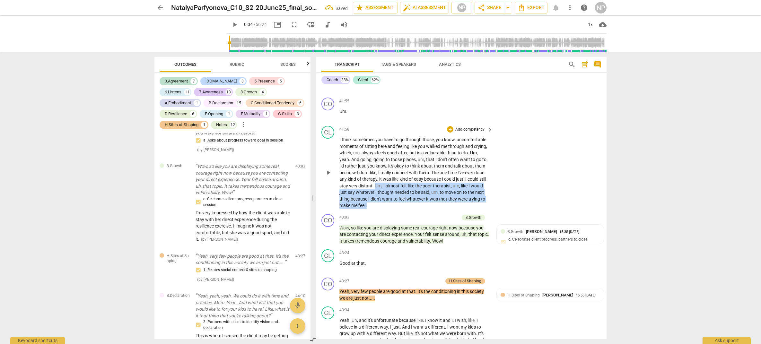
drag, startPoint x: 394, startPoint y: 196, endPoint x: 399, endPoint y: 213, distance: 17.6
click at [399, 209] on p "I think sometimes you have to go through those , you know , uncomfortable momen…" at bounding box center [414, 172] width 150 height 73
click at [471, 133] on p "Add competency" at bounding box center [470, 130] width 31 height 6
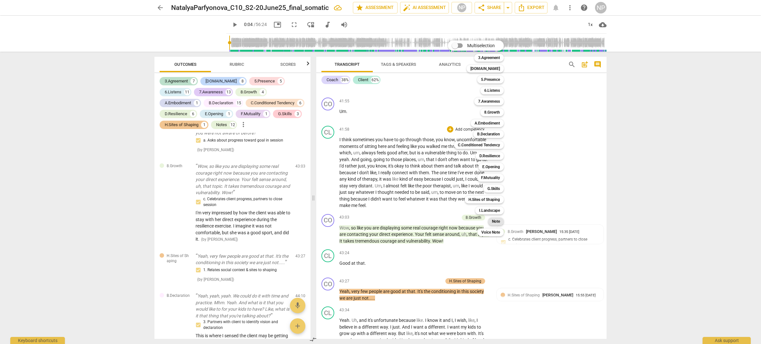
click at [493, 222] on b "Note" at bounding box center [496, 222] width 8 height 8
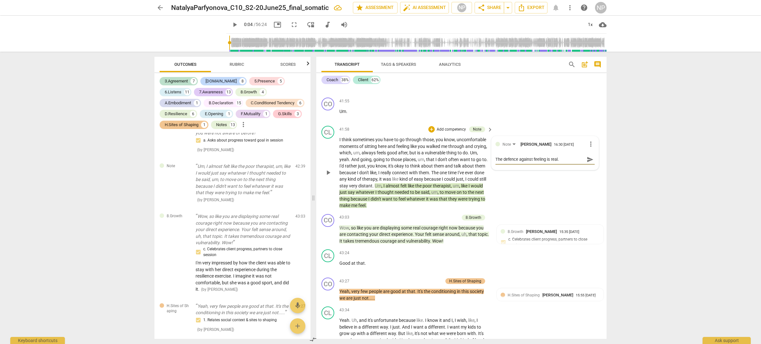
drag, startPoint x: 550, startPoint y: 171, endPoint x: 573, endPoint y: 174, distance: 23.0
click at [573, 165] on div "The defence against feeling is real. The defence against feeling is real. send" at bounding box center [544, 159] width 99 height 10
drag, startPoint x: 575, startPoint y: 177, endPoint x: 539, endPoint y: 178, distance: 36.6
click at [539, 169] on textarea "The defence against feeling is one of client's conditioned tendencies. If she d…" at bounding box center [539, 162] width 89 height 12
drag, startPoint x: 539, startPoint y: 176, endPoint x: 589, endPoint y: 181, distance: 50.0
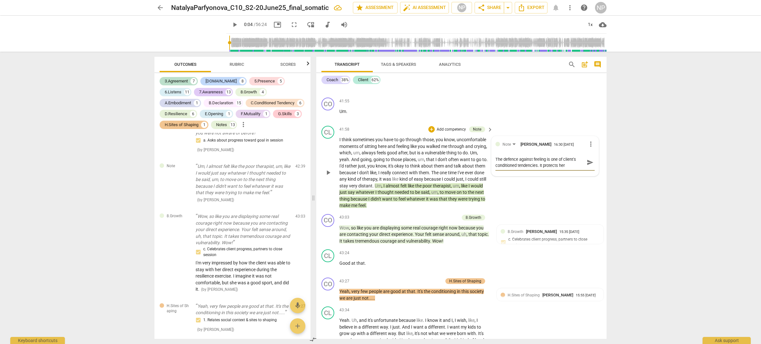
click at [589, 171] on div "The defence against feeling is one of client's conditioned tendencies. It prote…" at bounding box center [544, 162] width 99 height 16
click at [538, 169] on textarea "The defence against feeling is one of client's conditioned tendencies. Not feel…" at bounding box center [539, 162] width 89 height 12
click at [560, 169] on textarea "The defence against feeling is one of client's conditioned tendencies. "Not fee…" at bounding box center [539, 162] width 89 height 12
click at [582, 169] on textarea "The defence against feeling is one of client's conditioned tendencies. "Not fee…" at bounding box center [539, 162] width 89 height 12
click at [590, 172] on span "send" at bounding box center [590, 168] width 7 height 7
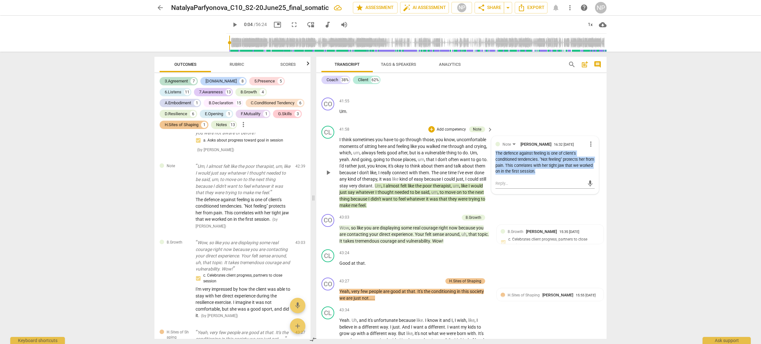
drag, startPoint x: 495, startPoint y: 165, endPoint x: 558, endPoint y: 183, distance: 65.4
click at [558, 175] on div "The defence against feeling is one of client's conditioned tendencies. "Not fee…" at bounding box center [544, 163] width 99 height 24
copy div "The defence against feeling is one of client's conditioned tendencies. "Not fee…"
click at [429, 175] on span "them" at bounding box center [424, 172] width 10 height 5
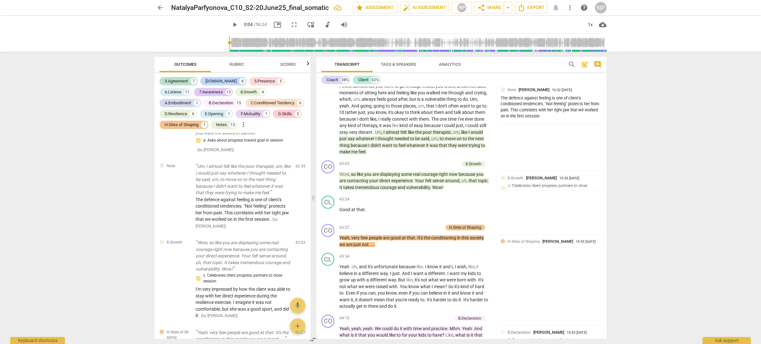
scroll to position [4687, 0]
